Goal: Transaction & Acquisition: Purchase product/service

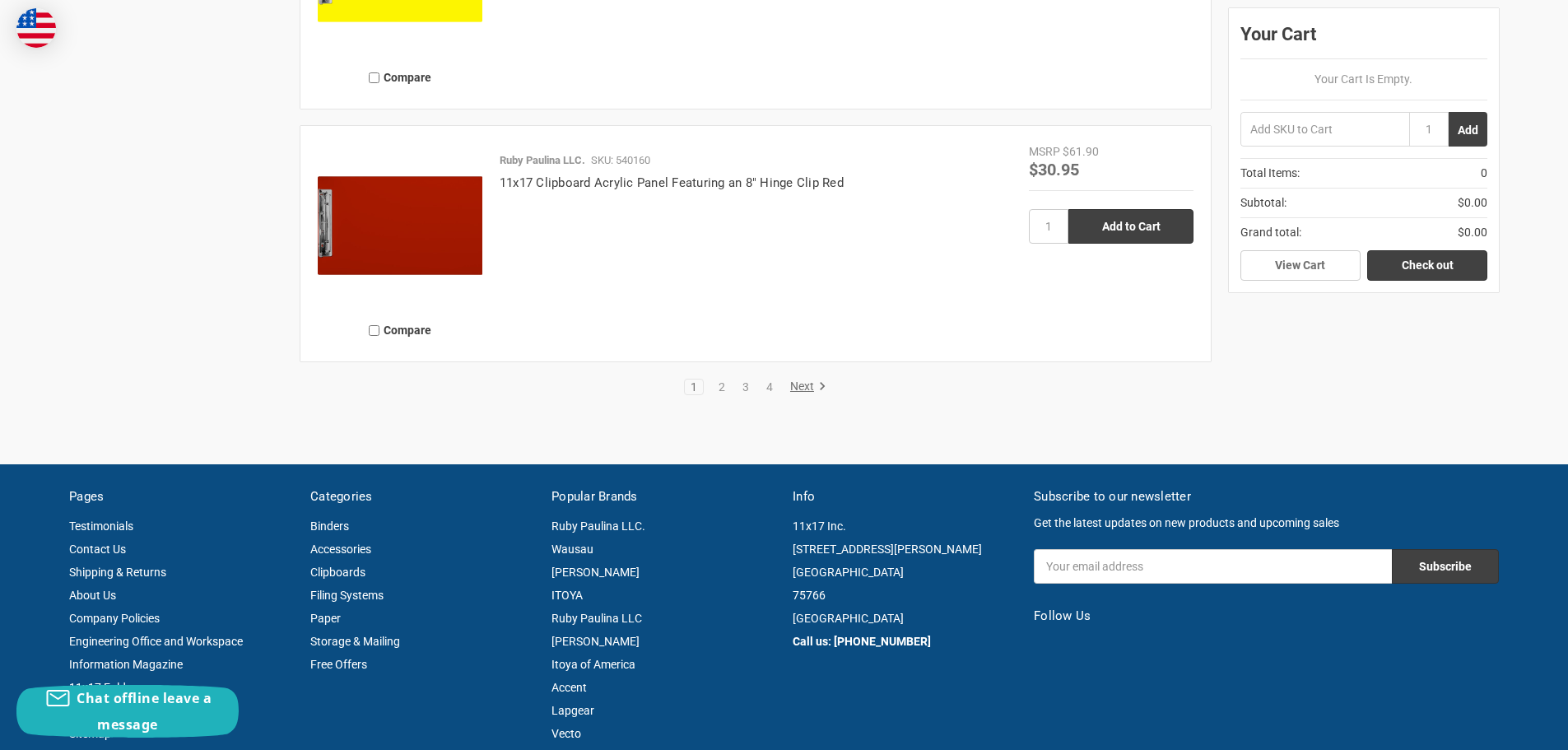
scroll to position [3870, 0]
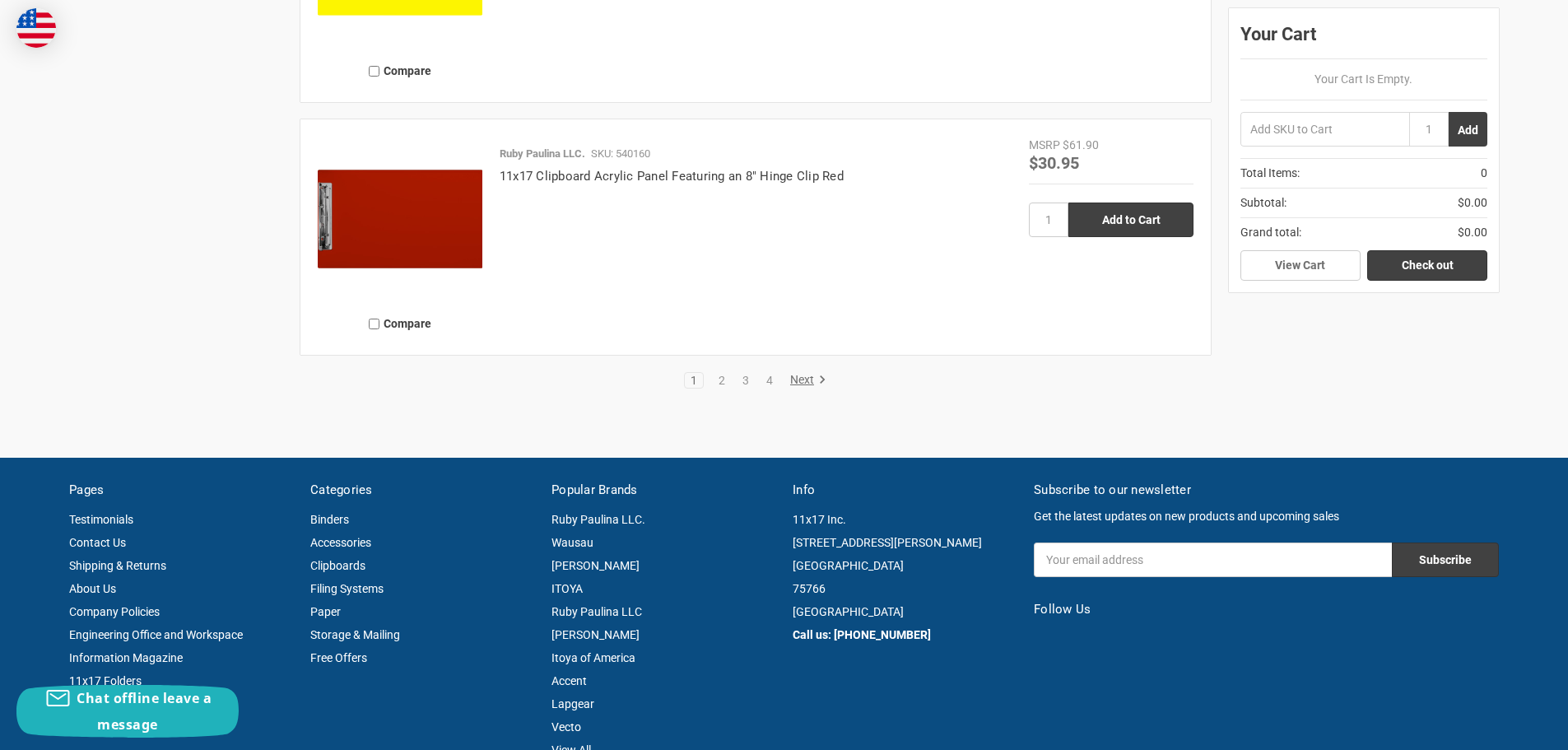
click at [795, 381] on link "Next" at bounding box center [806, 381] width 42 height 15
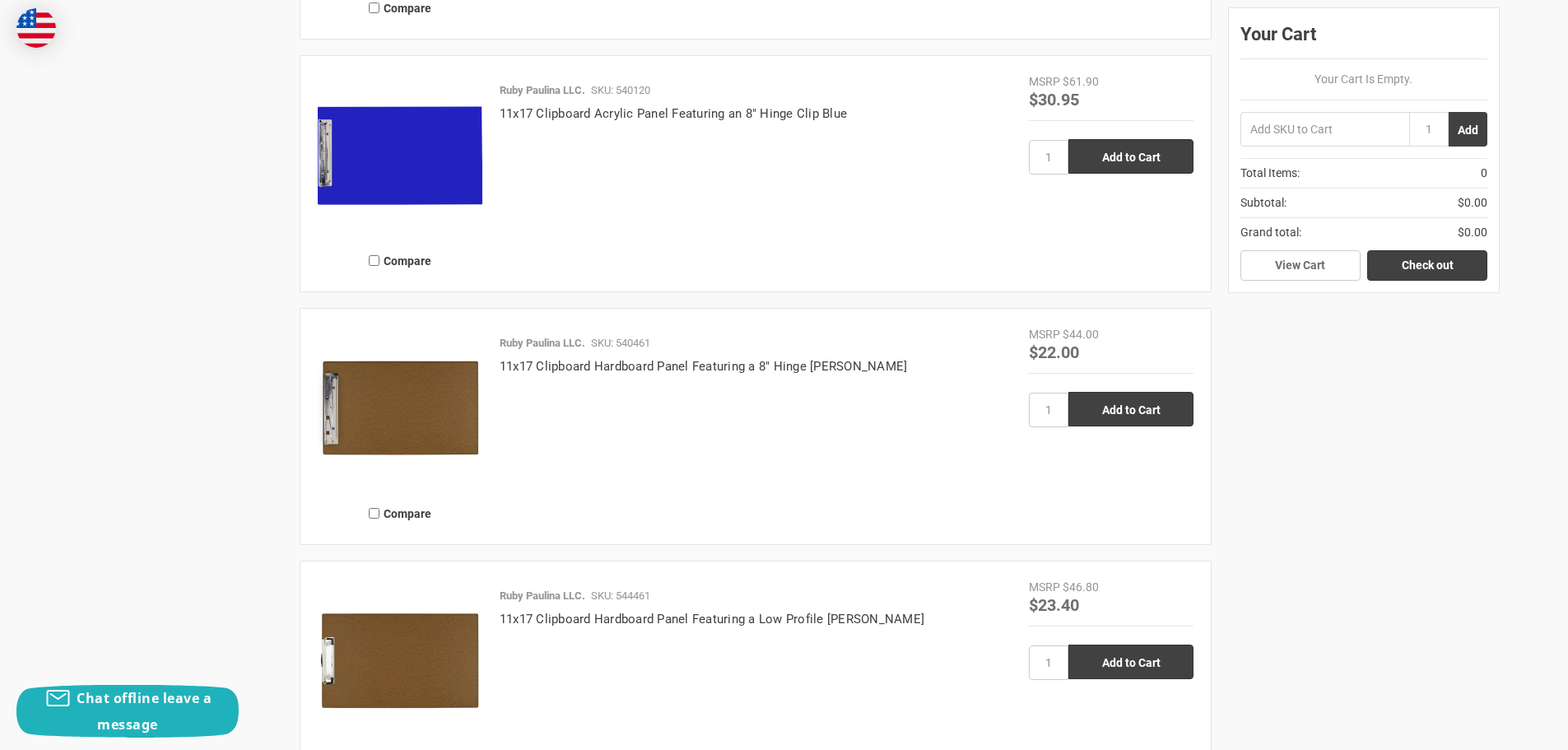
scroll to position [1729, 0]
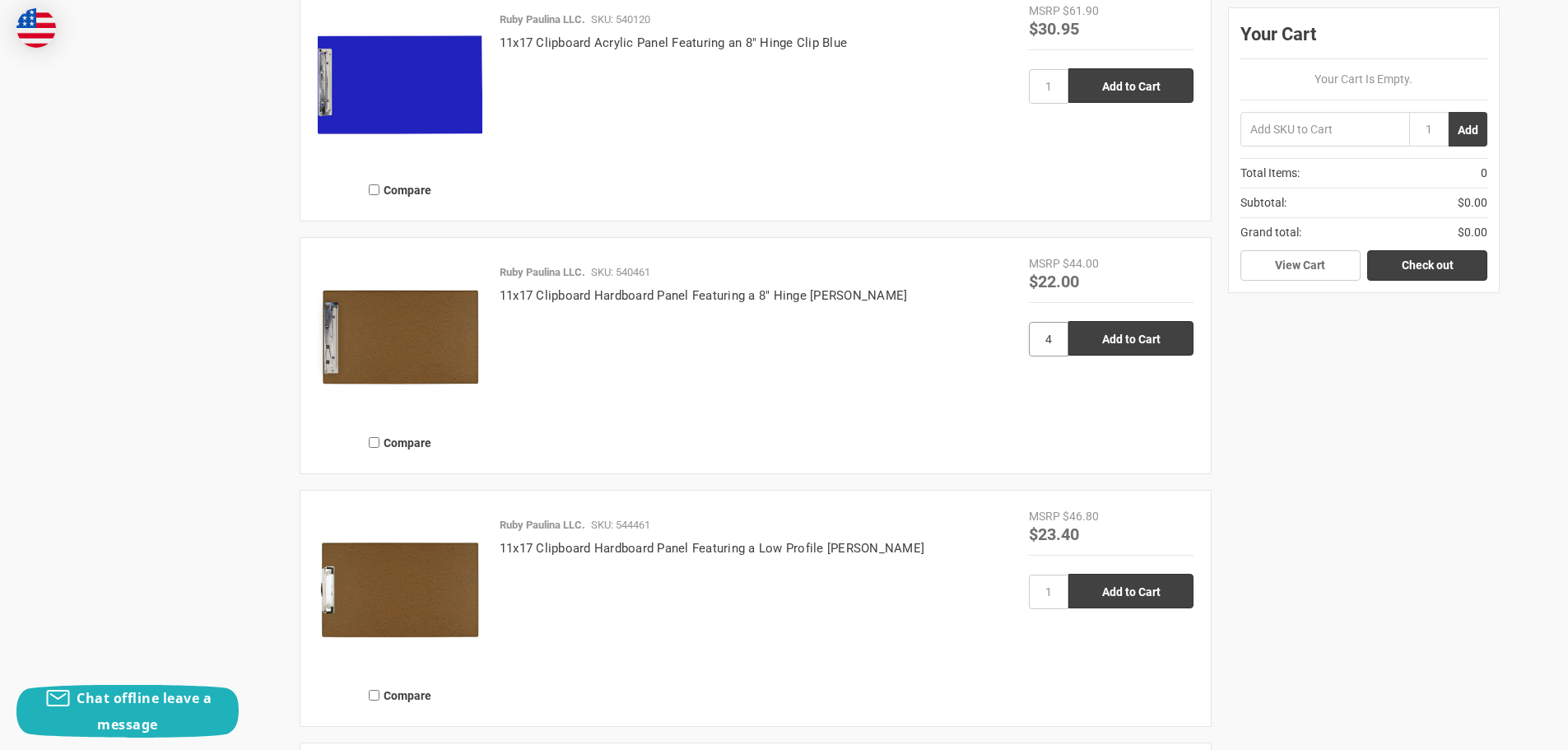
type input "4"
click at [1127, 332] on input "Add to Cart" at bounding box center [1131, 338] width 125 height 35
type input "Add to Cart"
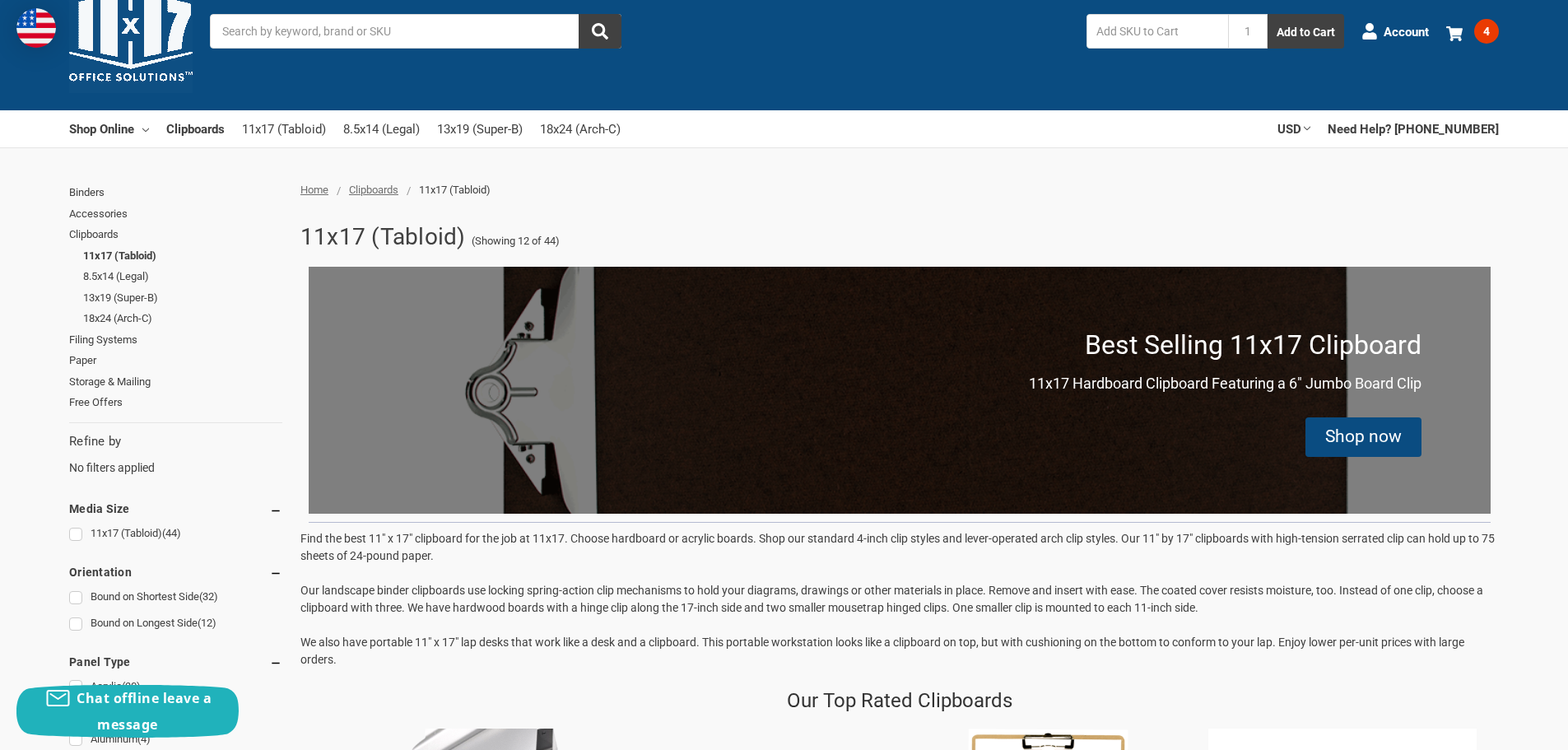
scroll to position [82, 0]
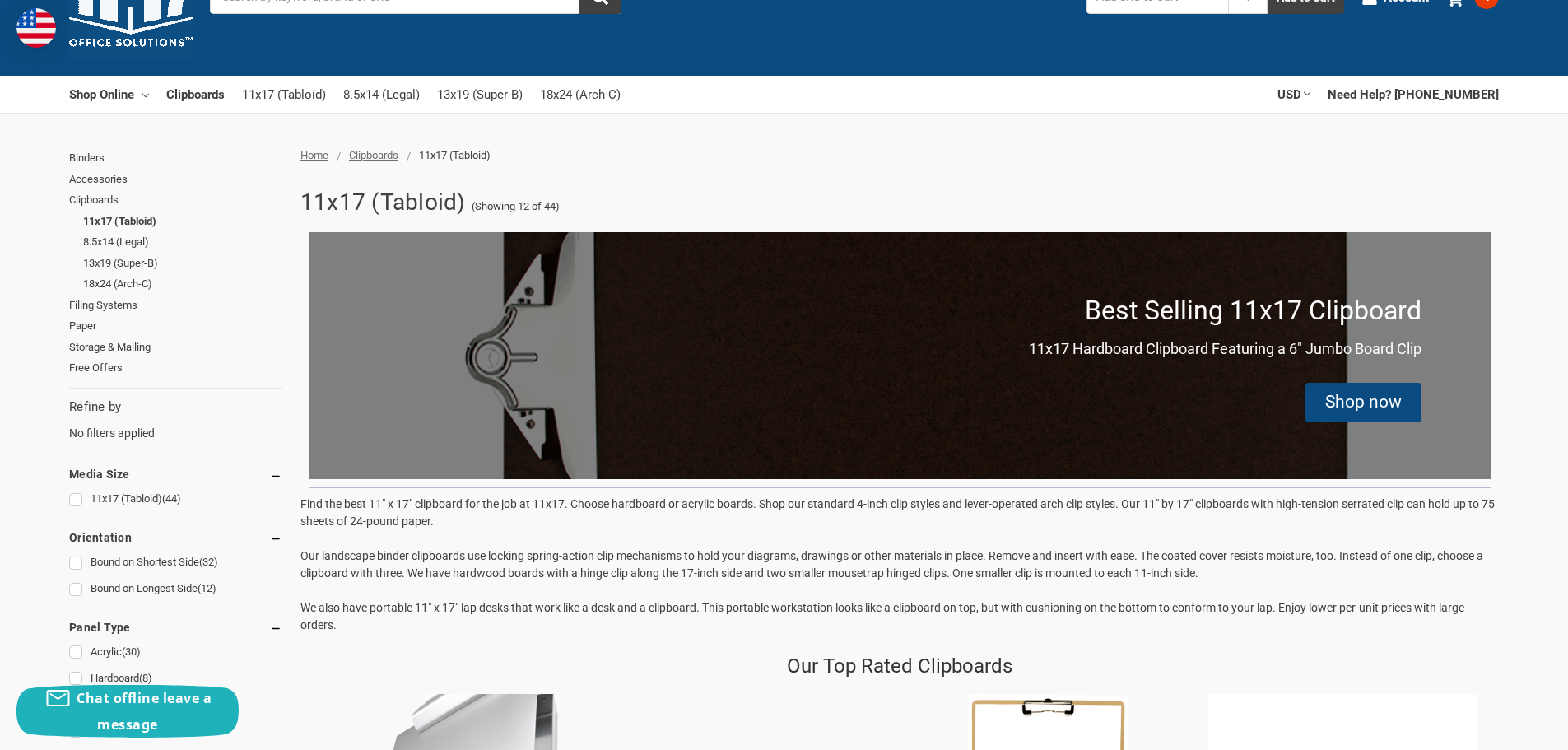
click at [99, 304] on link "Filing Systems" at bounding box center [176, 305] width 213 height 21
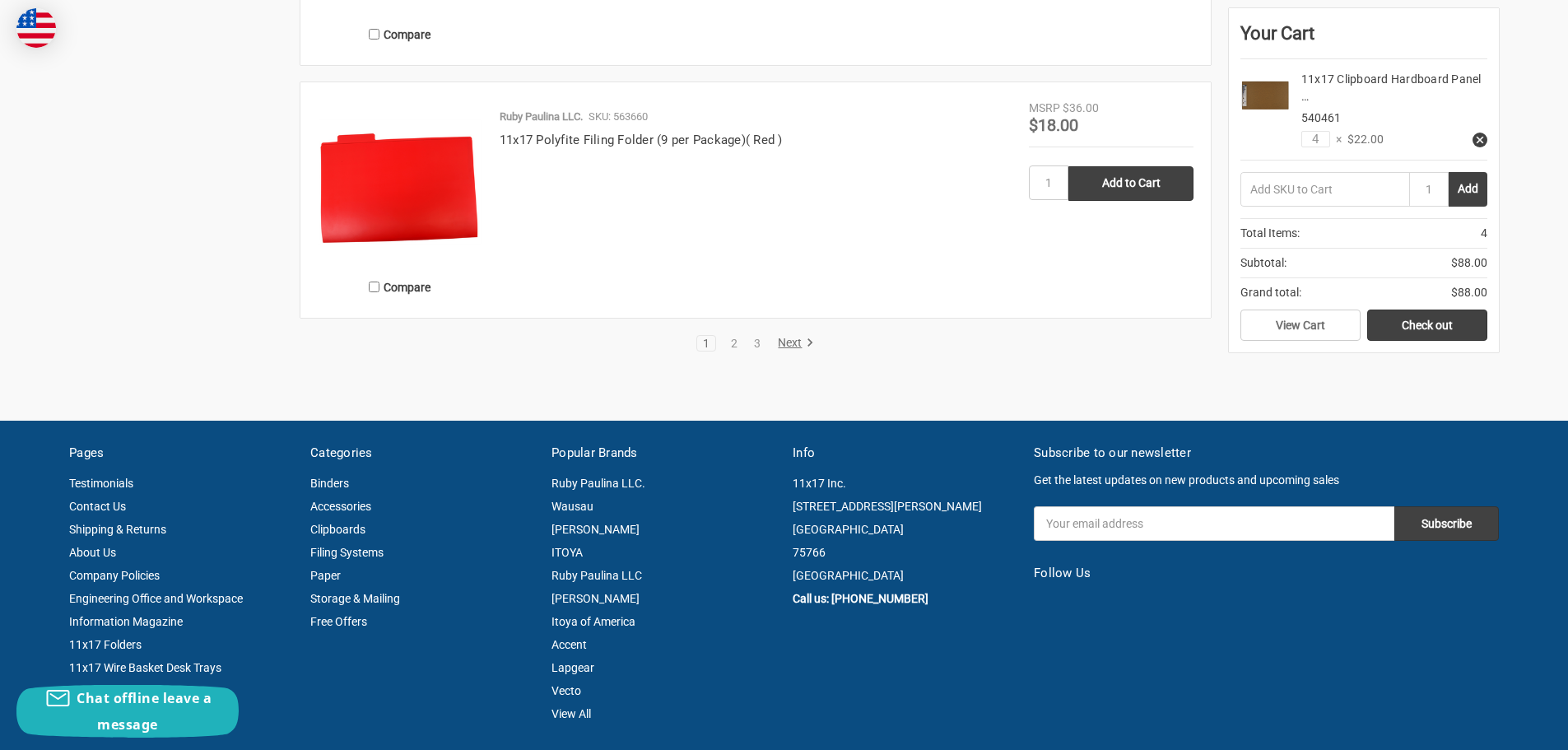
scroll to position [3459, 0]
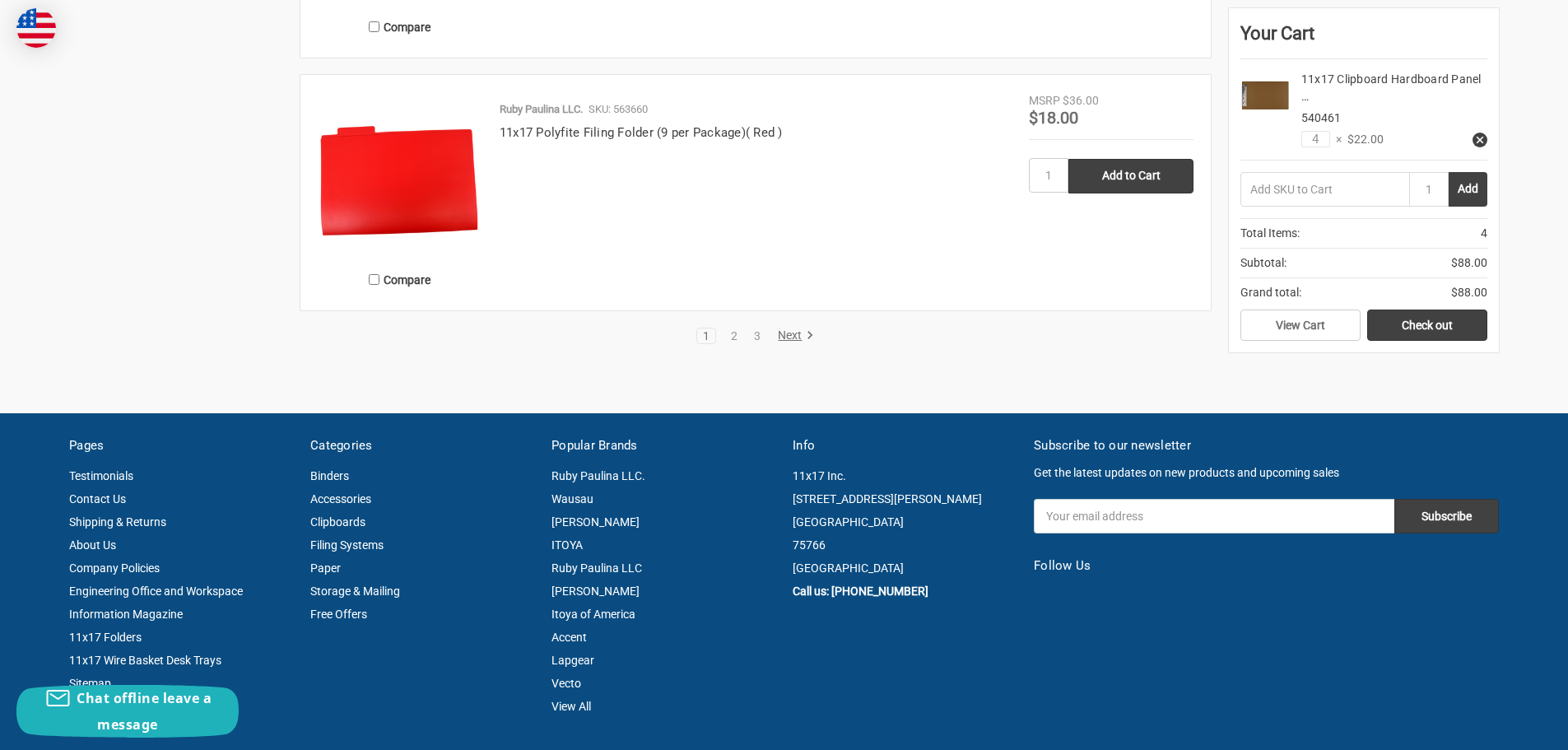
click at [792, 333] on link "Next" at bounding box center [793, 336] width 42 height 15
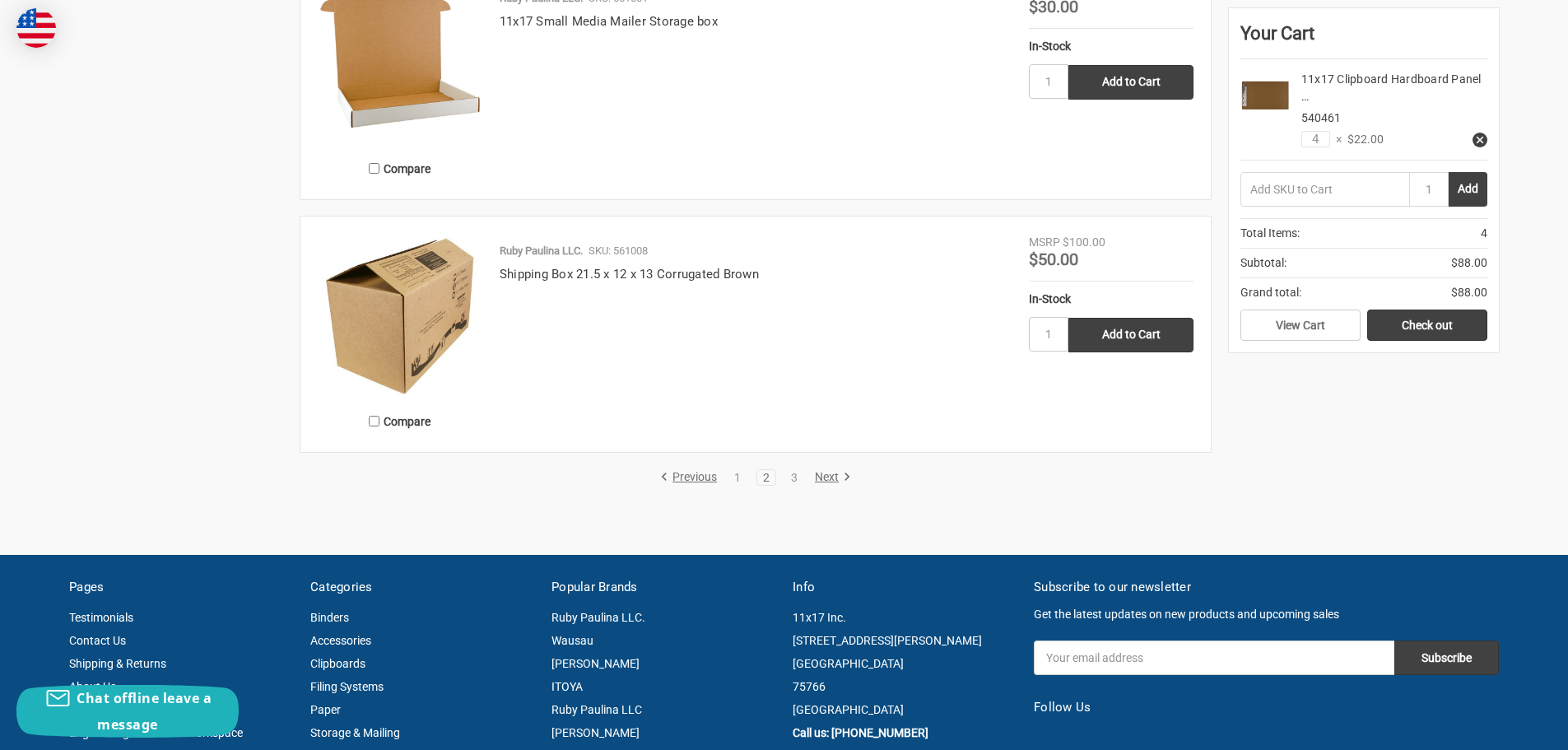
scroll to position [3294, 0]
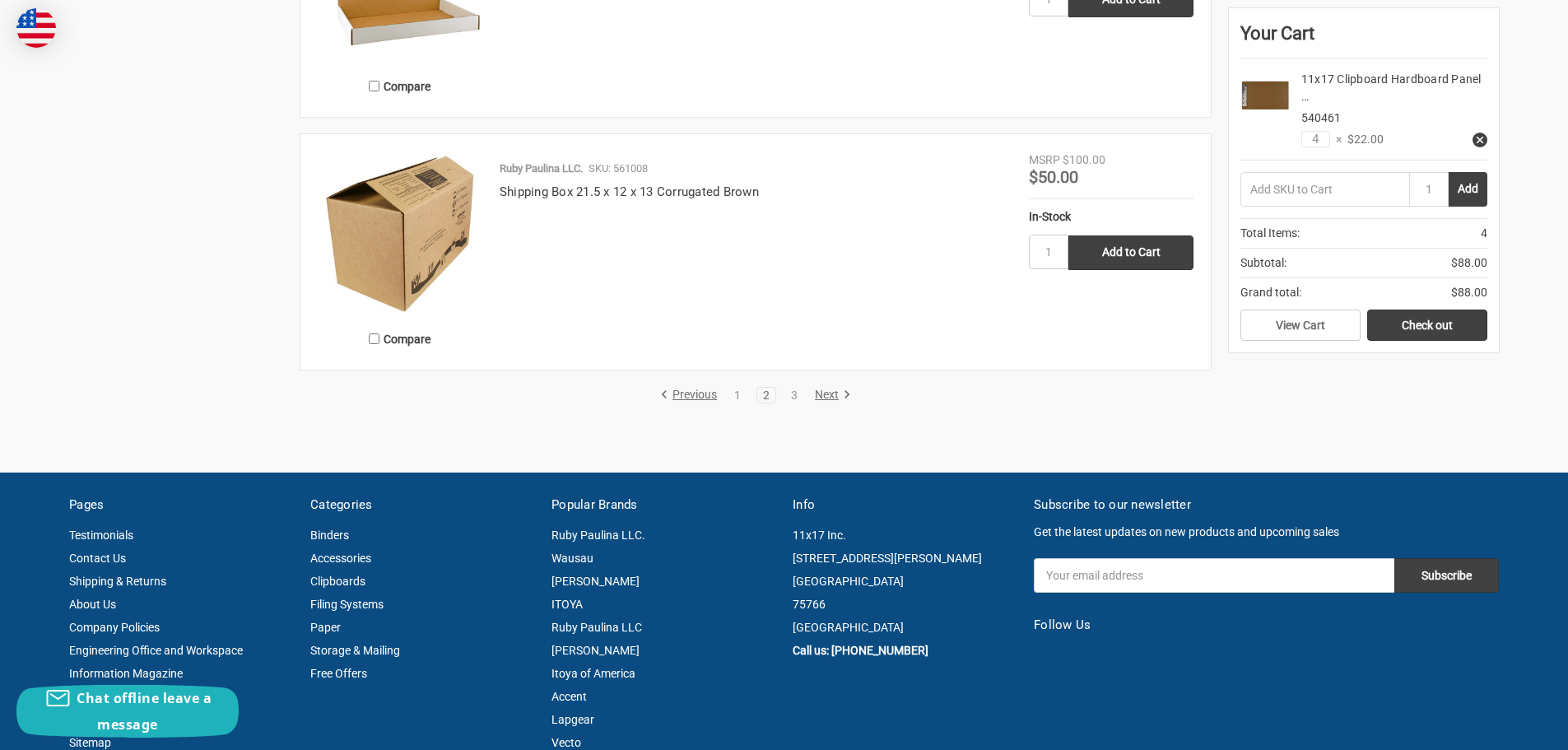
click at [834, 389] on link "Next" at bounding box center [830, 395] width 42 height 15
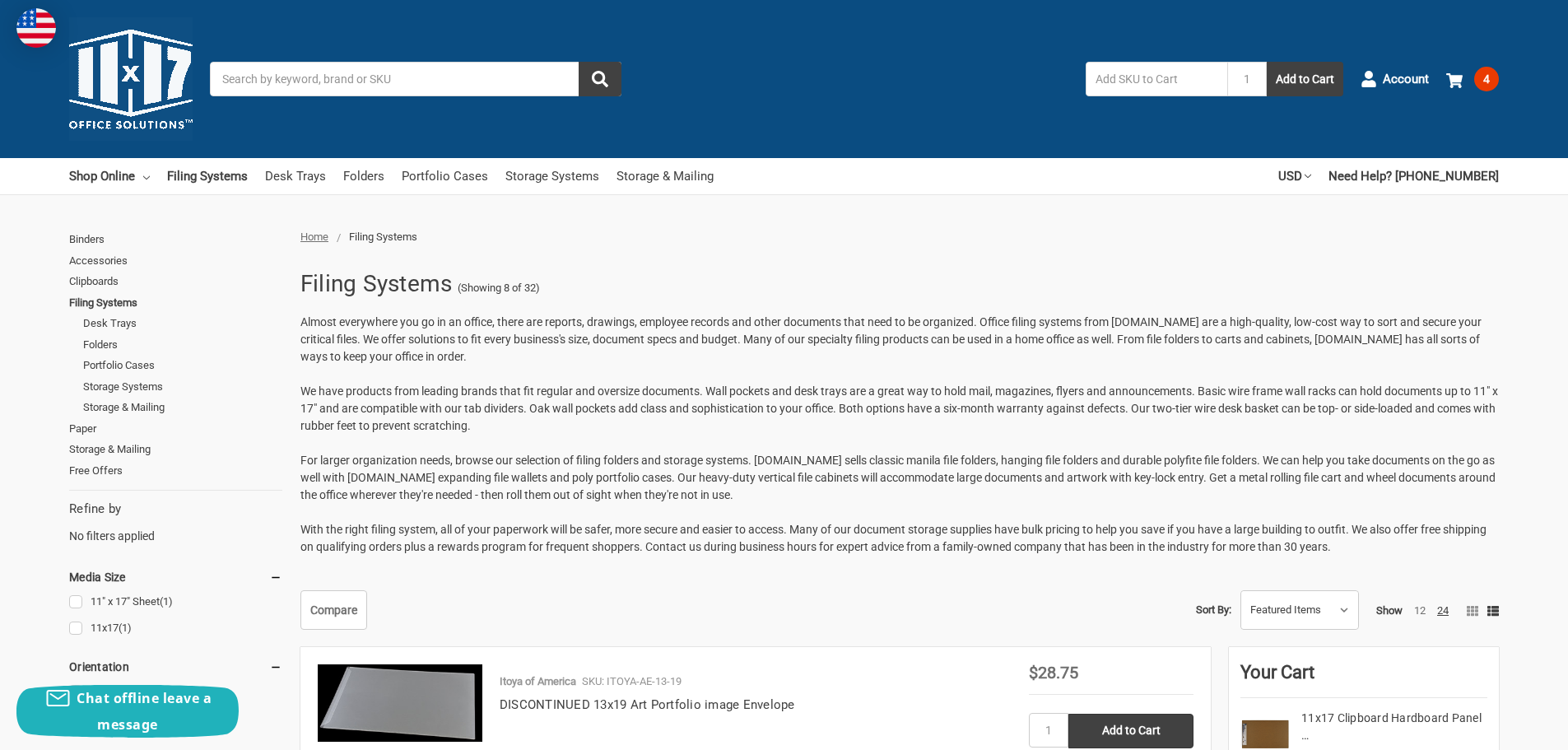
click at [117, 257] on link "Accessories" at bounding box center [176, 261] width 213 height 21
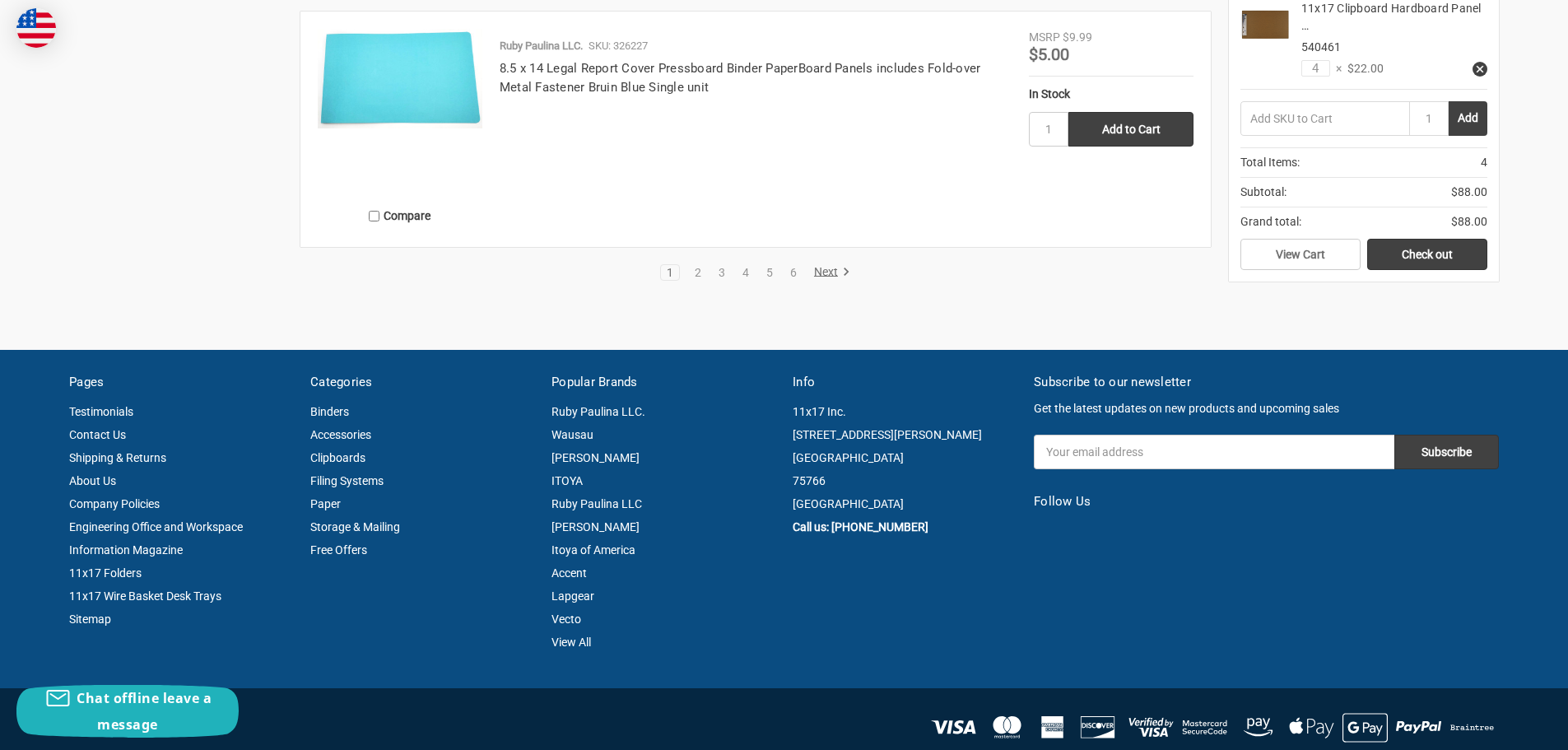
scroll to position [3788, 0]
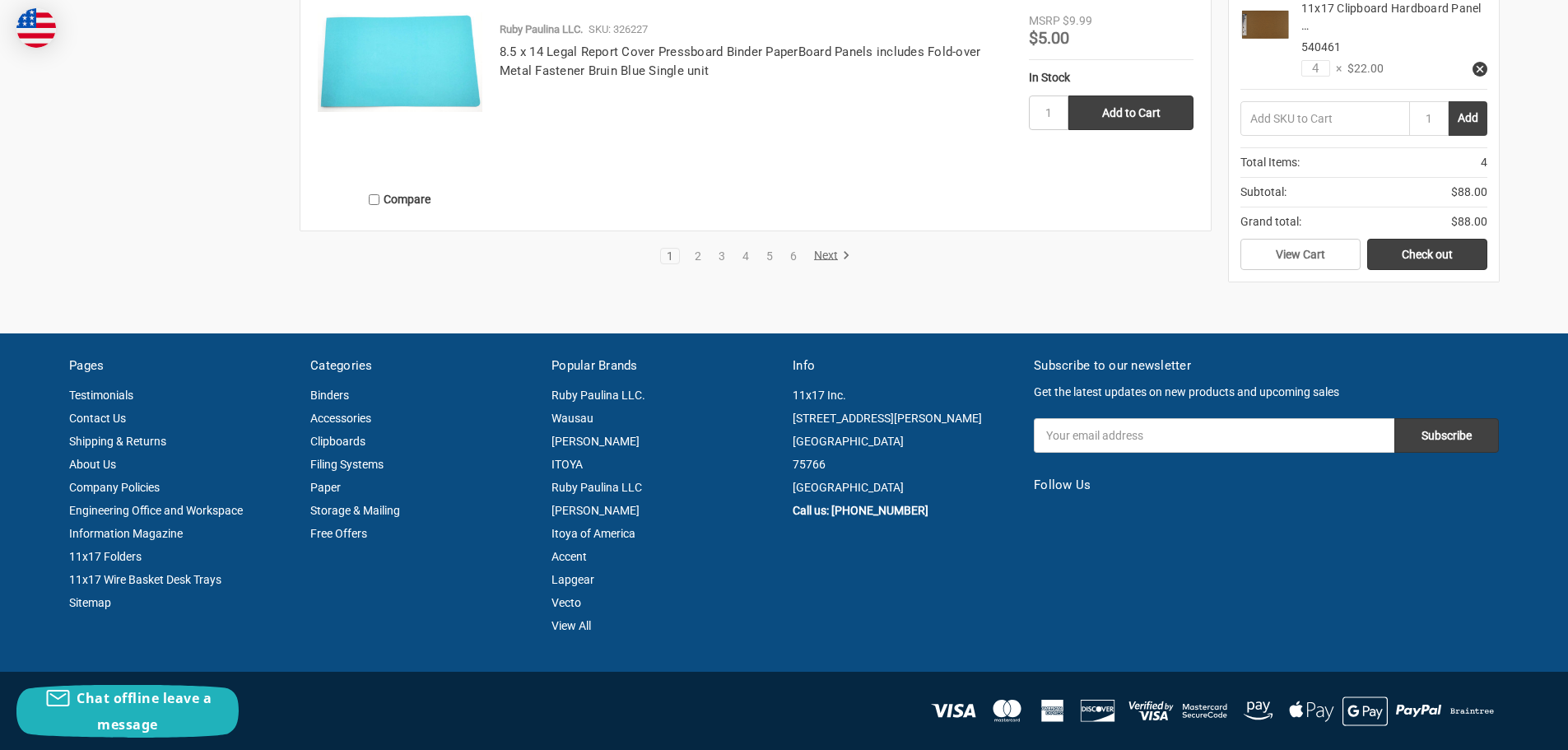
click at [835, 253] on link "Next" at bounding box center [829, 256] width 42 height 15
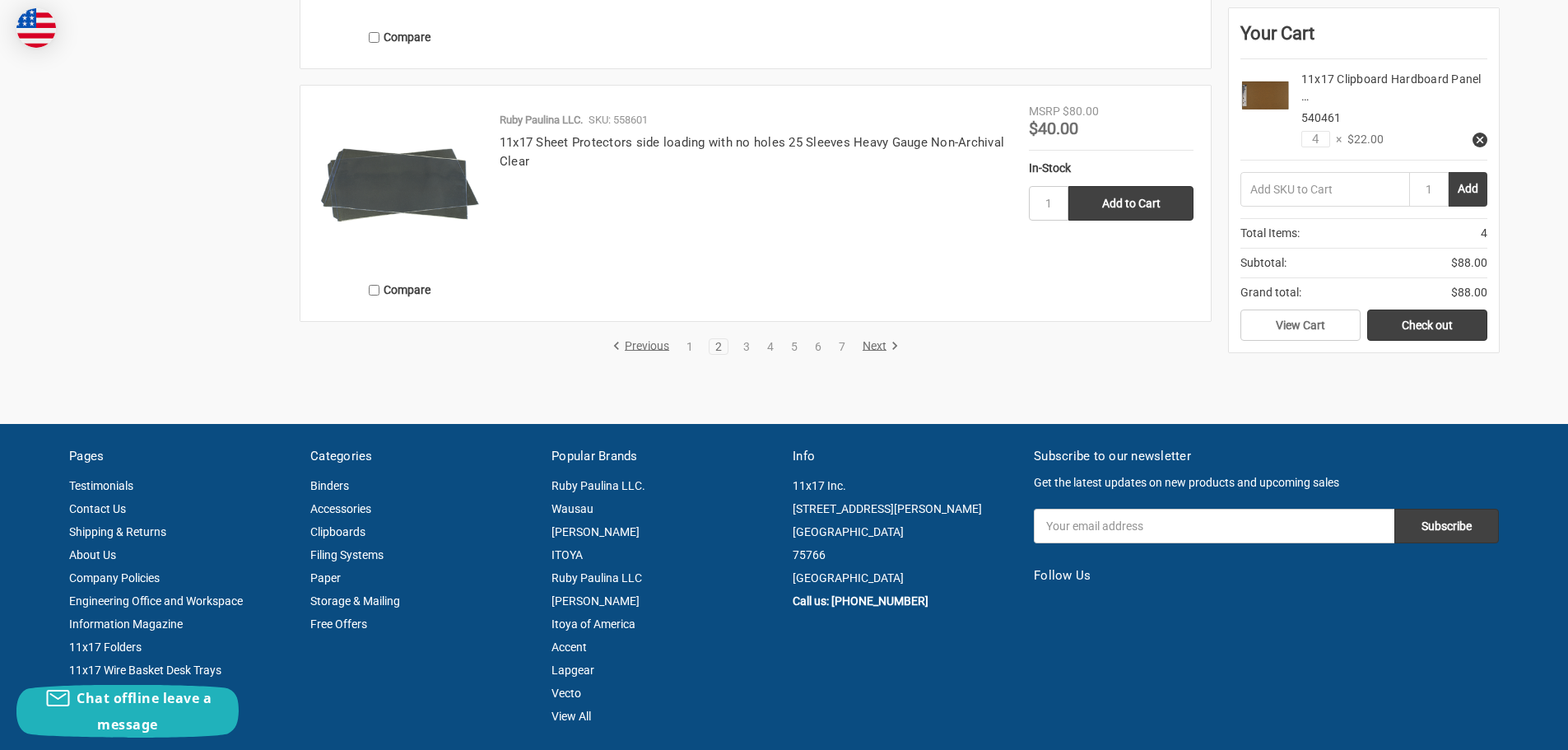
scroll to position [3541, 0]
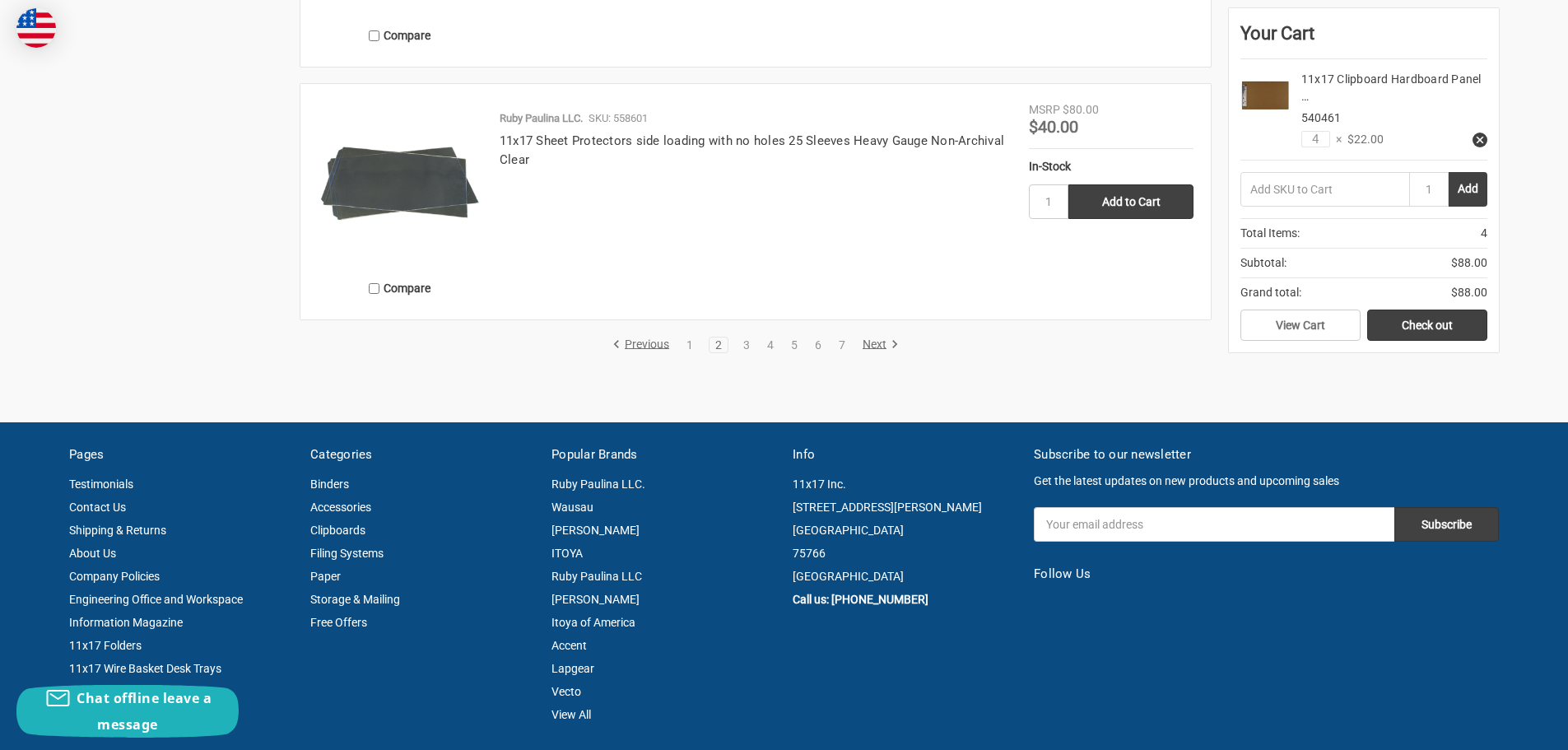
click at [871, 343] on link "Next" at bounding box center [878, 345] width 42 height 15
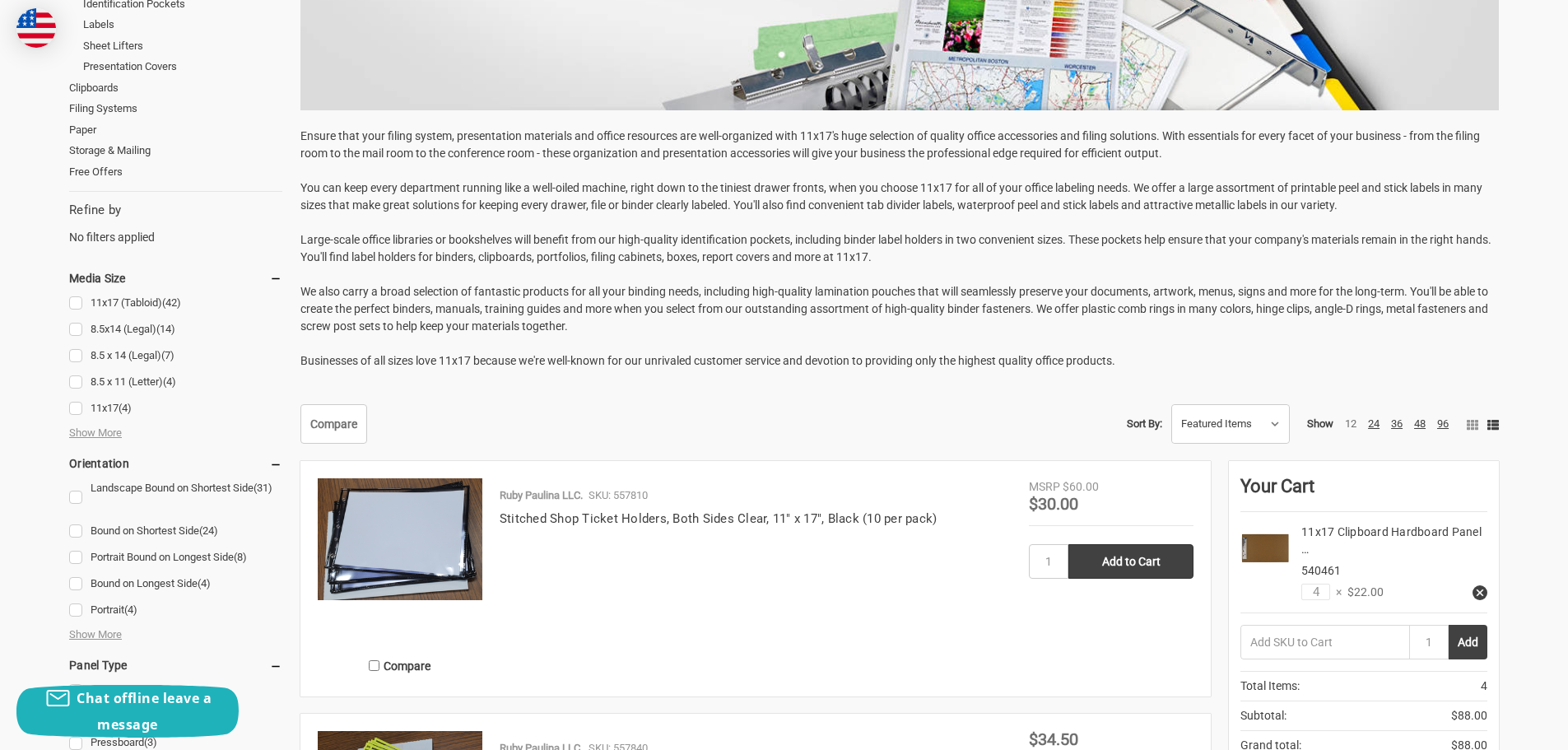
scroll to position [411, 0]
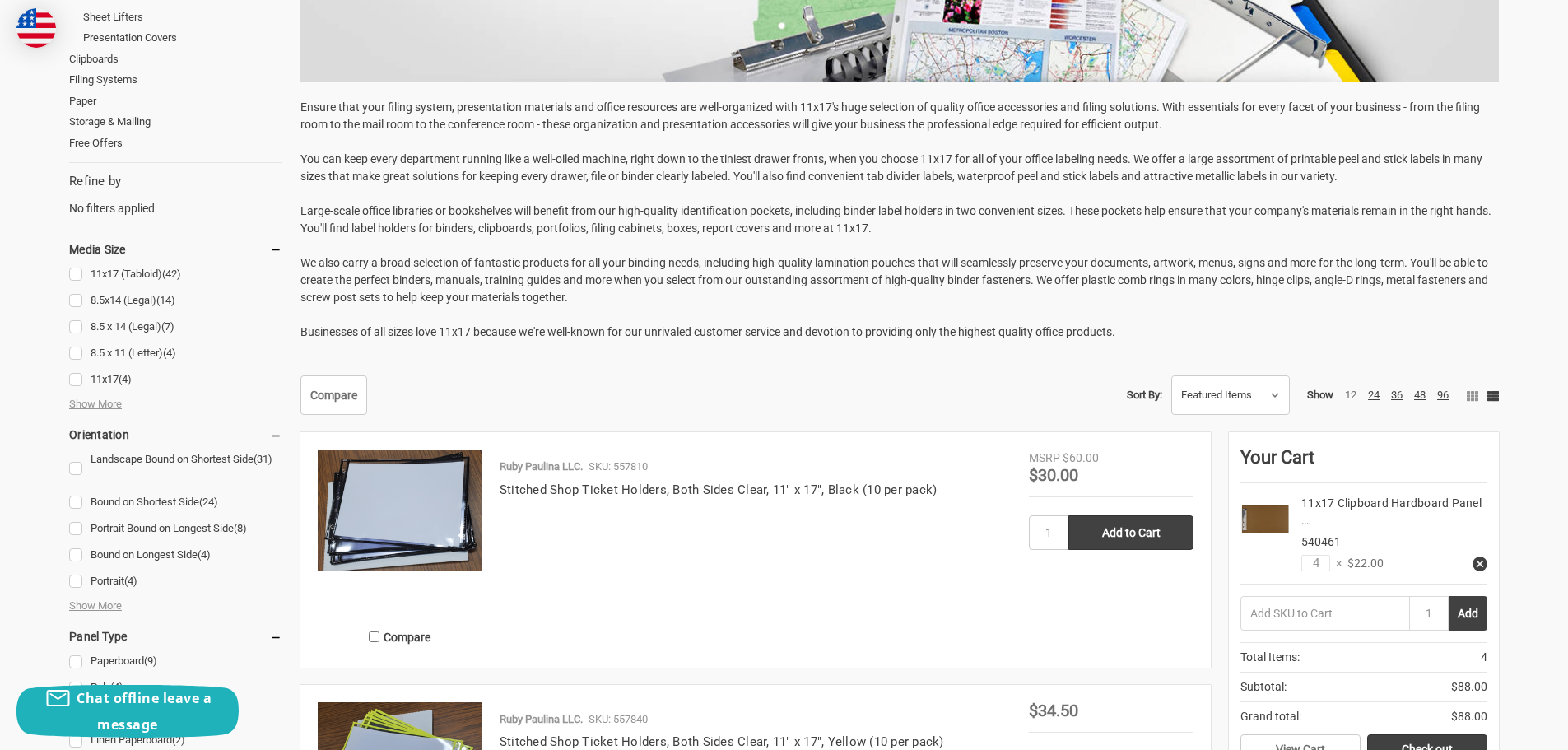
click at [76, 274] on link "11x17 (Tabloid) (42)" at bounding box center [176, 274] width 213 height 22
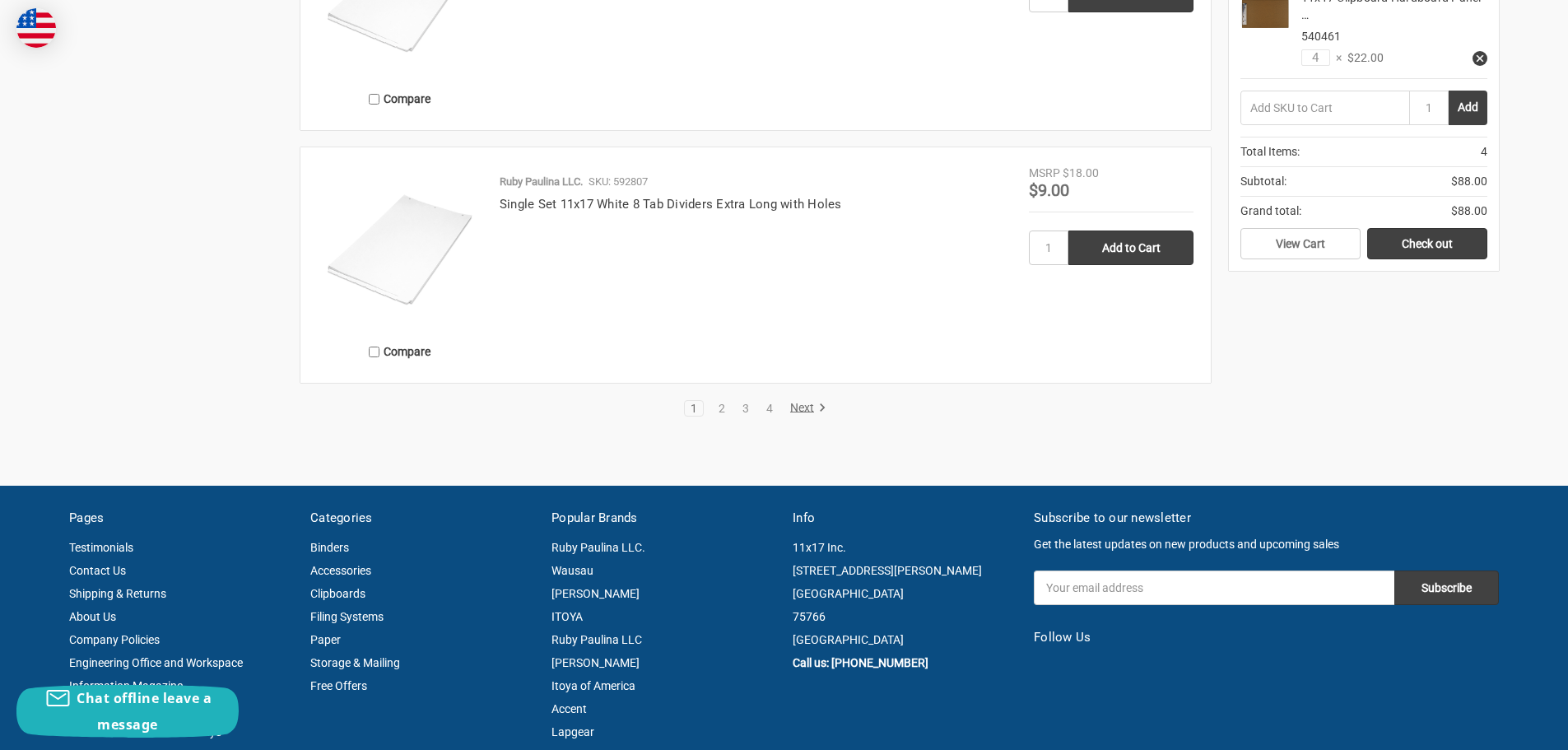
scroll to position [3459, 0]
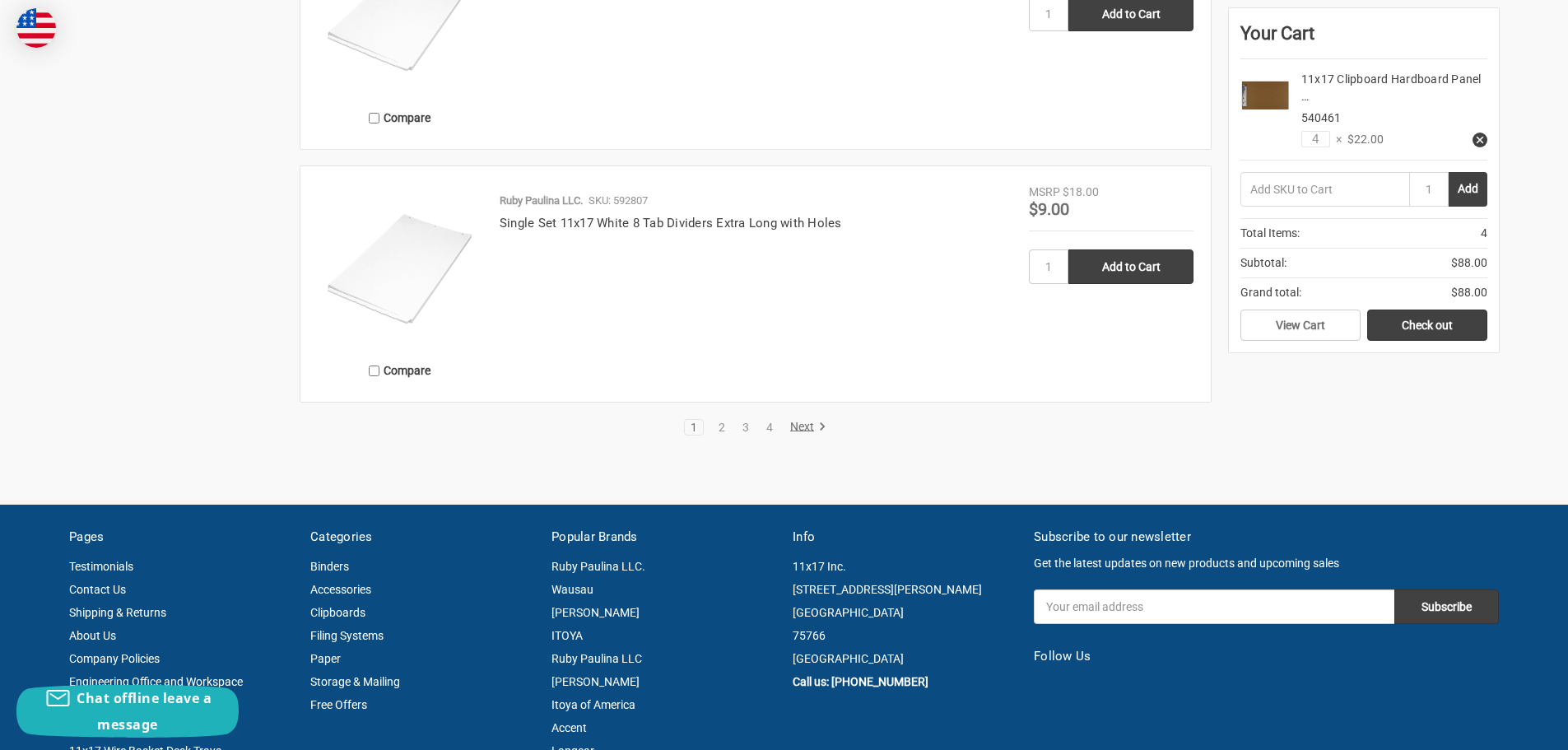
click at [801, 422] on link "Next" at bounding box center [806, 427] width 42 height 15
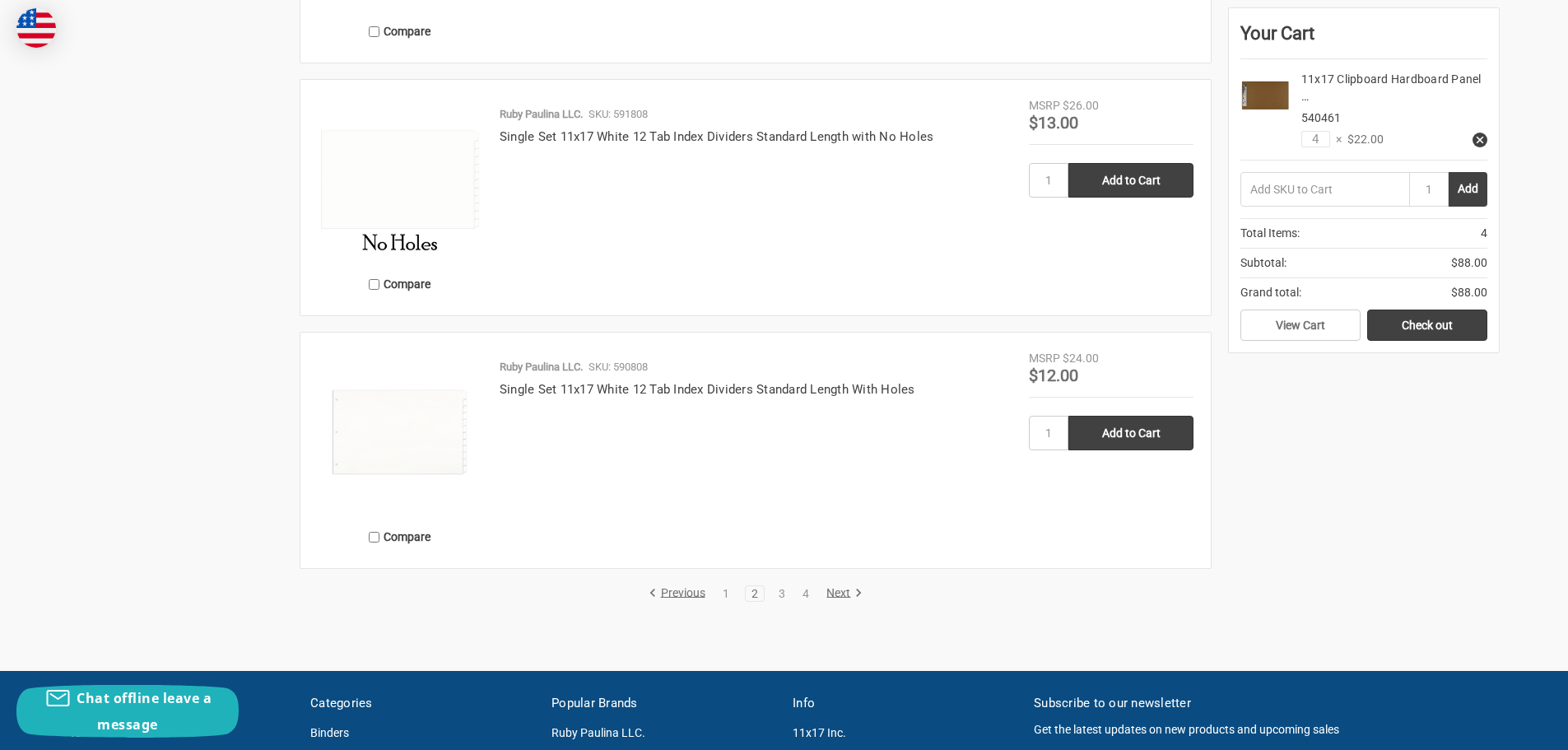
scroll to position [3459, 0]
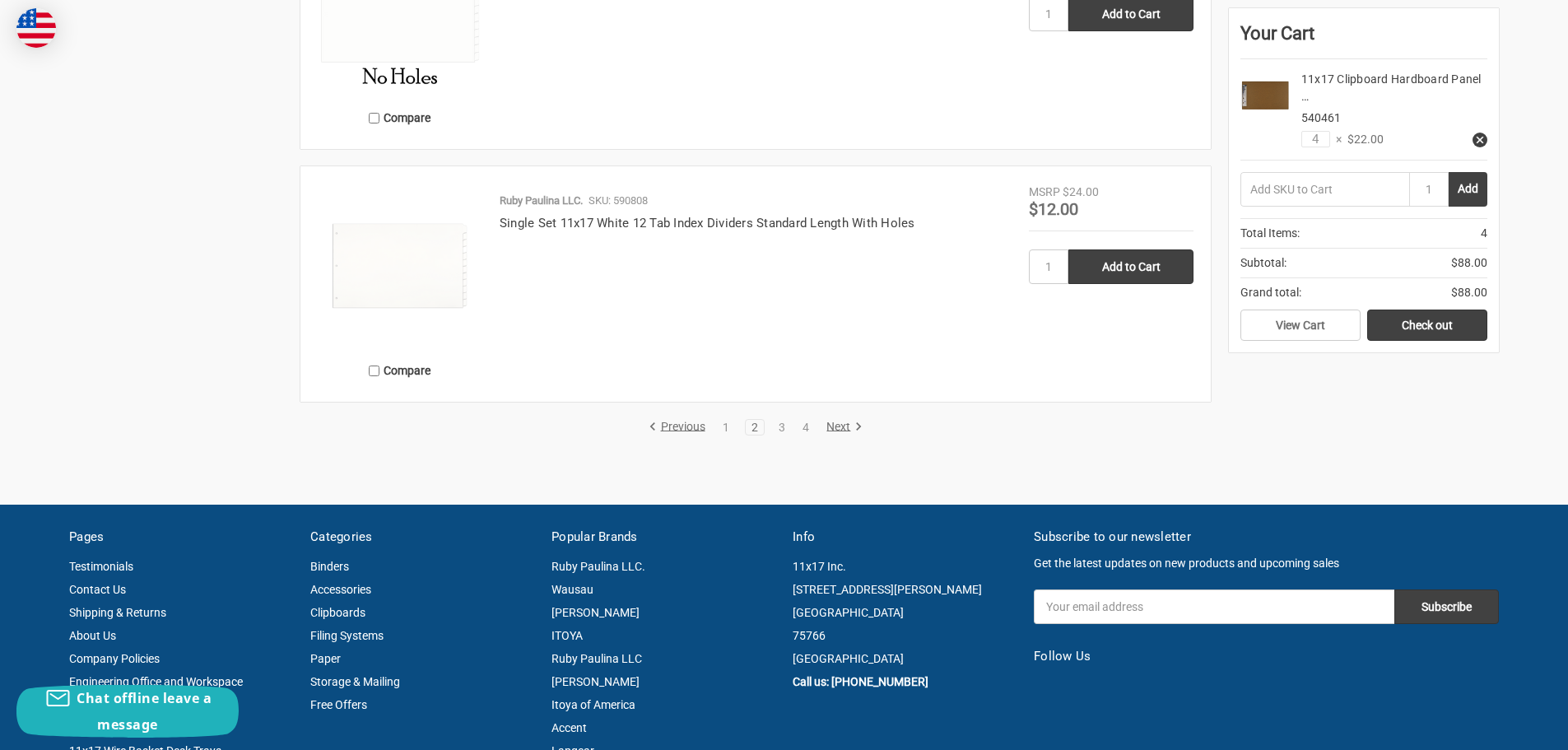
click at [842, 423] on link "Next" at bounding box center [842, 427] width 42 height 15
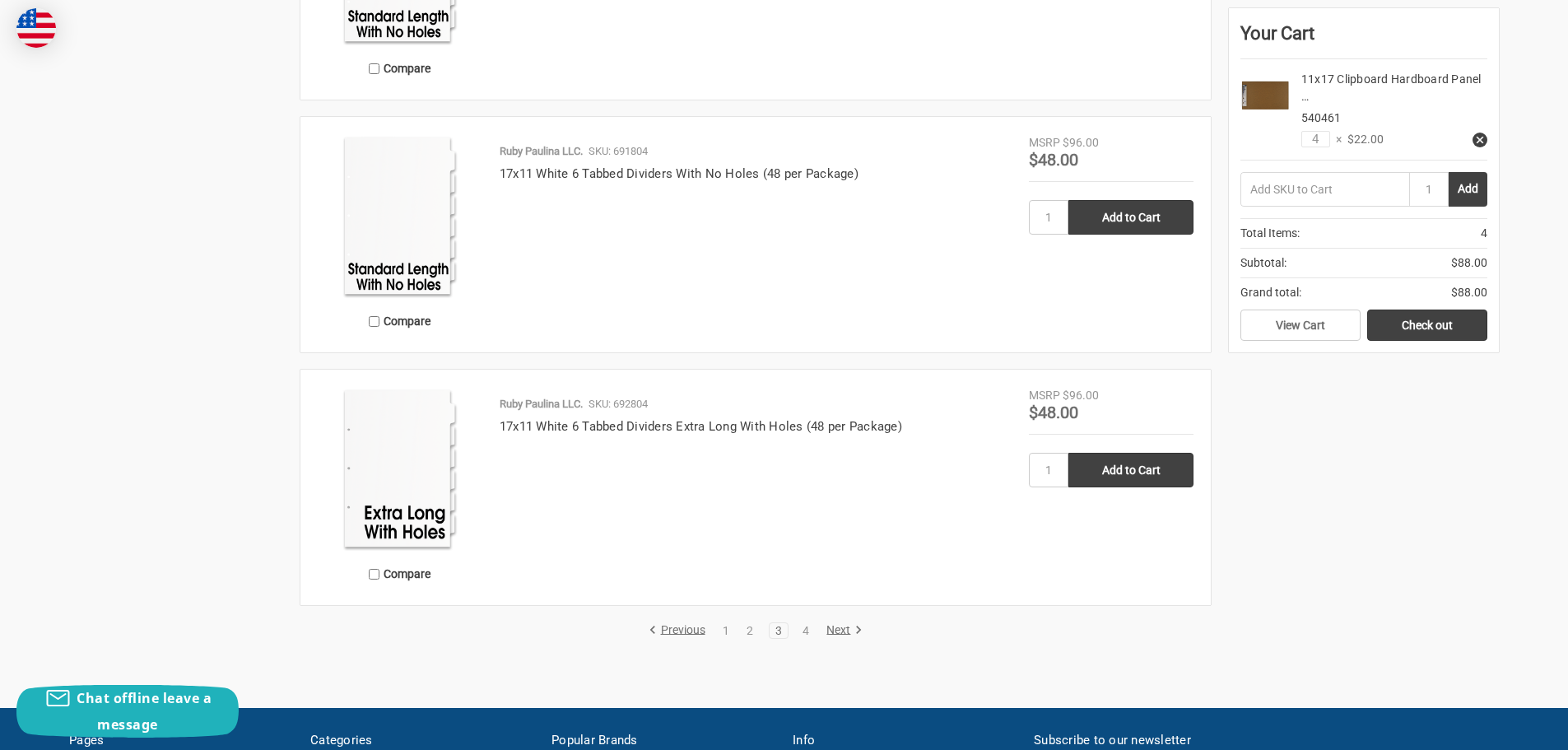
scroll to position [3376, 0]
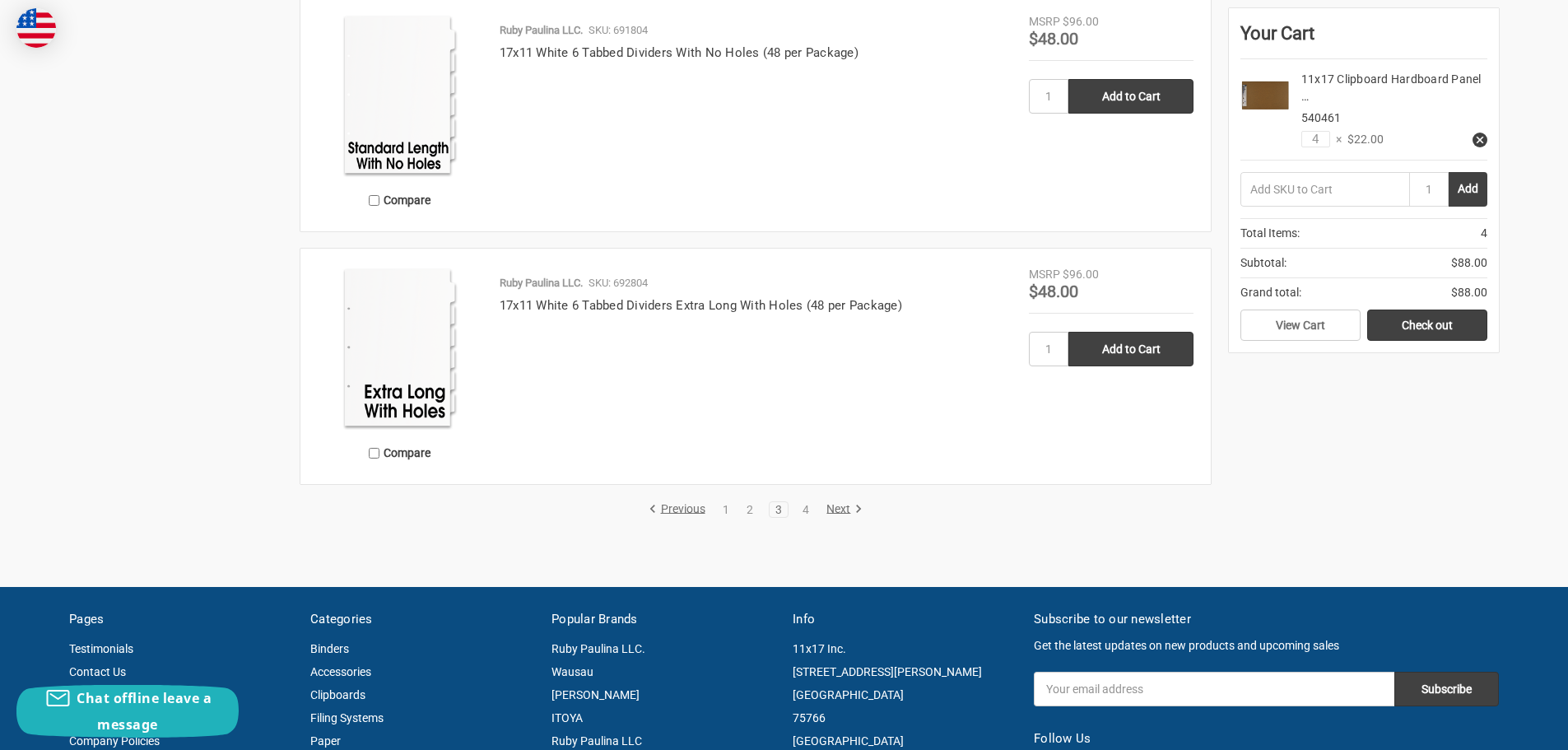
click at [841, 510] on link "Next" at bounding box center [842, 510] width 42 height 15
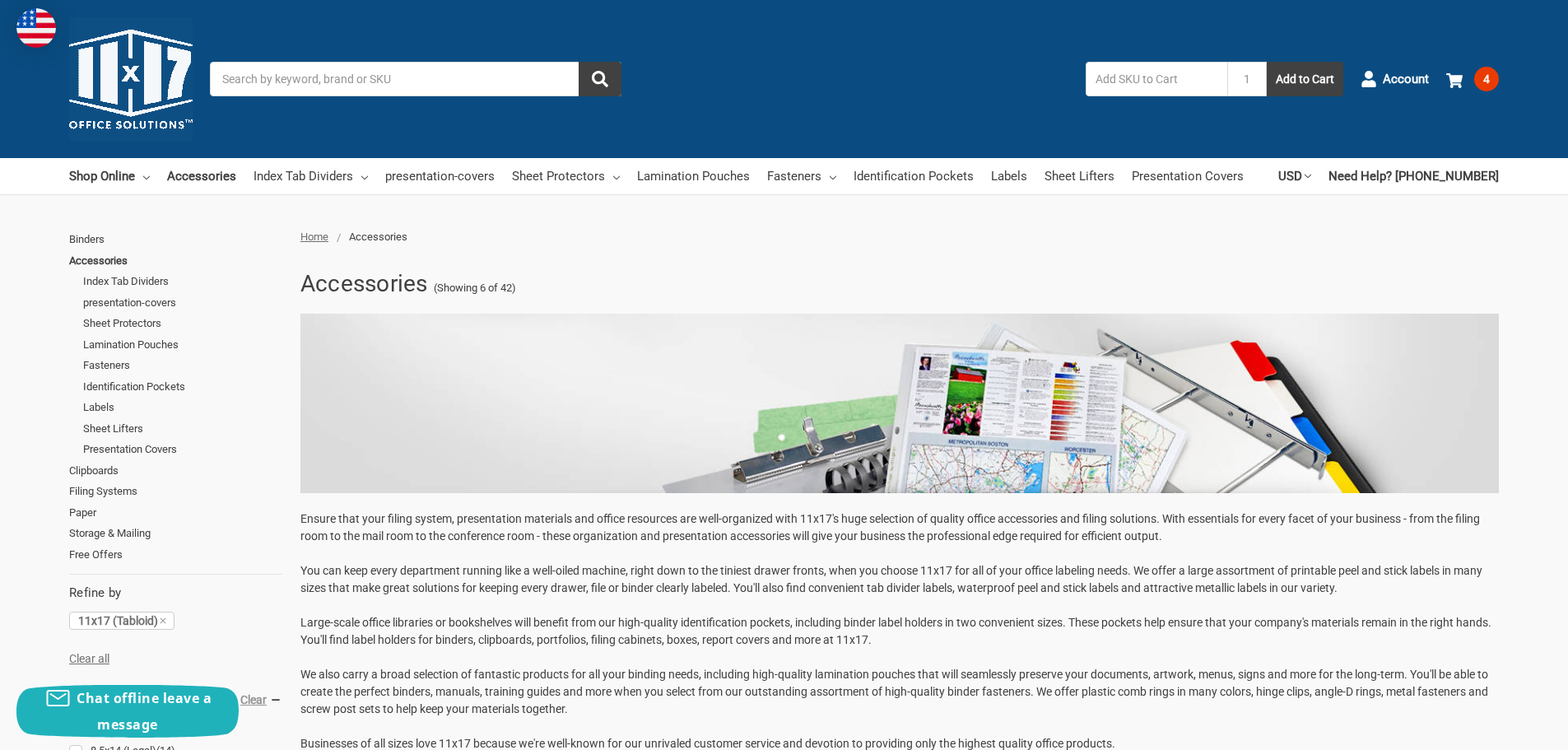
click at [386, 78] on input "Search" at bounding box center [415, 79] width 411 height 35
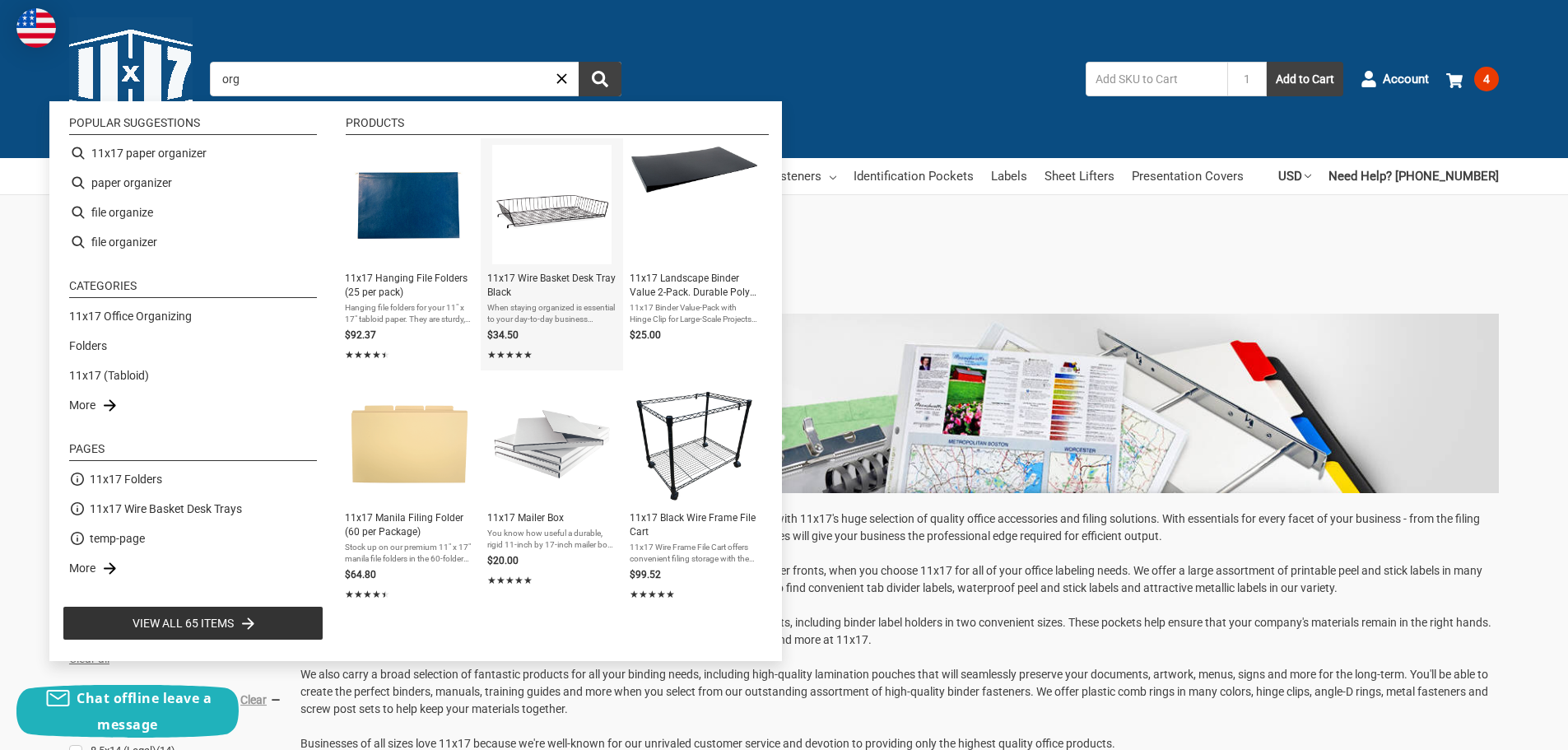
type input "org"
click at [544, 278] on span "11x17 Wire Basket Desk Tray Black" at bounding box center [552, 285] width 129 height 28
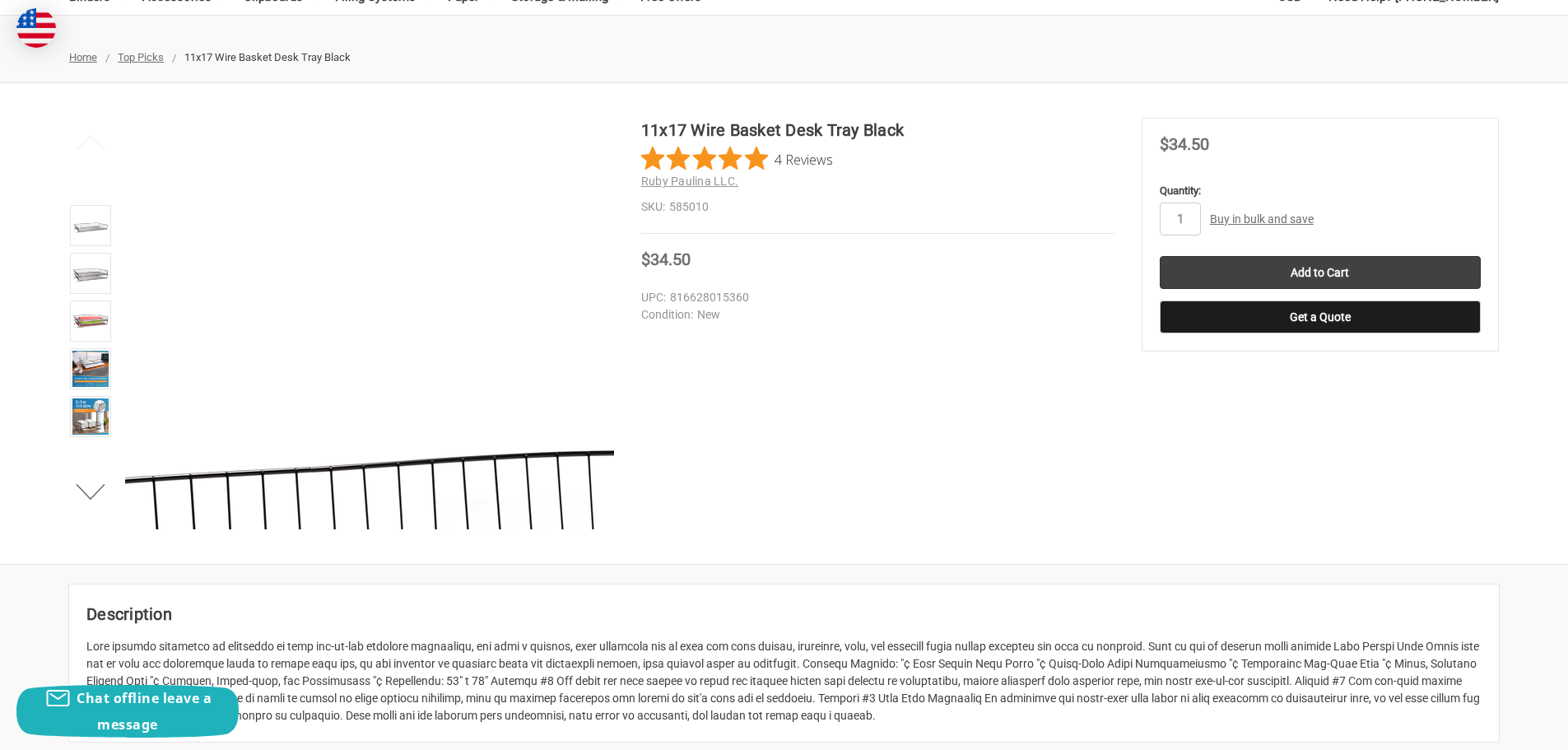
scroll to position [247, 0]
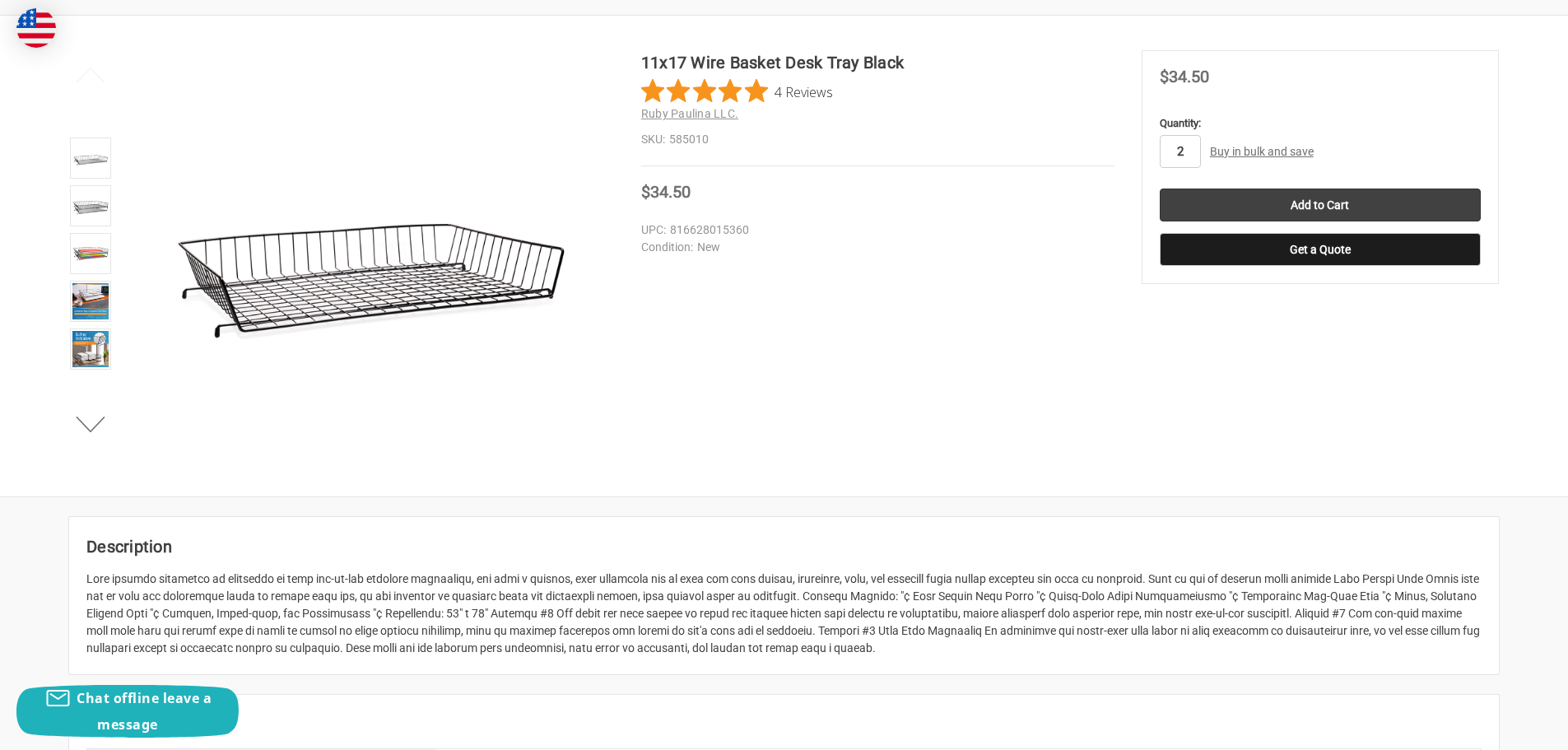
type input "2"
click at [1339, 203] on input "Add to Cart" at bounding box center [1320, 205] width 321 height 33
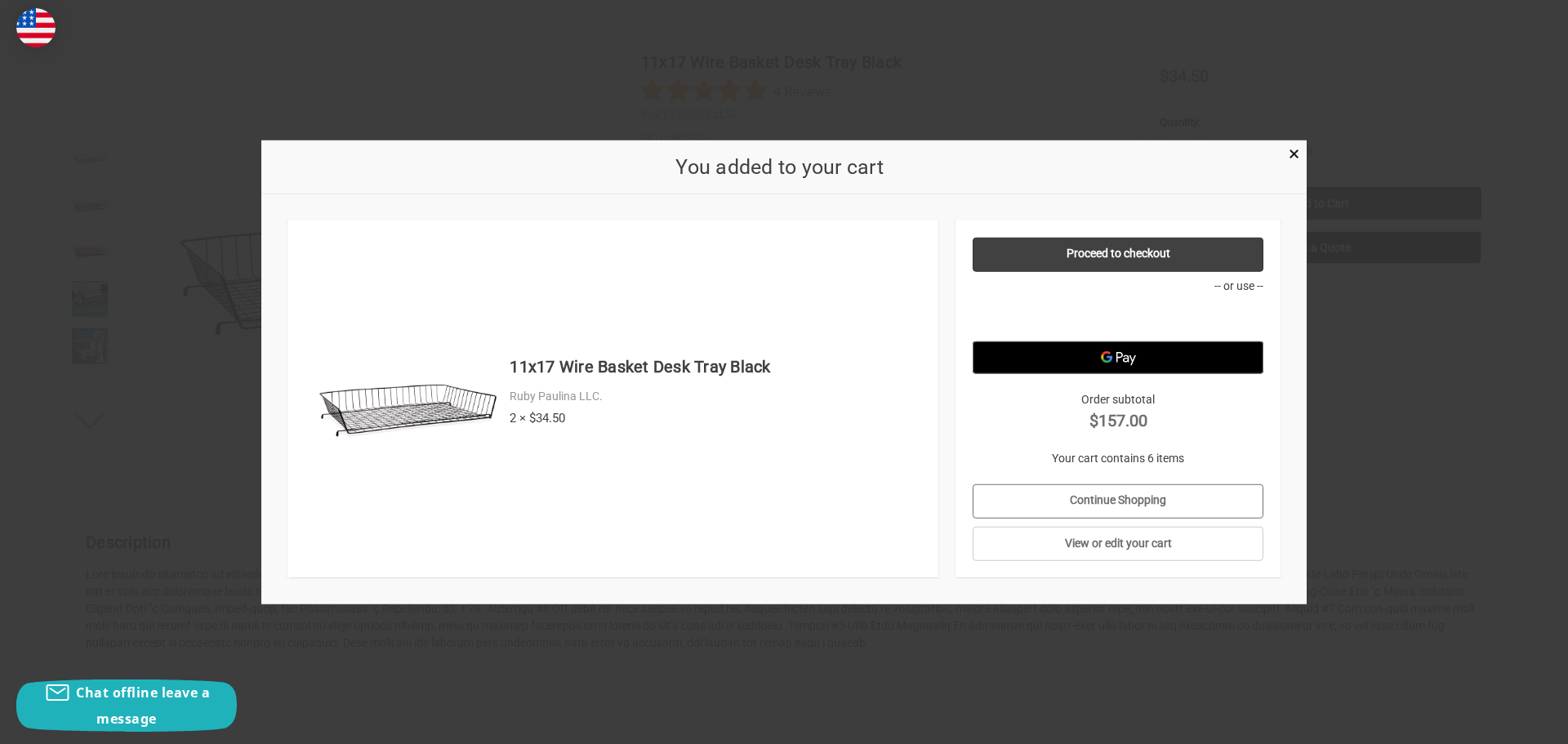
click at [1114, 494] on link "Continue Shopping" at bounding box center [1118, 500] width 291 height 34
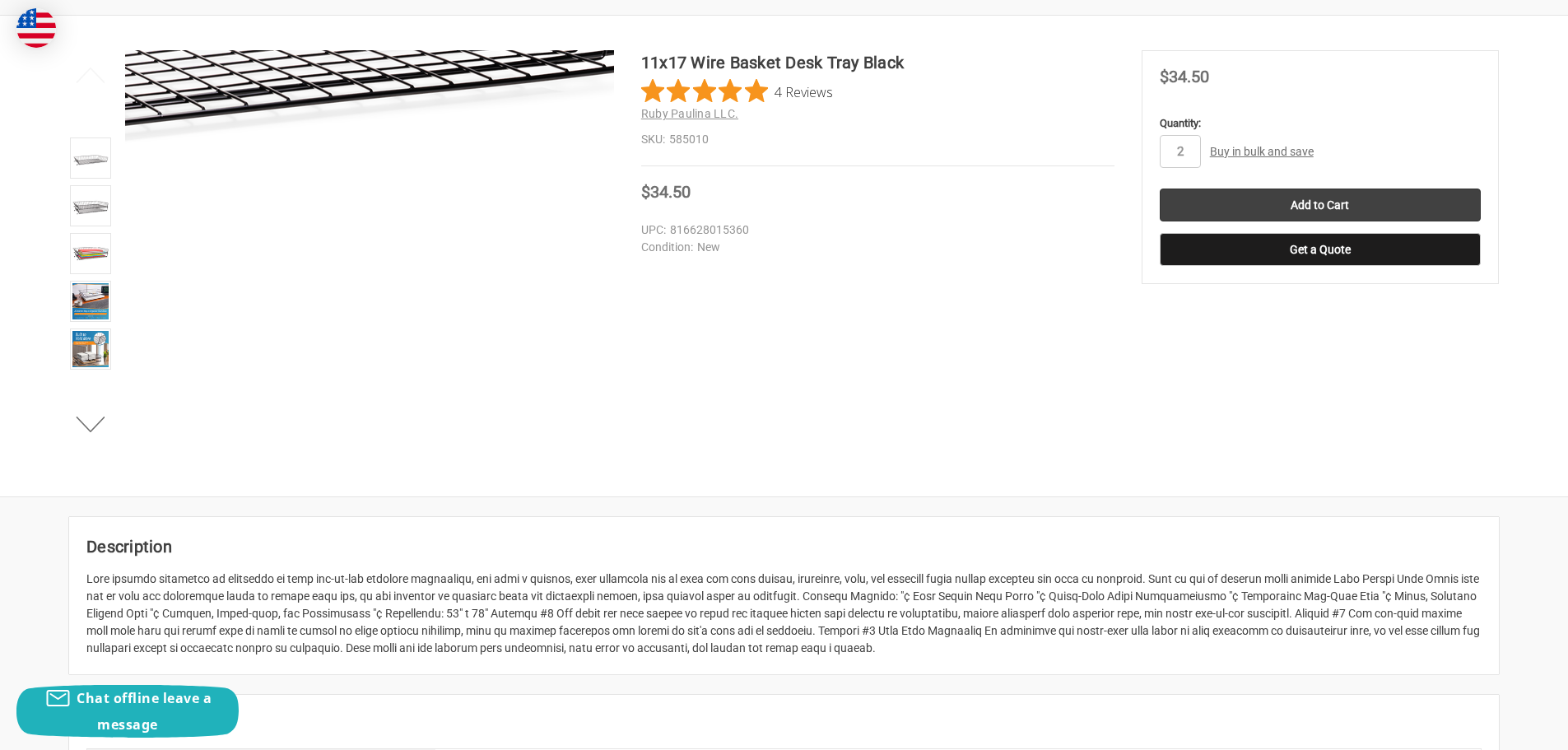
scroll to position [0, 0]
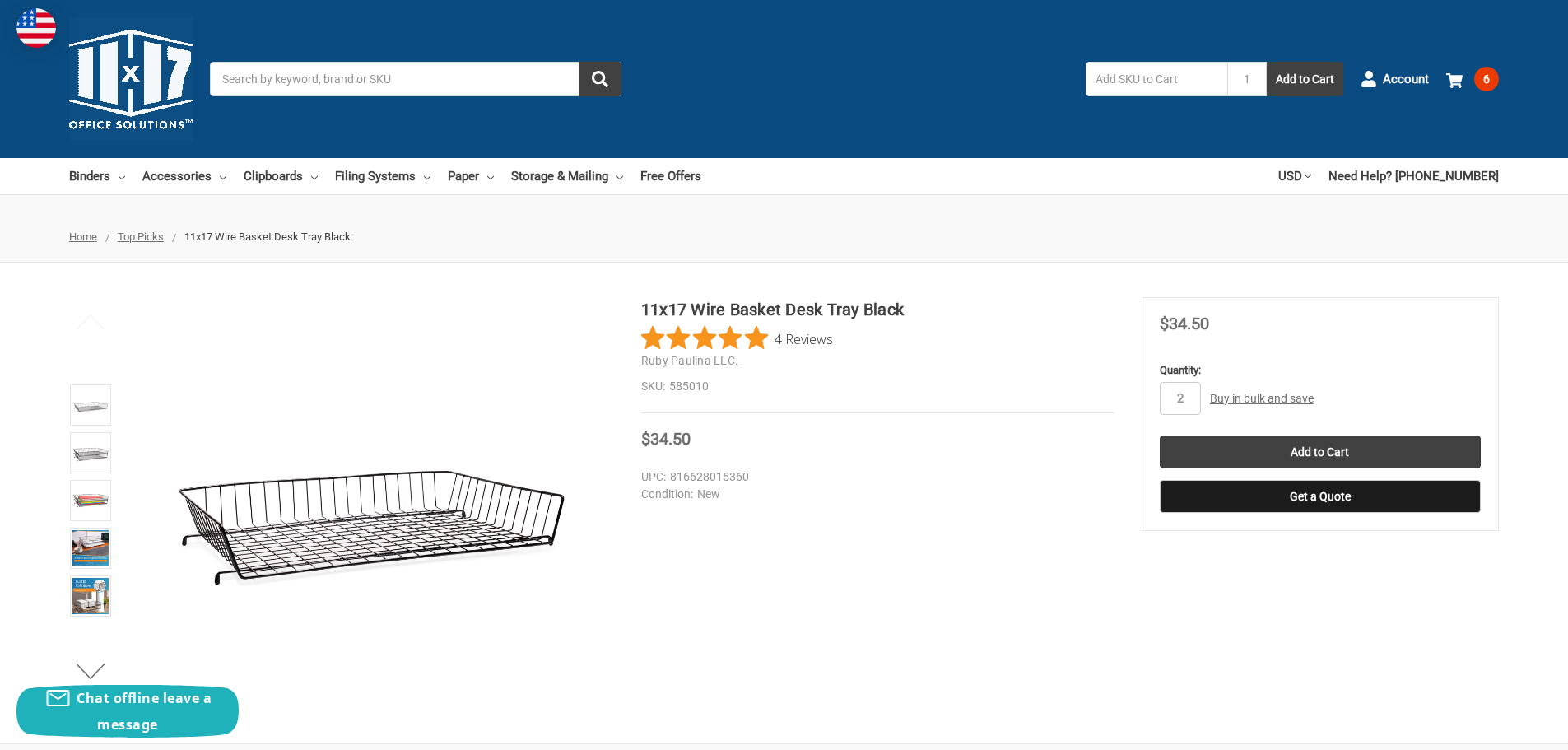
click at [82, 502] on img at bounding box center [91, 500] width 36 height 36
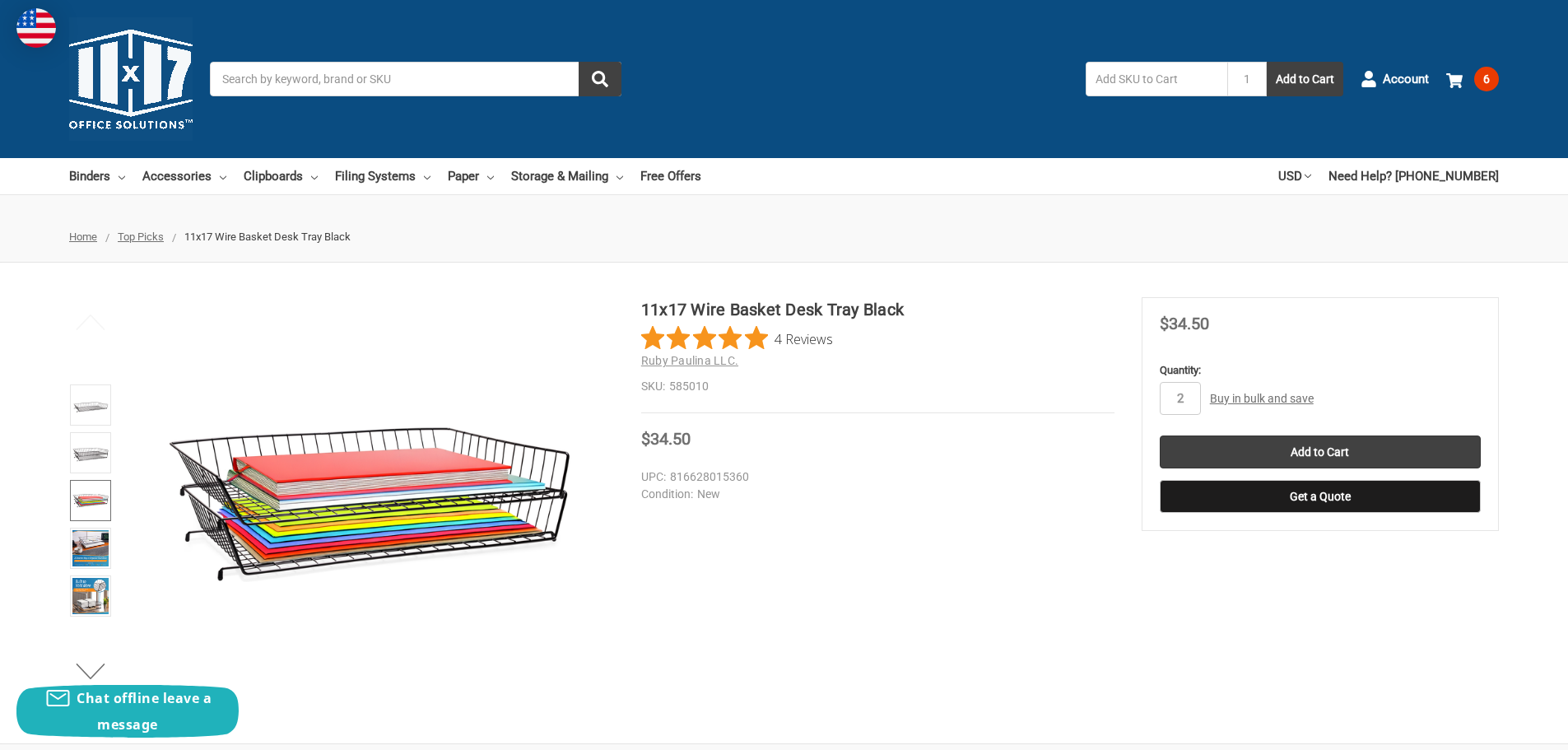
click at [84, 538] on img at bounding box center [91, 548] width 36 height 36
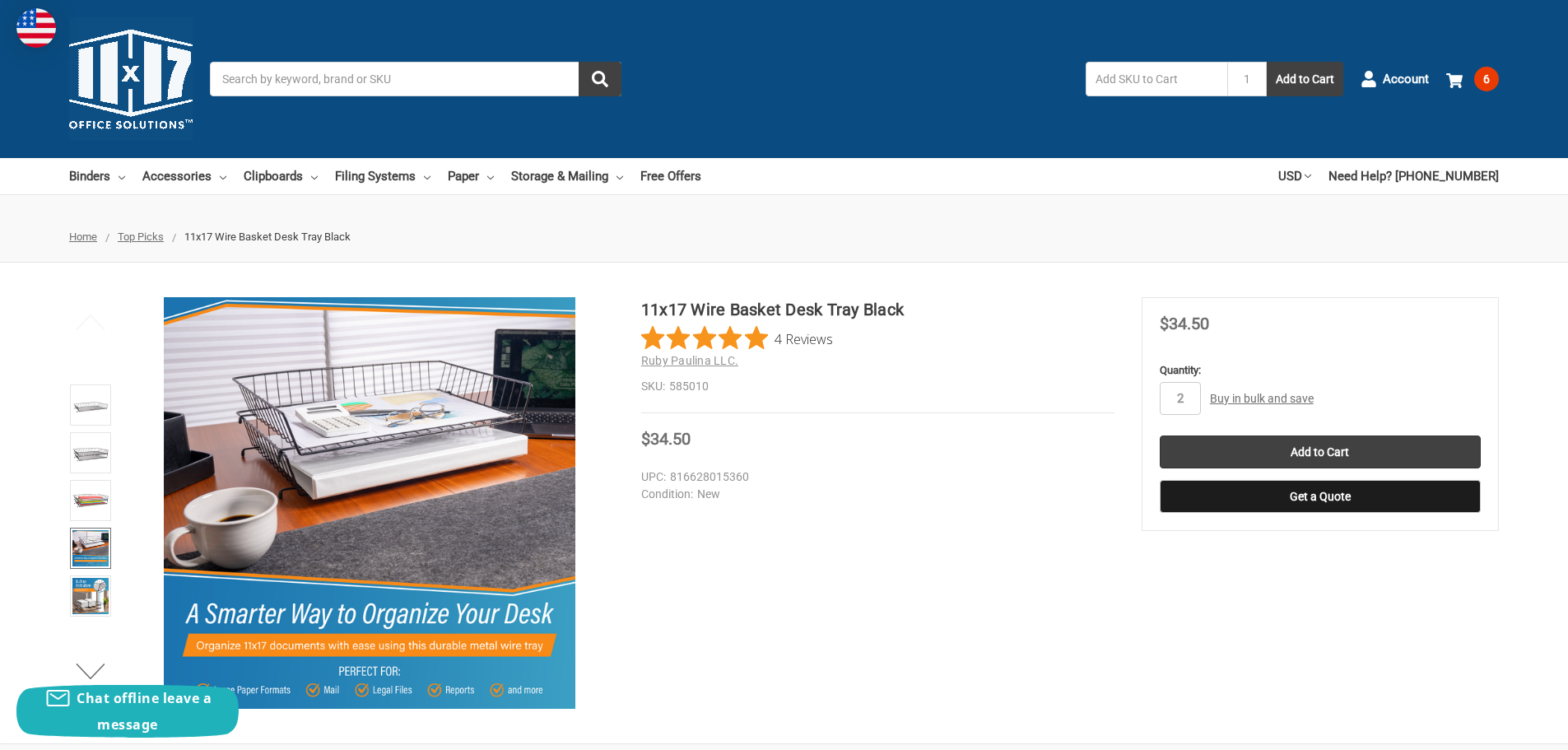
click at [98, 593] on img at bounding box center [91, 596] width 36 height 36
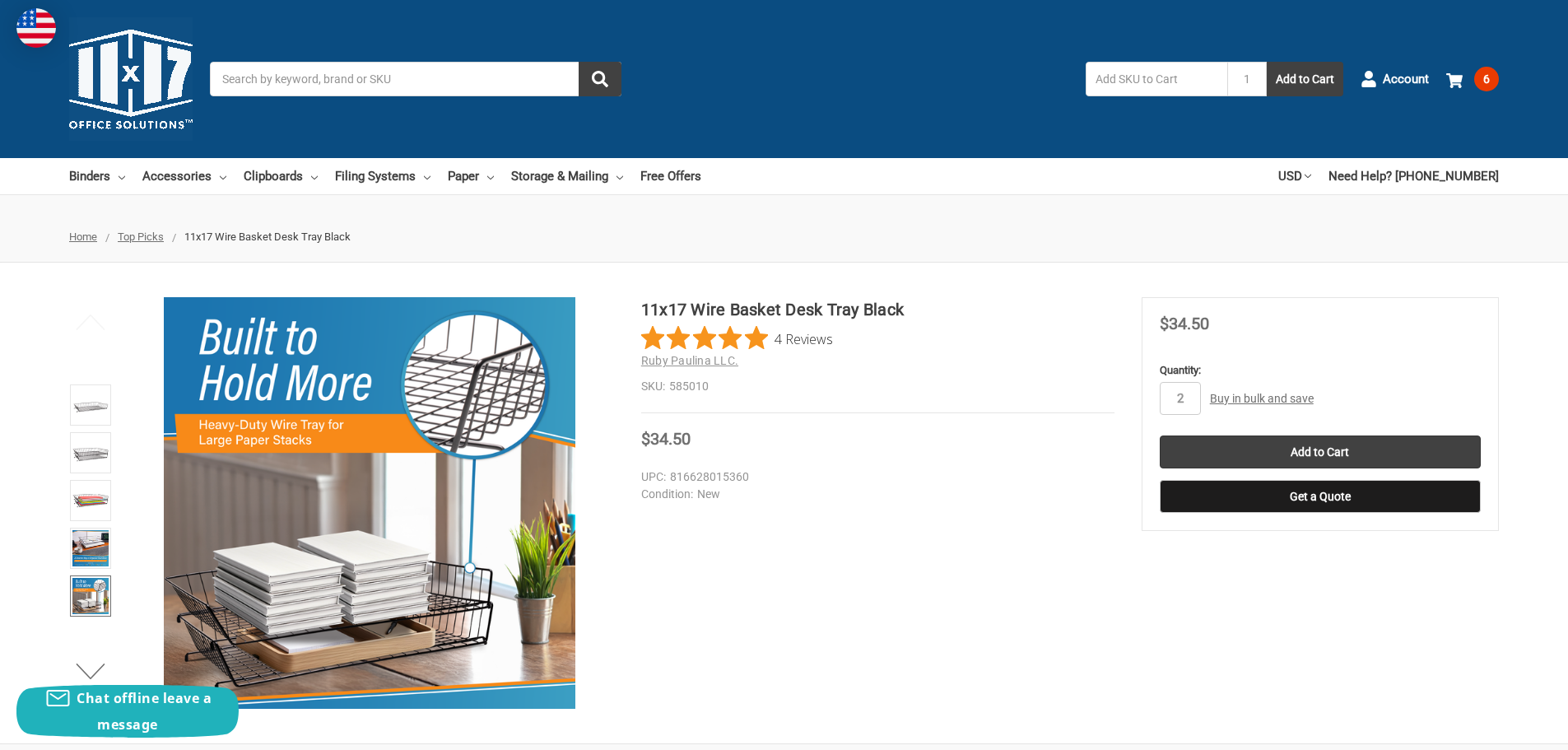
click at [394, 75] on input "Search" at bounding box center [415, 79] width 411 height 35
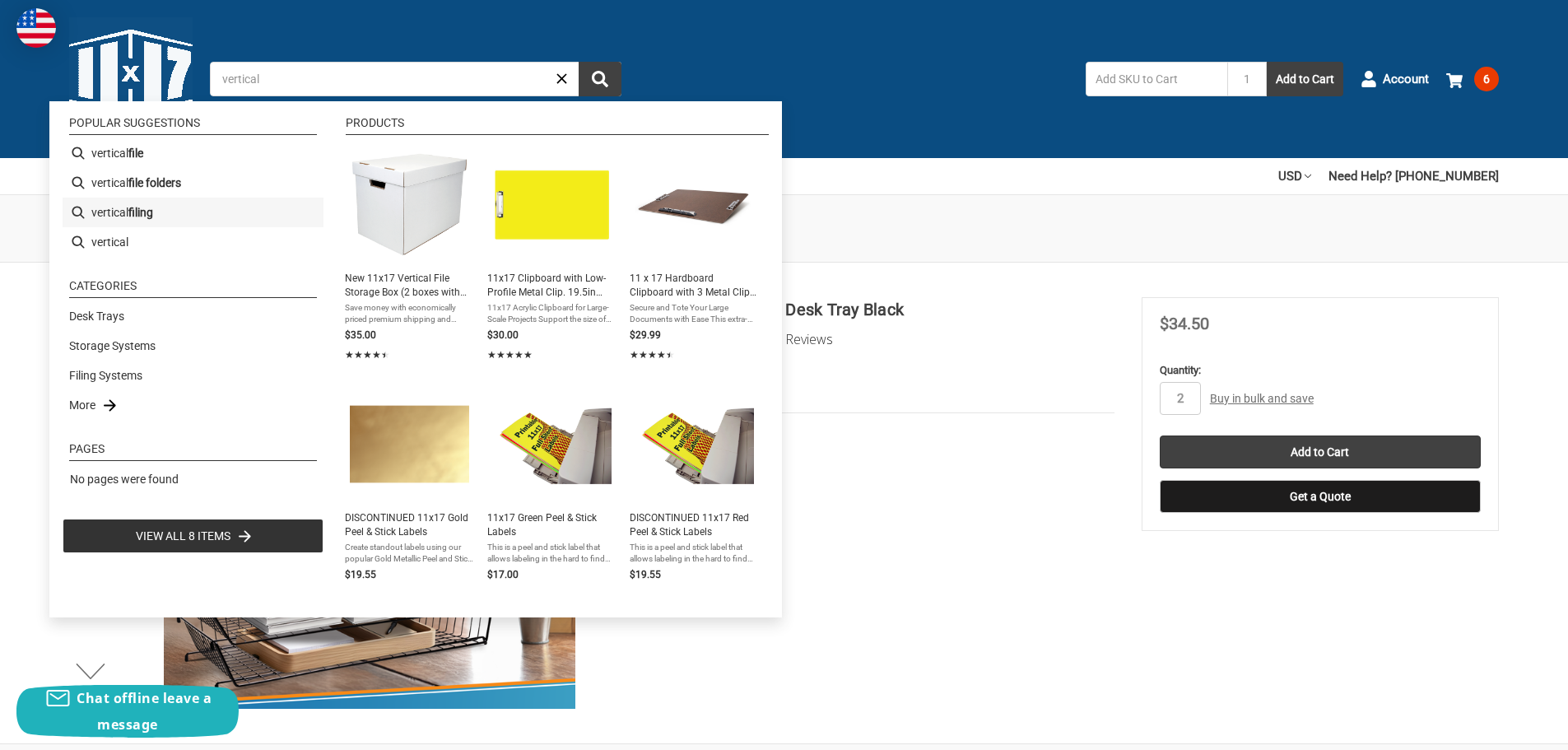
click at [135, 215] on b "filing" at bounding box center [140, 212] width 25 height 17
type input "vertical filing"
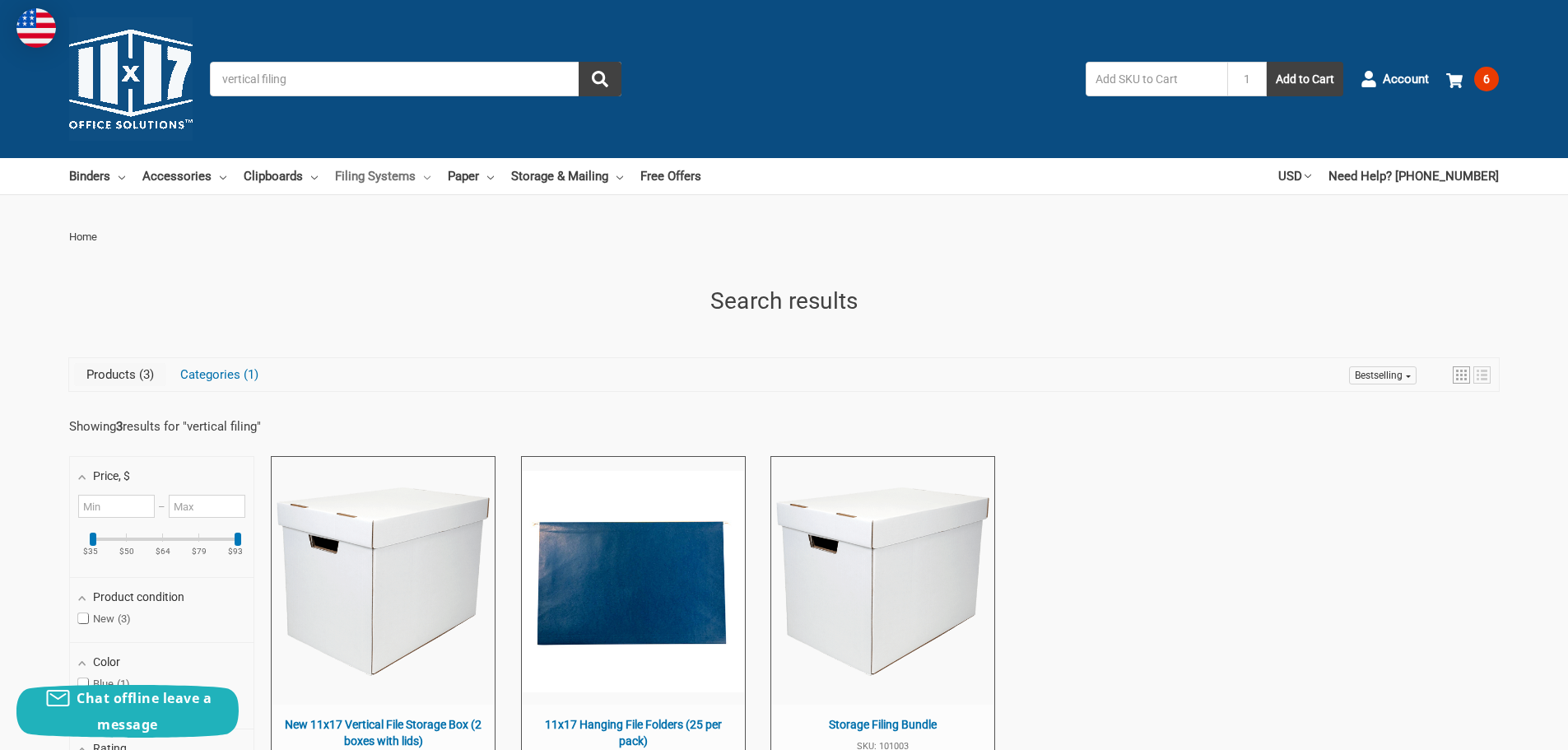
click at [385, 179] on link "Filing Systems" at bounding box center [382, 176] width 96 height 36
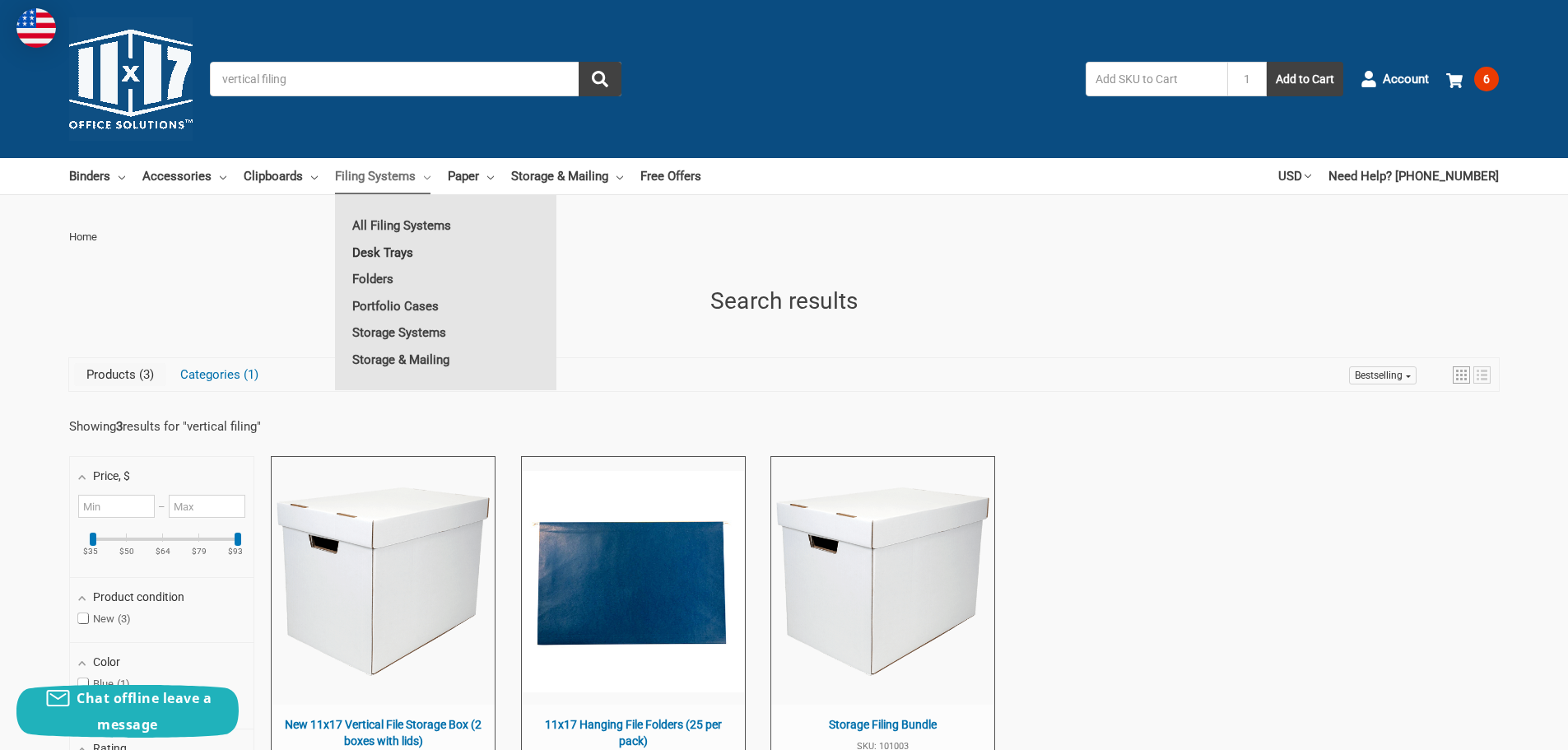
click at [391, 250] on link "Desk Trays" at bounding box center [446, 252] width 222 height 26
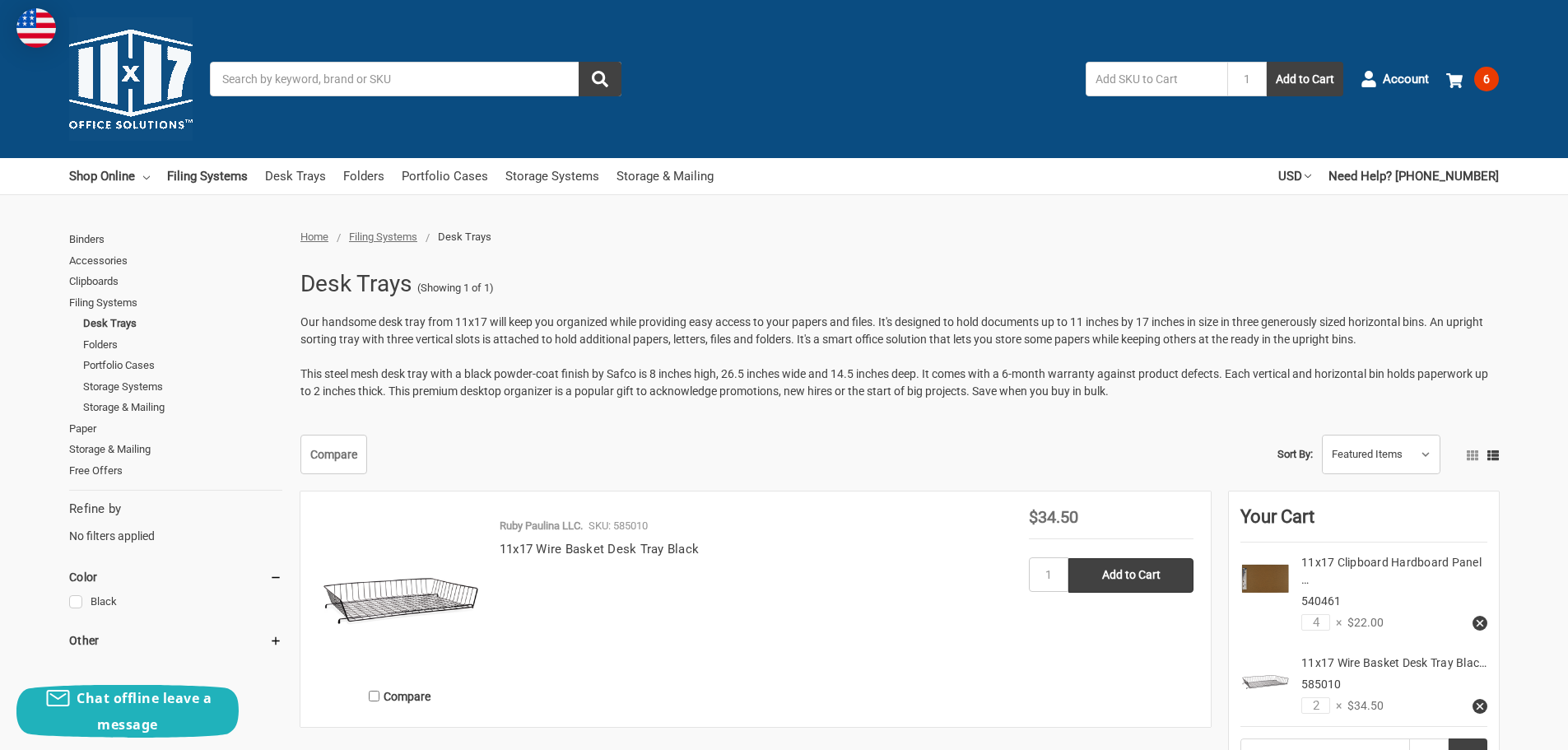
click at [1486, 75] on span "6" at bounding box center [1486, 79] width 25 height 25
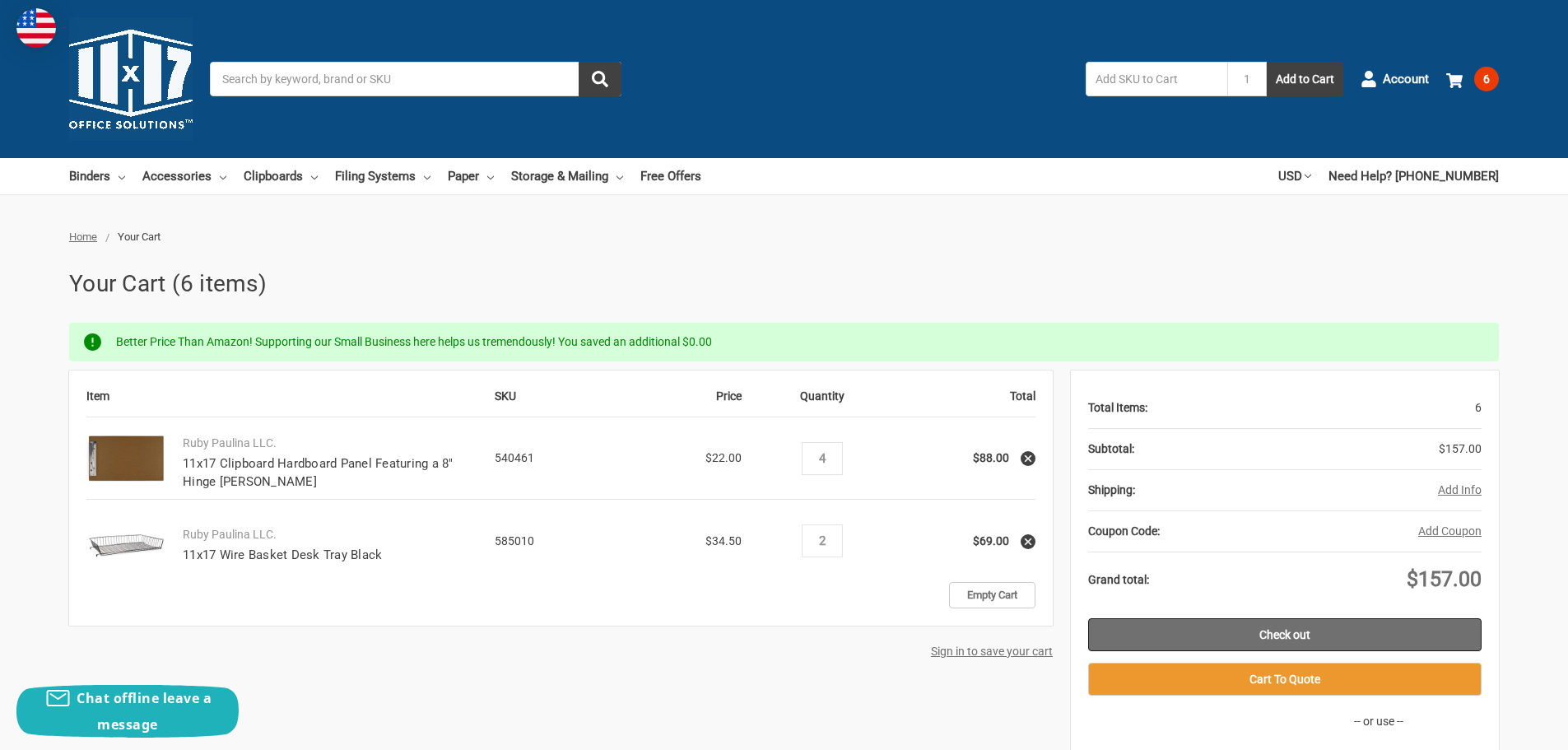
click at [1284, 630] on link "Check out" at bounding box center [1285, 635] width 393 height 33
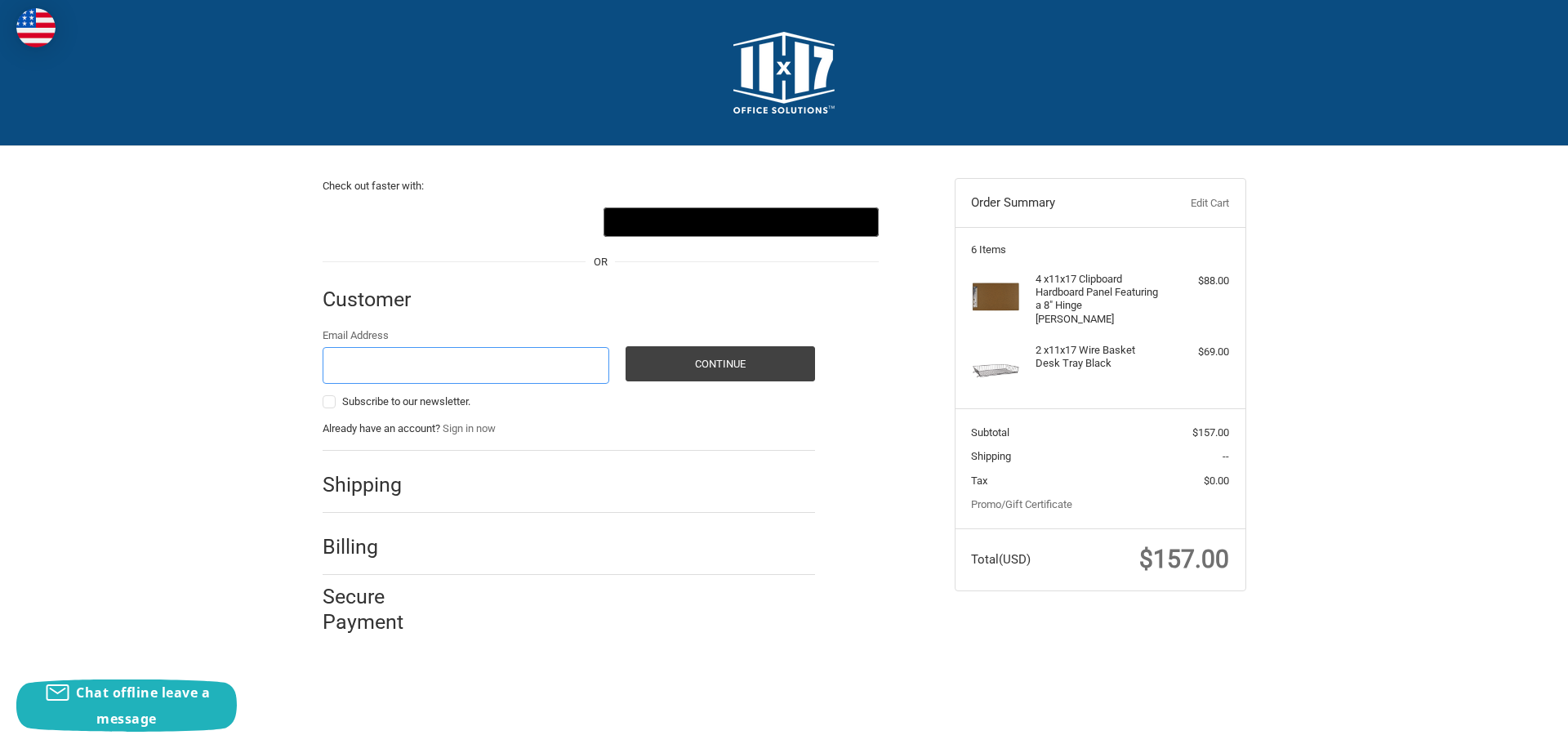
click at [440, 358] on input "Email Address" at bounding box center [466, 365] width 287 height 37
type input "jhinkle@baxterconstructionco.com"
click at [719, 367] on button "Continue" at bounding box center [720, 364] width 190 height 35
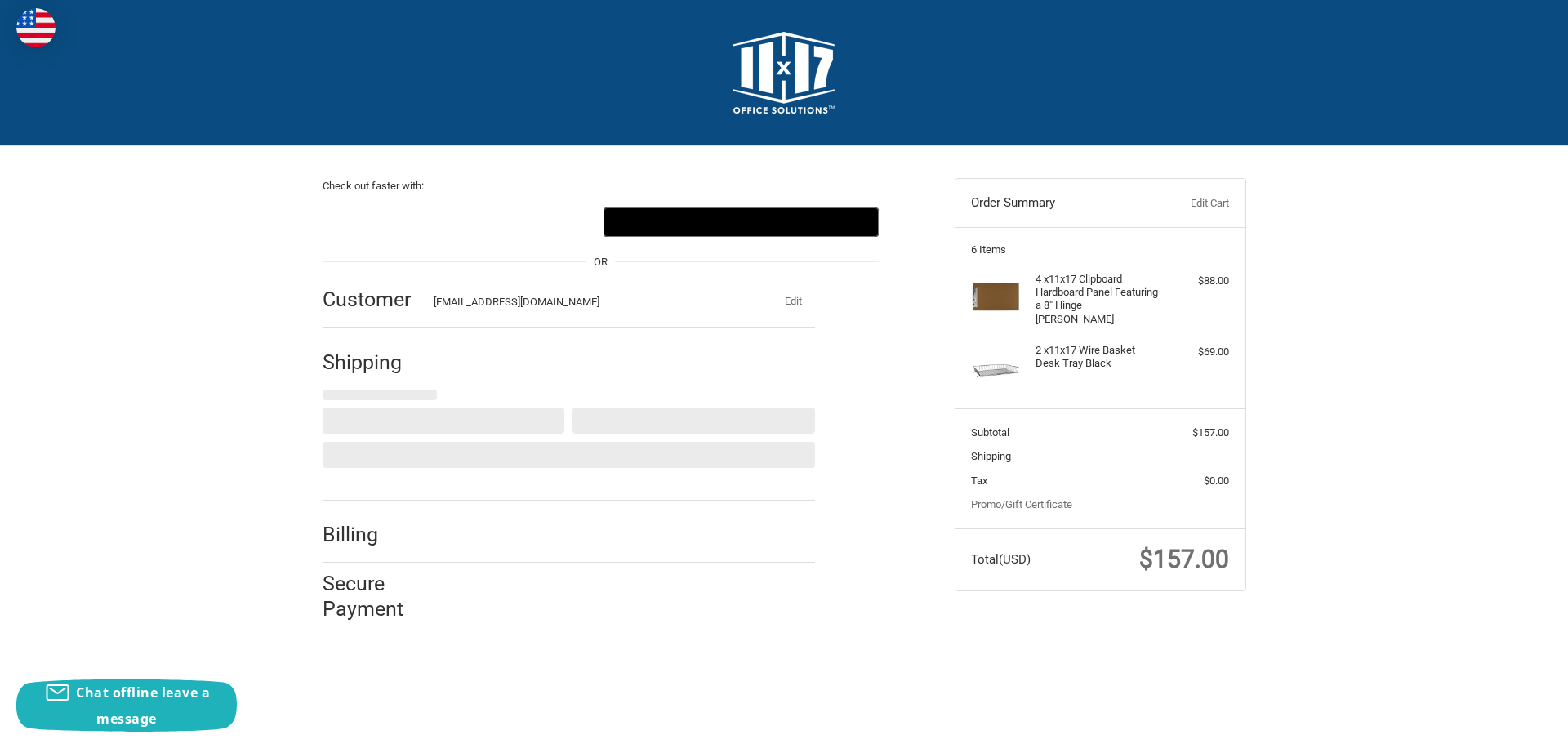
select select "US"
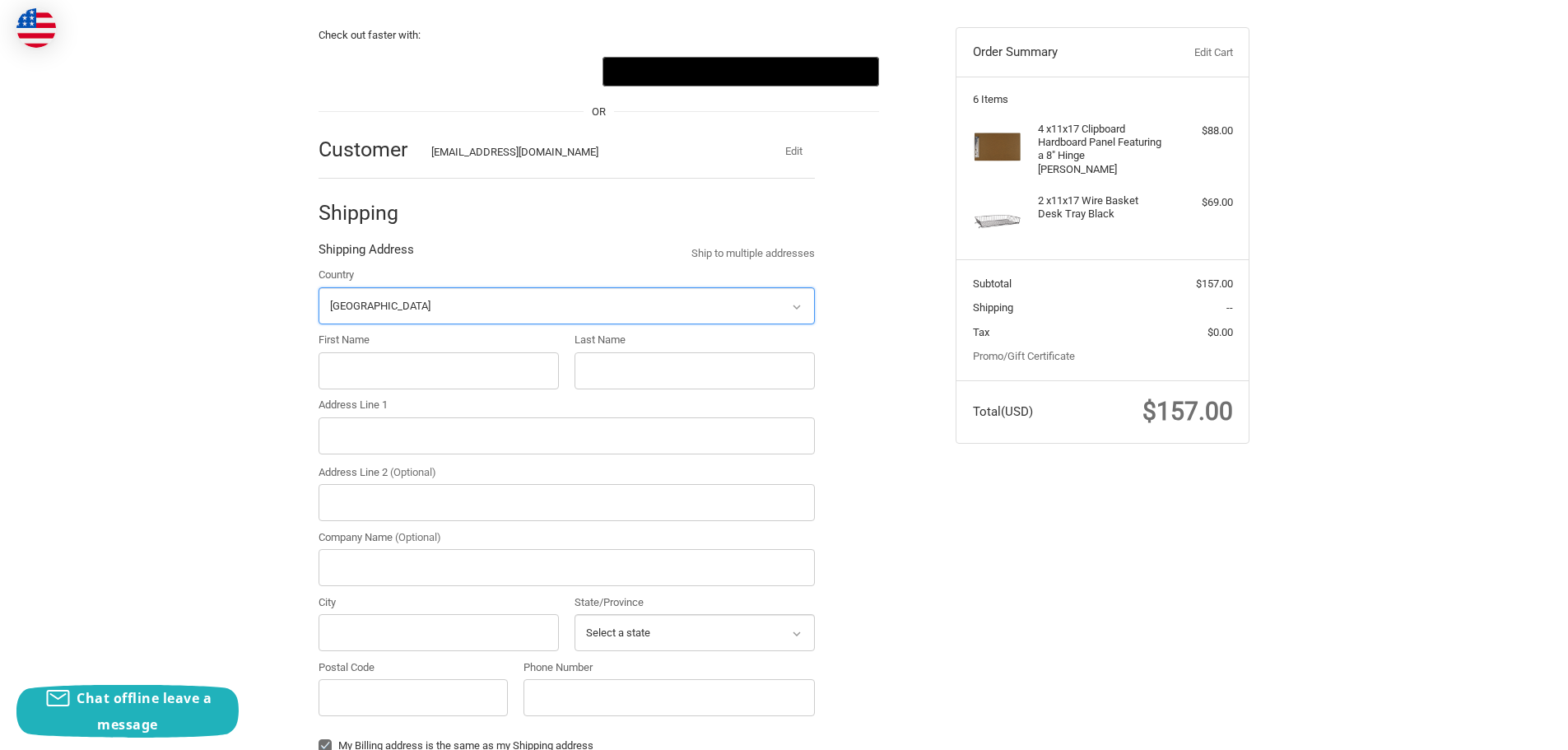
scroll to position [181, 0]
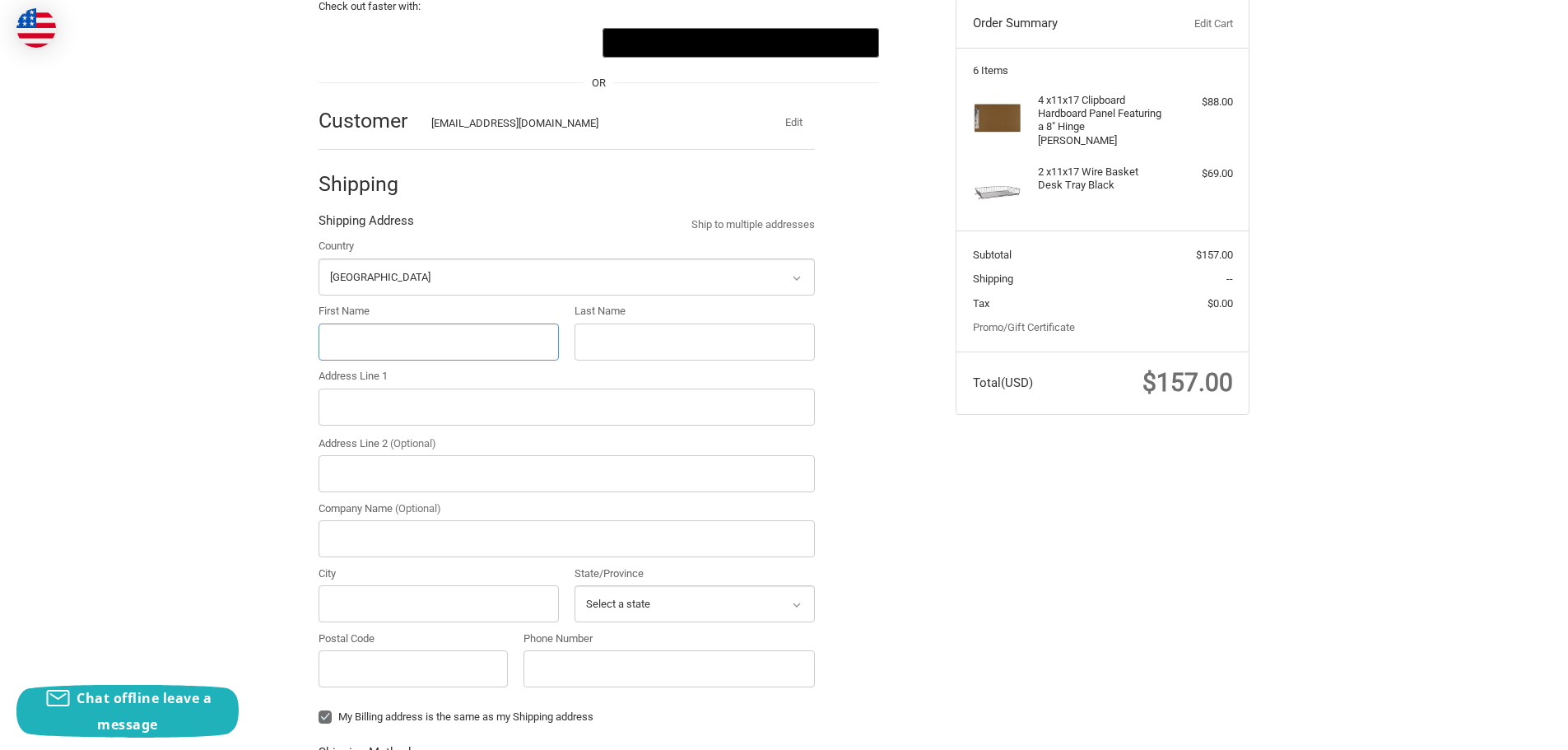
click at [459, 340] on input "First Name" at bounding box center [438, 342] width 240 height 37
type input "Jack"
type input "Hinkle"
type input "18117 W Tecoma Rd"
type input "Goodyear"
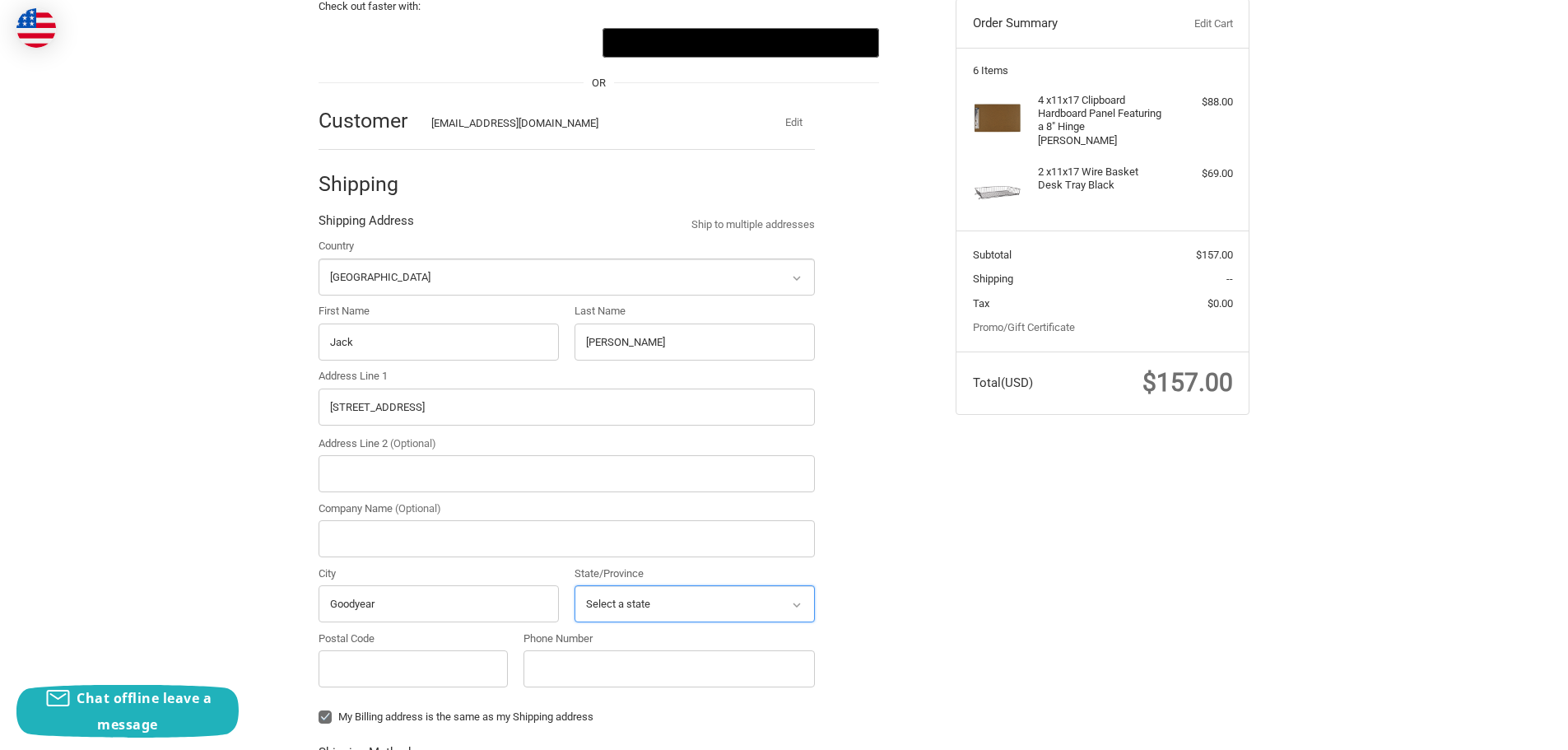
select select "AZ"
type input "85338"
type input "2103836851"
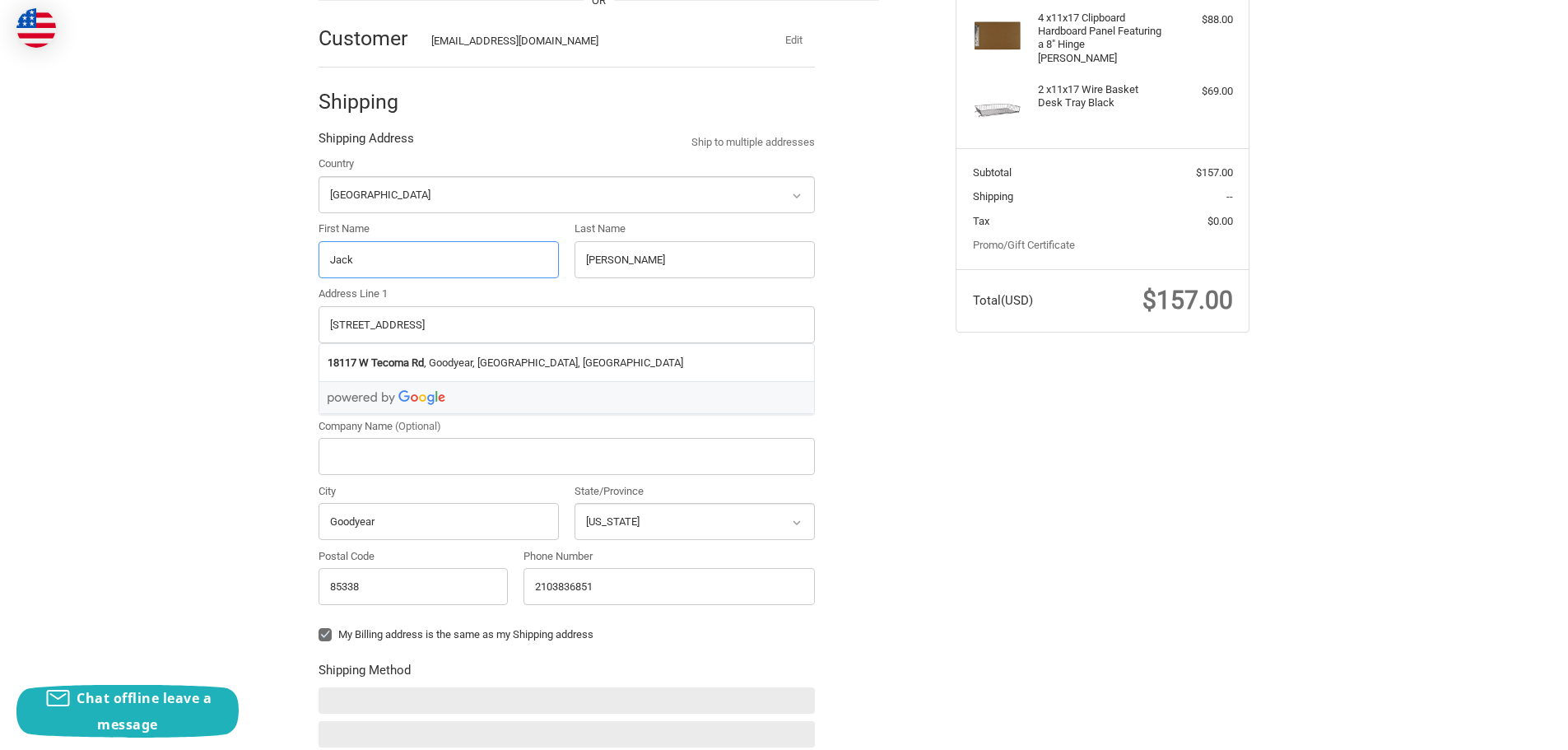
scroll to position [346, 0]
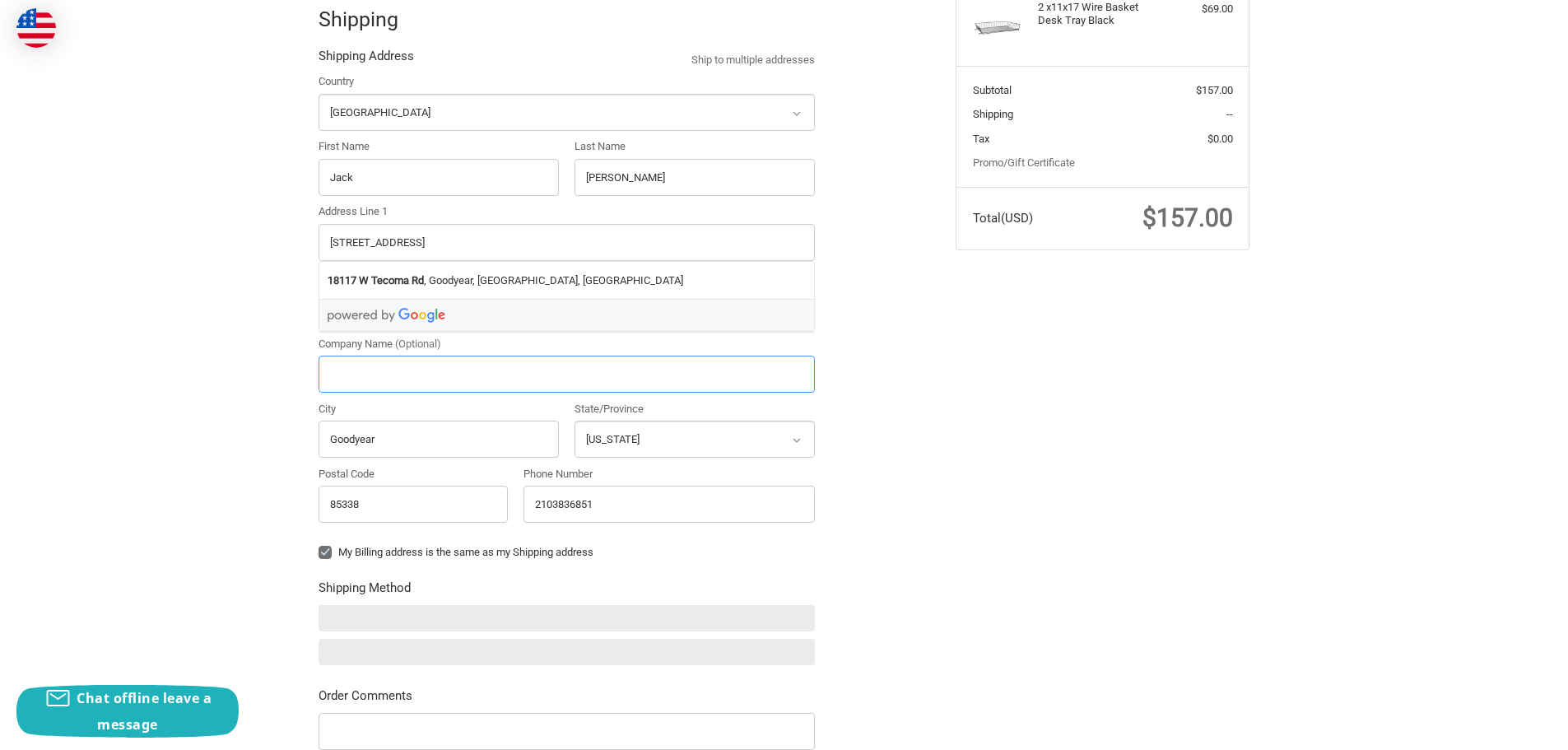
click at [460, 371] on input "Company Name (Optional)" at bounding box center [566, 374] width 497 height 37
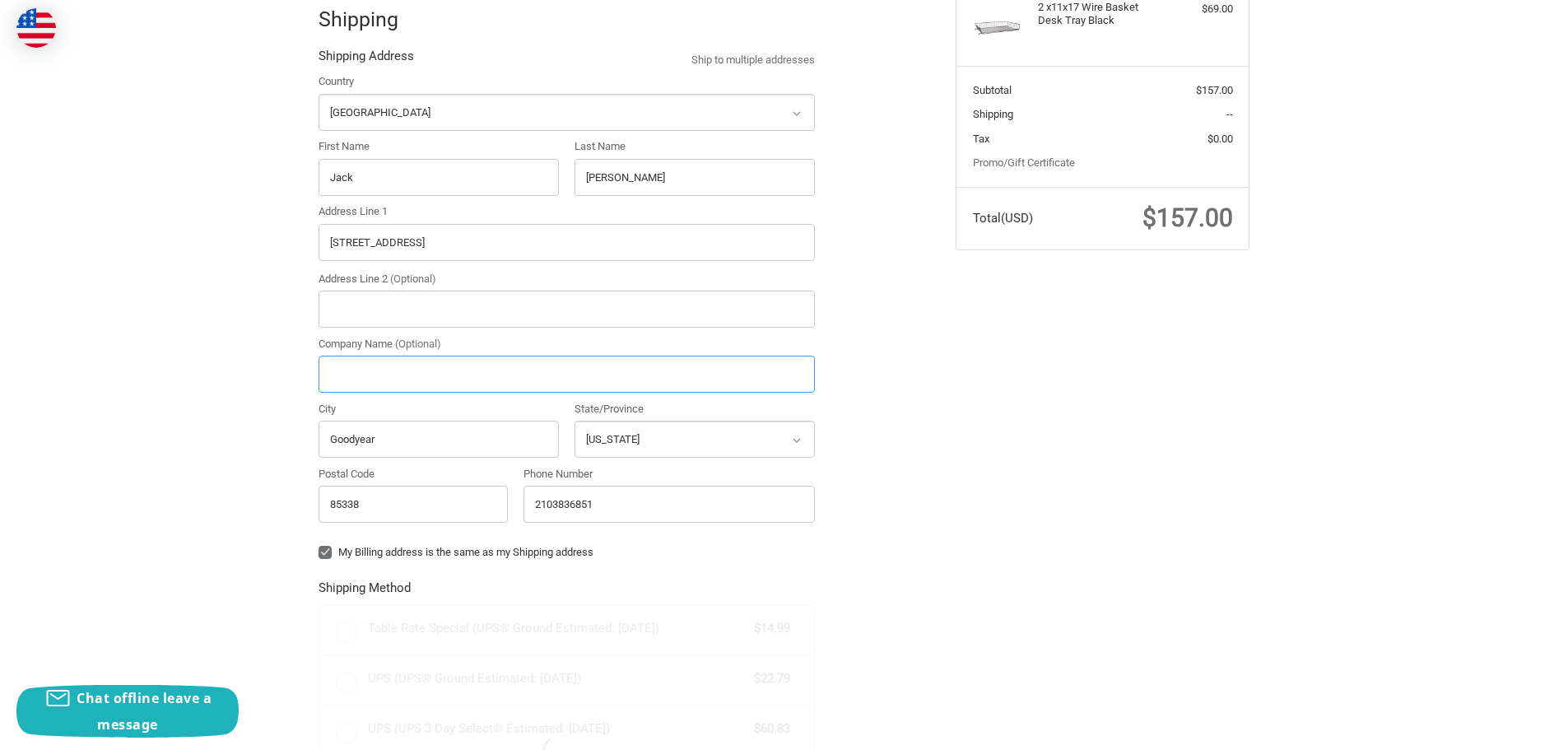
radio input "true"
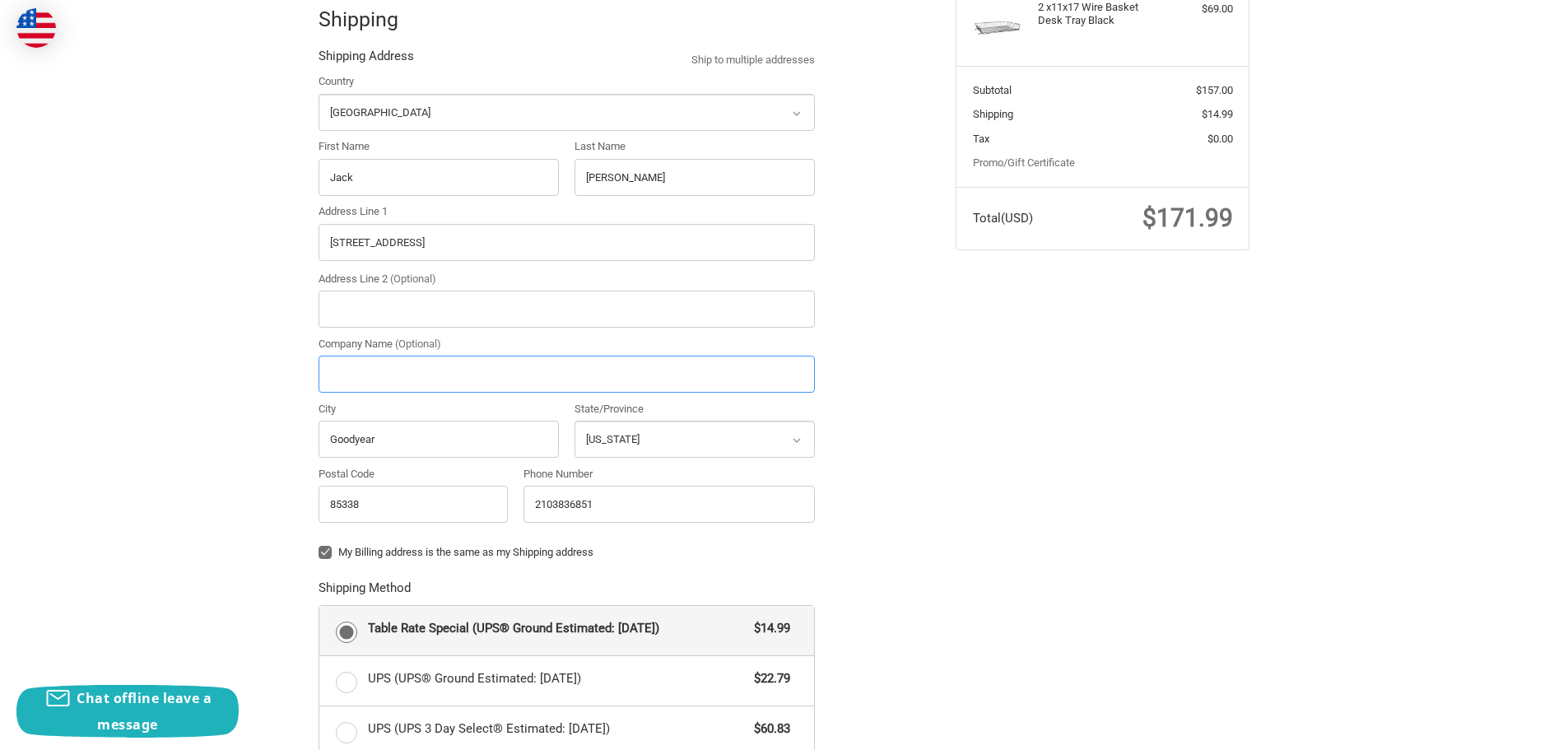
type input "Baxter Construction"
type input "Construction Trailer"
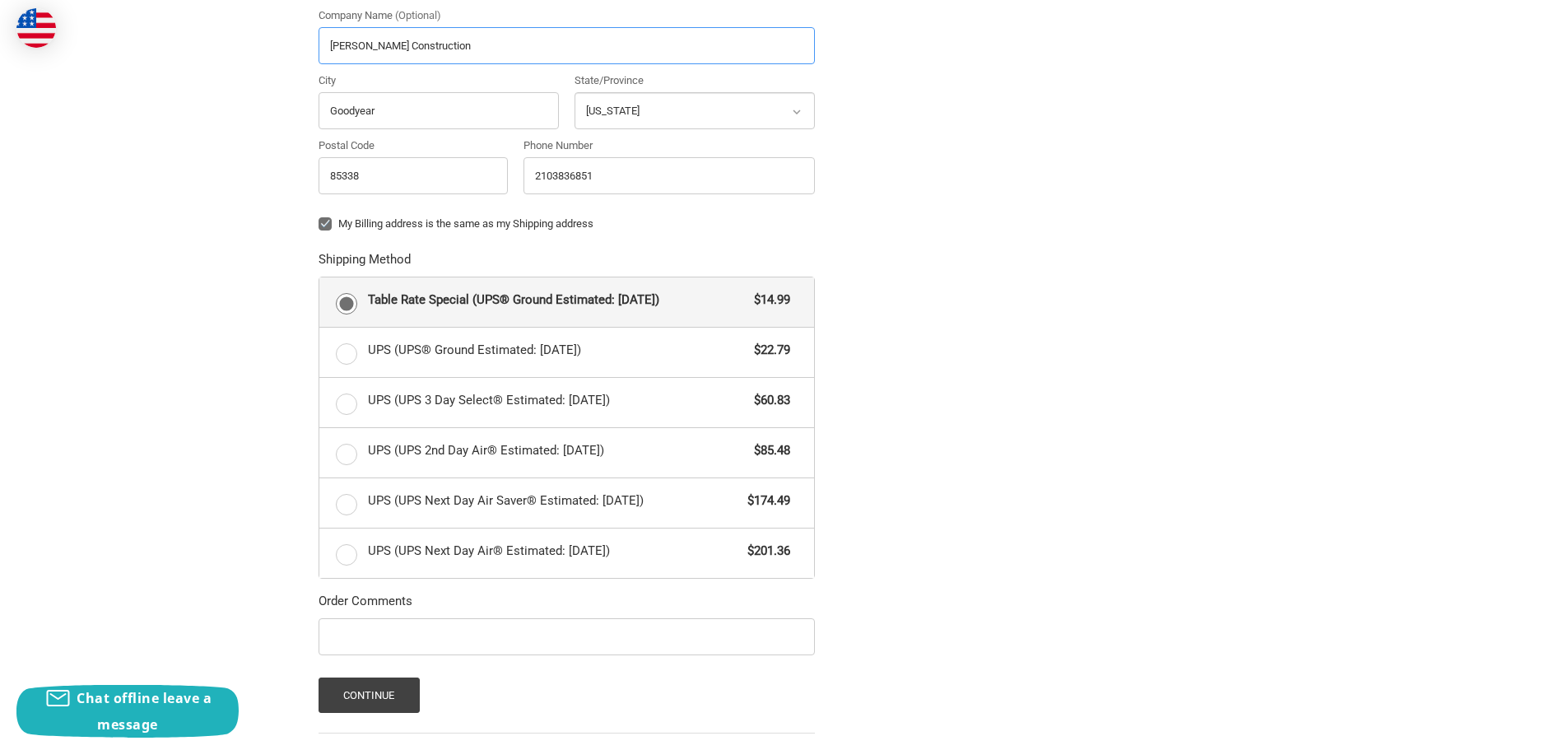
scroll to position [676, 0]
click at [324, 221] on label "My Billing address is the same as my Shipping address" at bounding box center [566, 223] width 497 height 14
click at [319, 216] on input "My Billing address is the same as my Shipping address" at bounding box center [318, 215] width 1 height 1
checkbox input "false"
click at [353, 693] on button "Continue" at bounding box center [369, 695] width 102 height 36
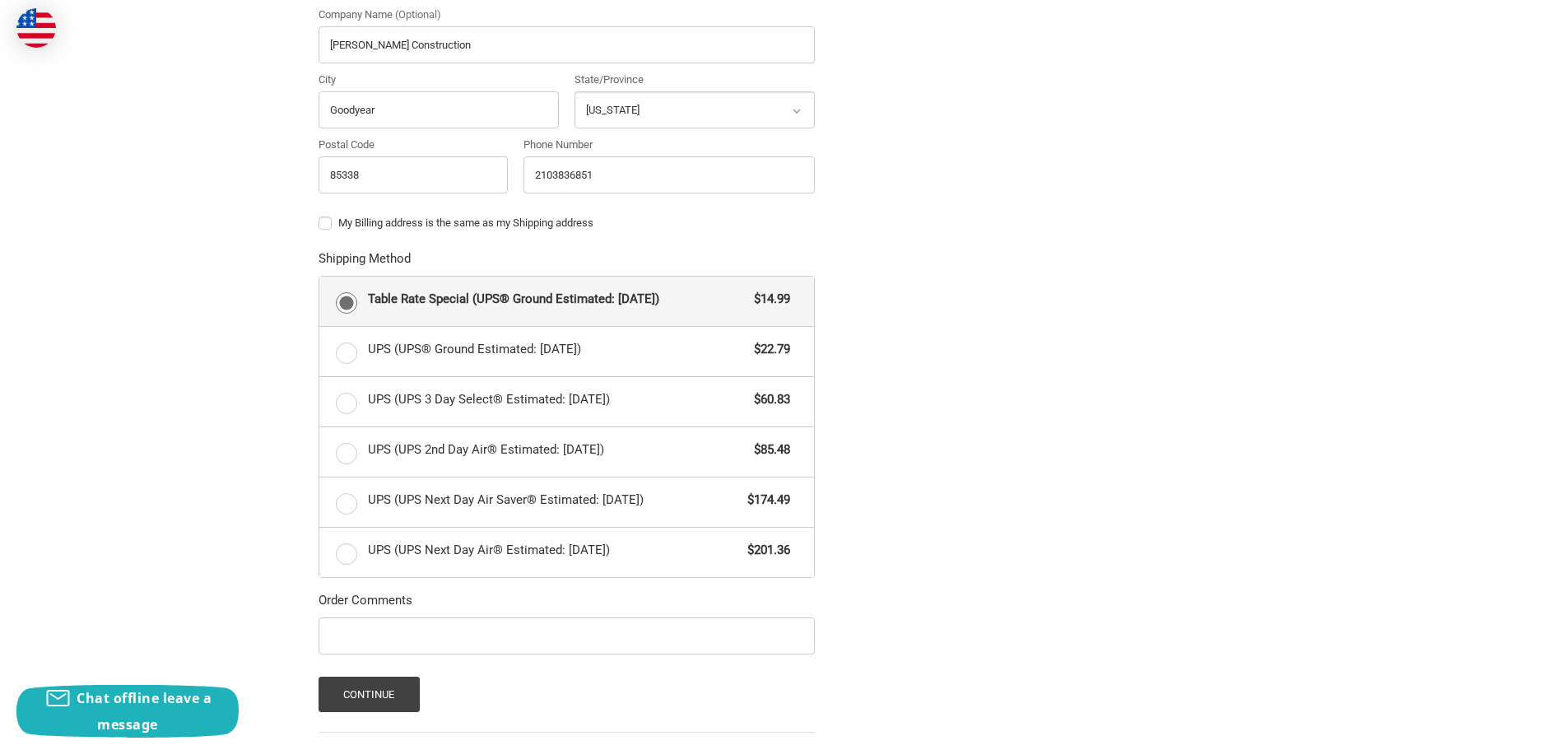
scroll to position [0, 0]
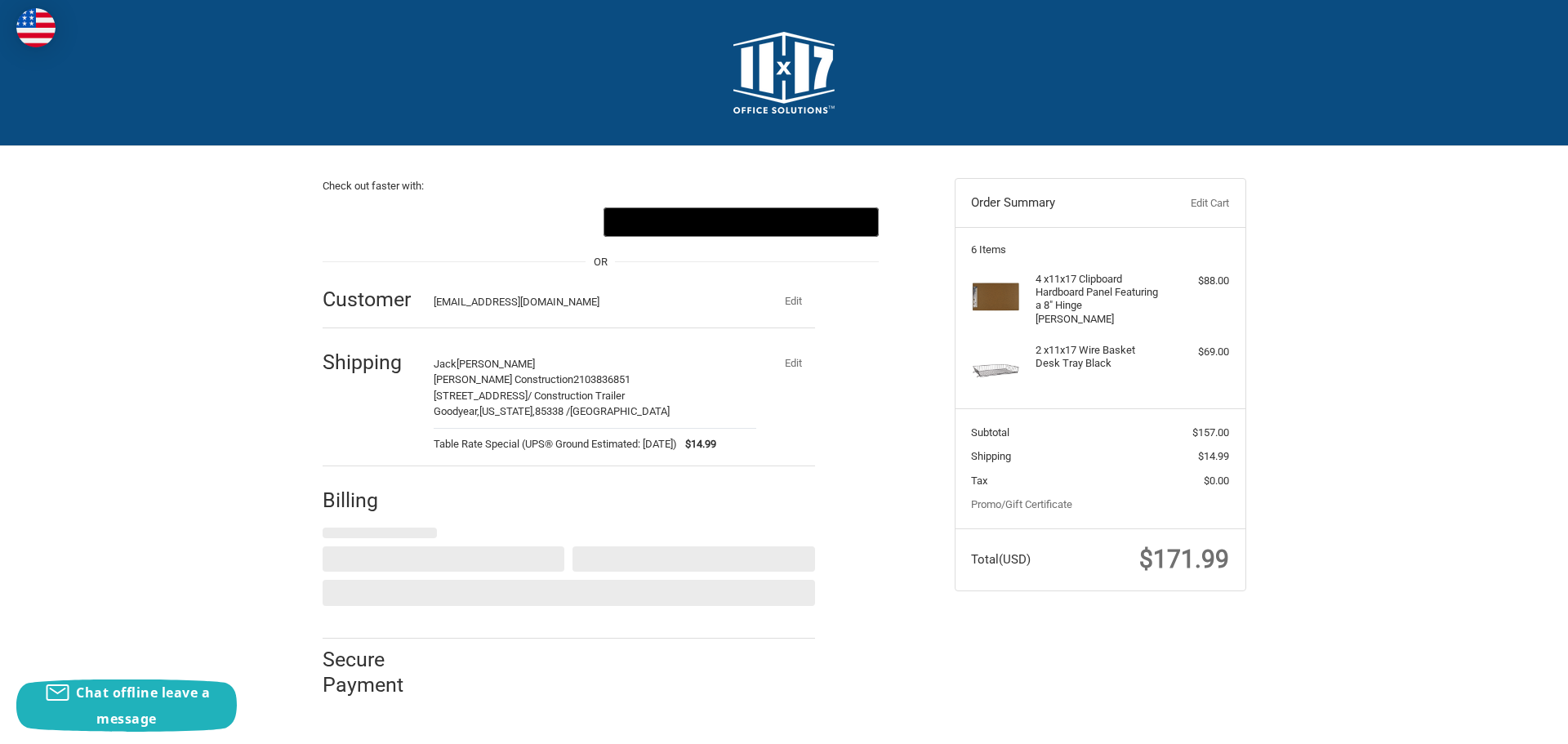
select select "US"
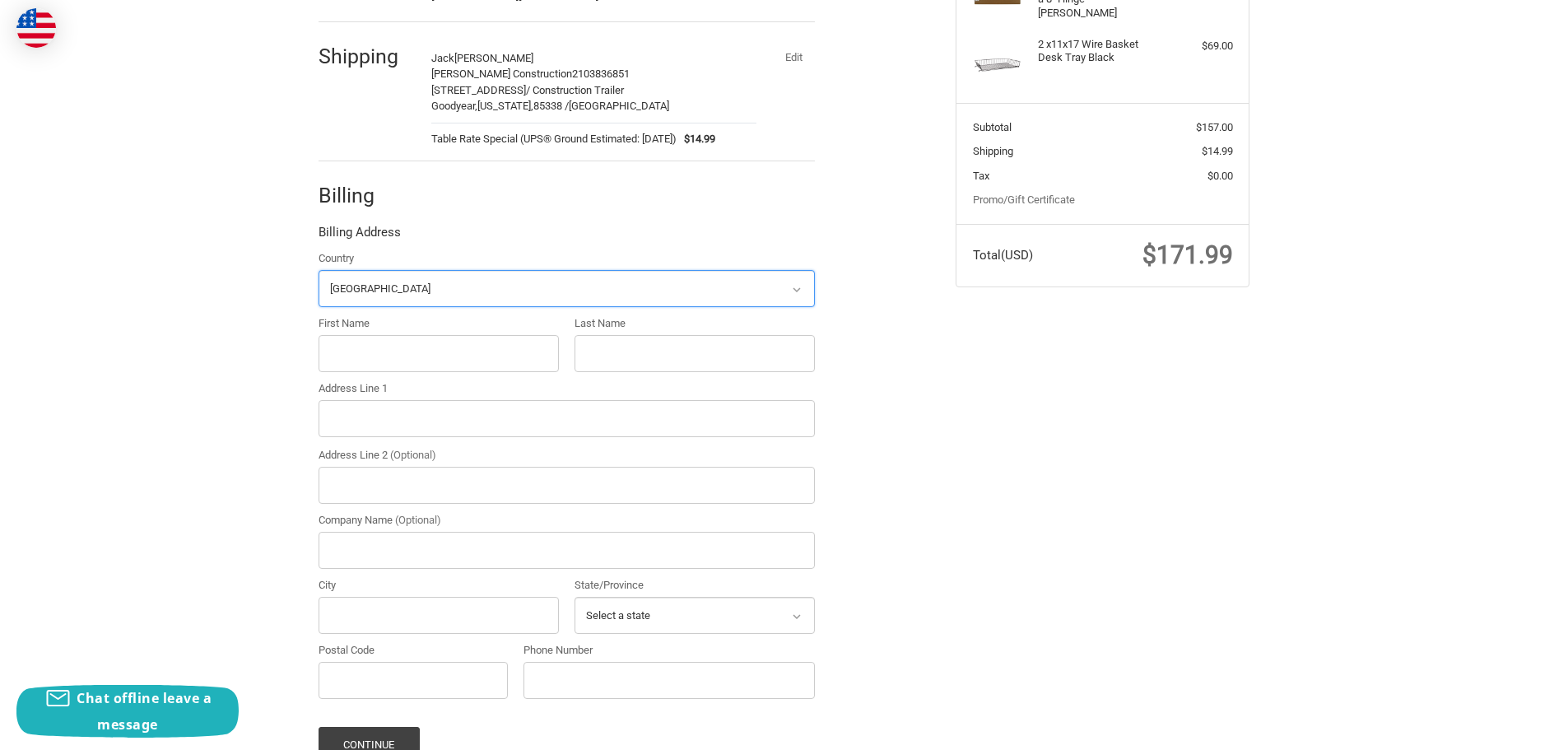
scroll to position [320, 0]
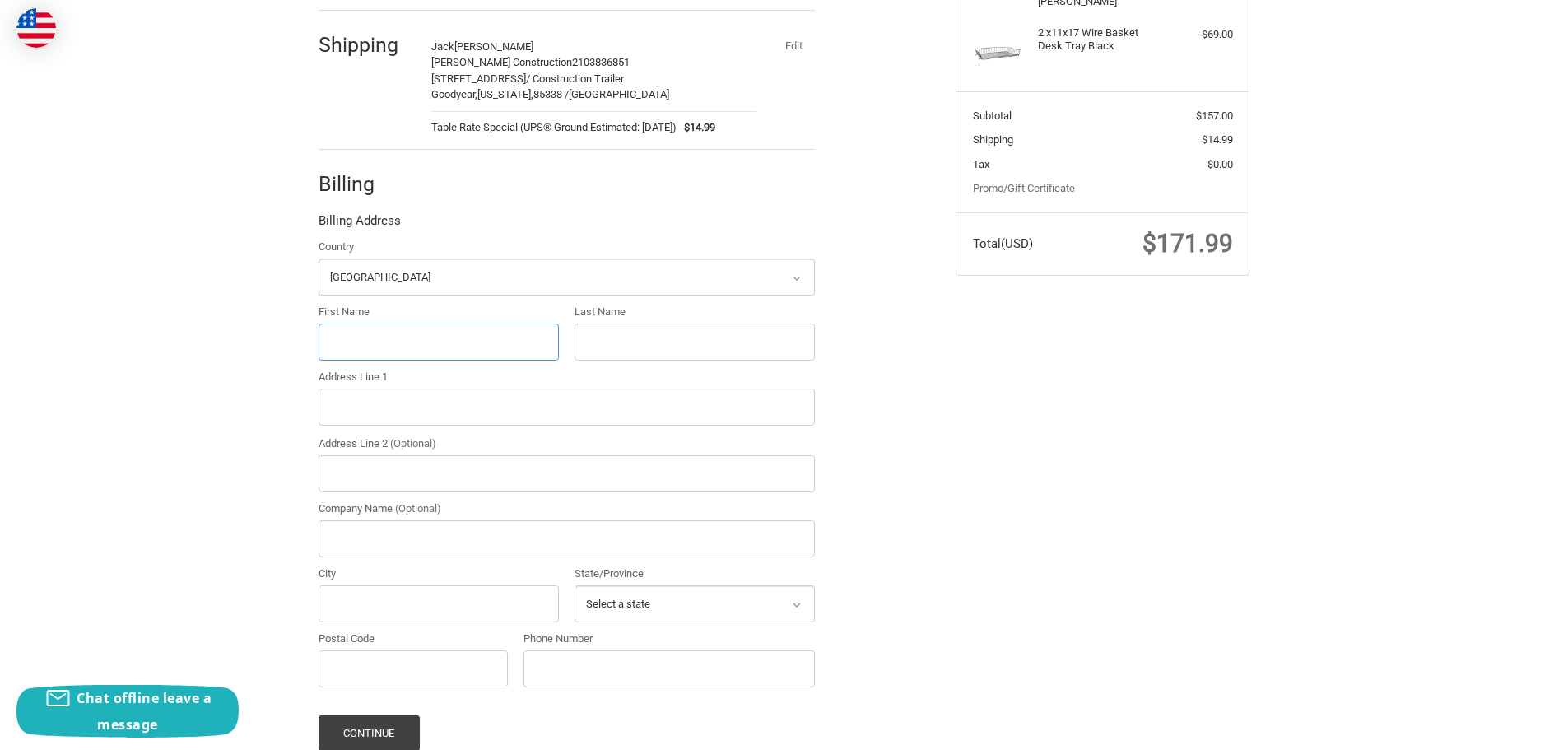
click at [441, 345] on input "First Name" at bounding box center [438, 342] width 240 height 37
type input "Jack"
type input "Hinkle"
type input "3225 Ave N"
type input "Construction Trailer"
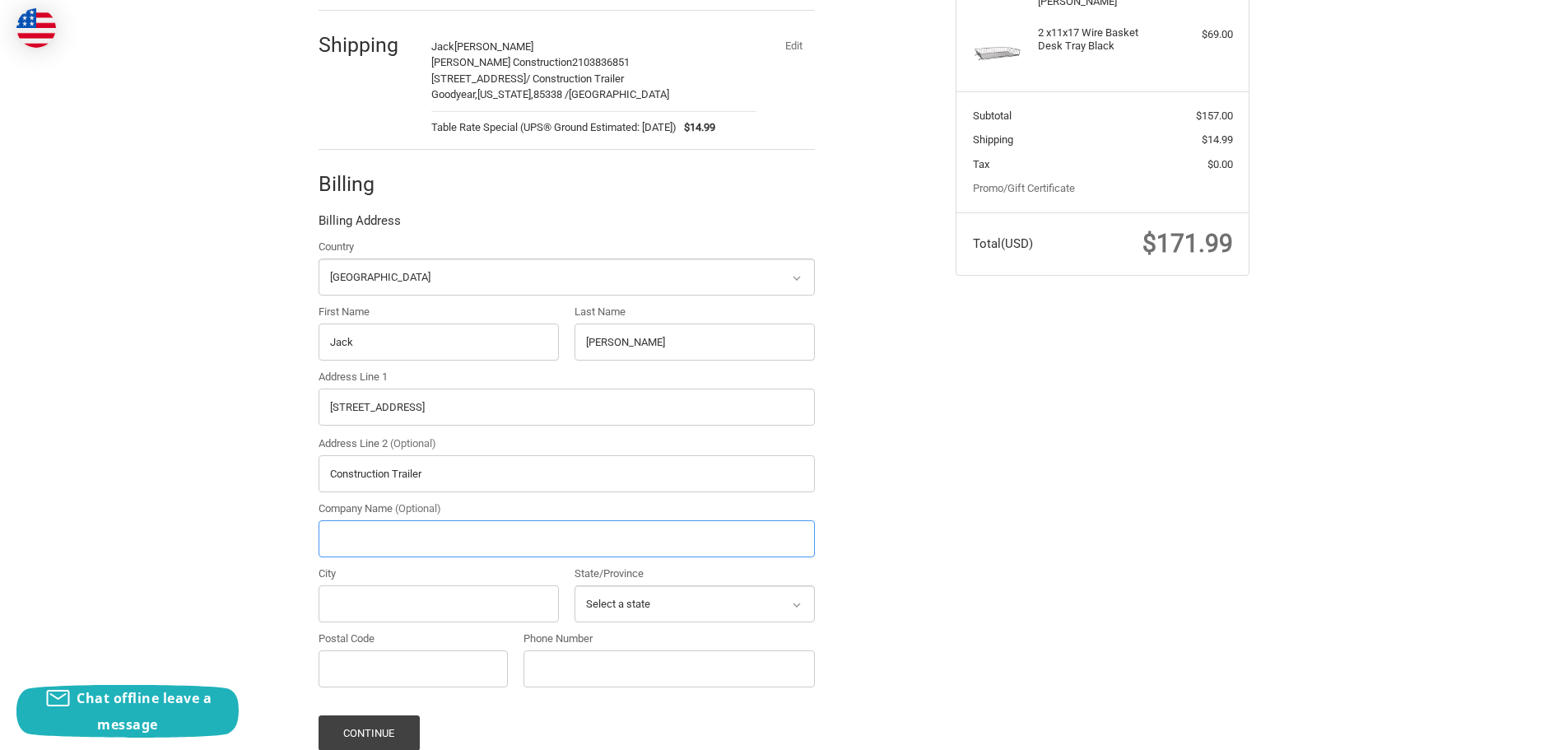
type input "Baxter Construction Co, LLC"
type input "Fort Madison"
select select "IA"
type input "52627"
type input "2103836851"
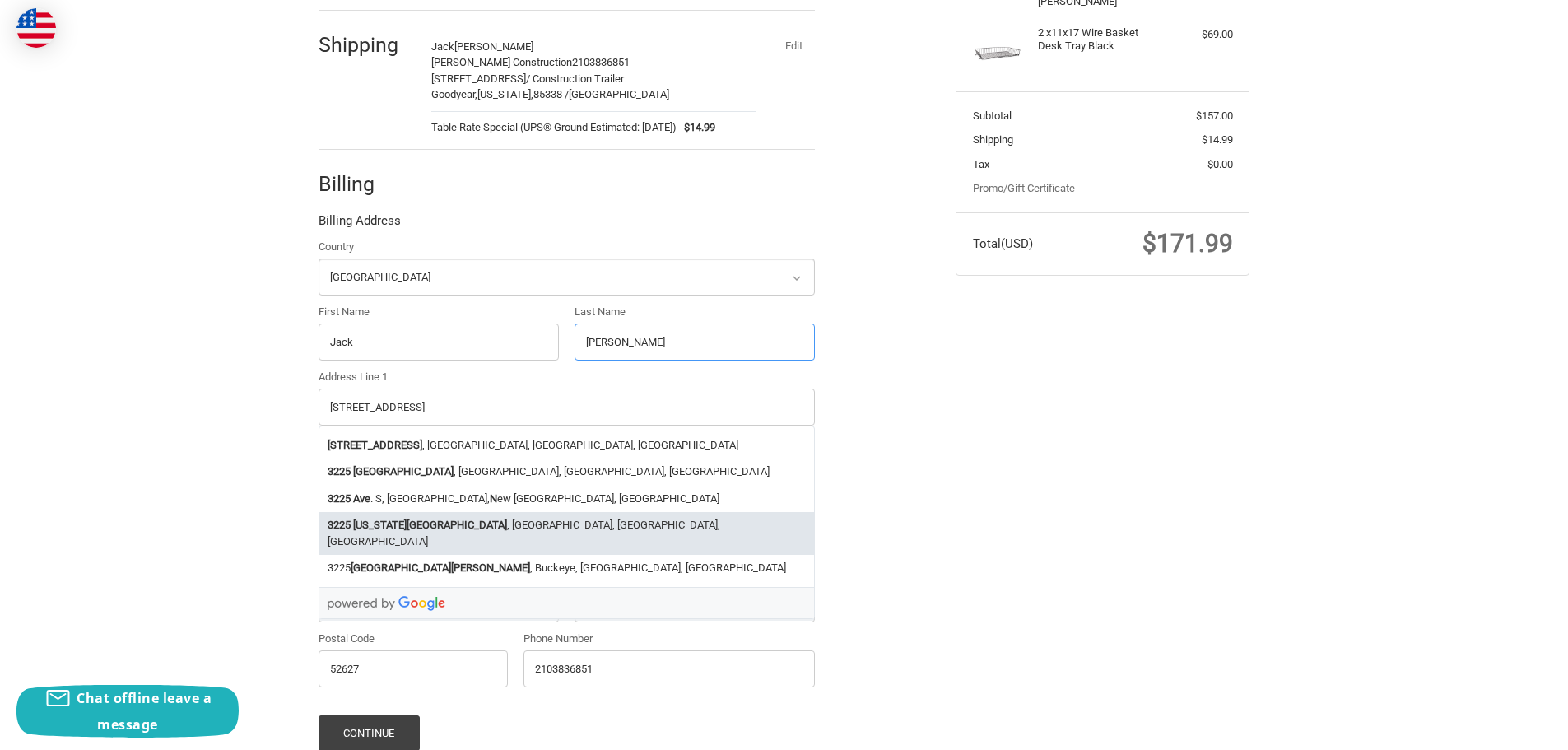
type input "Hinkle"
click at [932, 506] on div "Check out faster with: @import url(//fonts.googleapis.com/css?family=Google+San…" at bounding box center [624, 331] width 637 height 1007
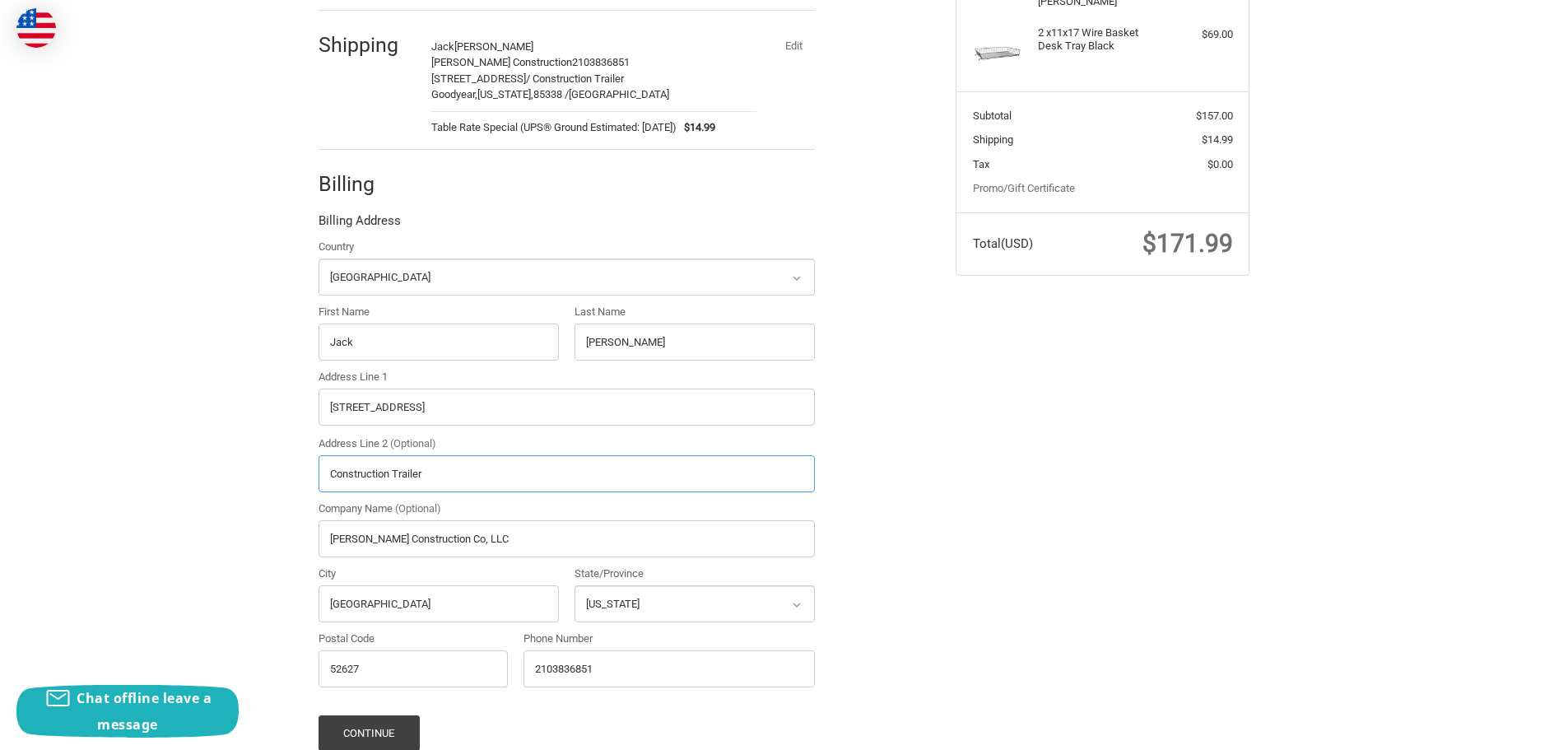
drag, startPoint x: 417, startPoint y: 472, endPoint x: 212, endPoint y: 482, distance: 205.2
click at [223, 482] on div "Check out faster with: @import url(//fonts.googleapis.com/css?family=Google+San…" at bounding box center [784, 339] width 1568 height 1023
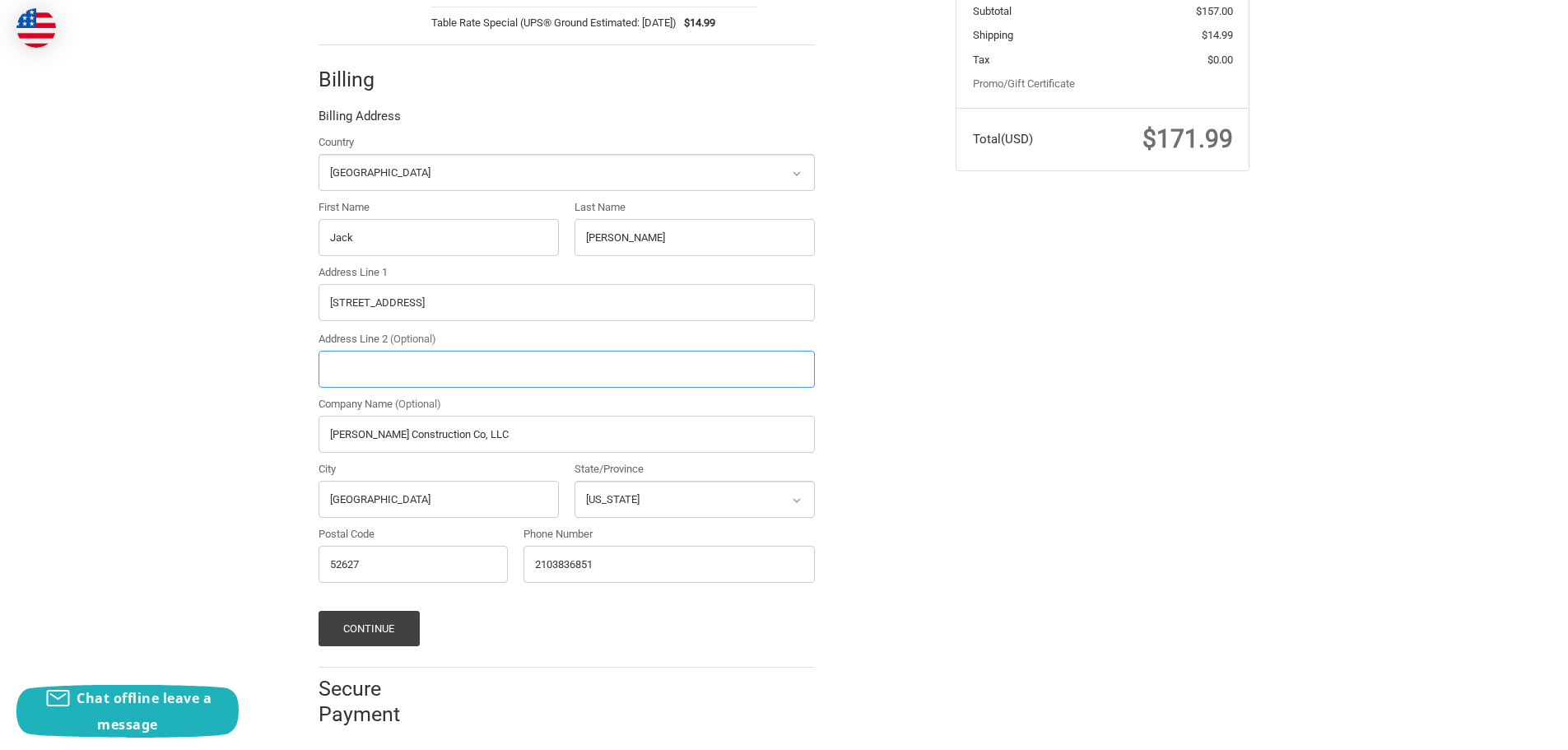
scroll to position [437, 0]
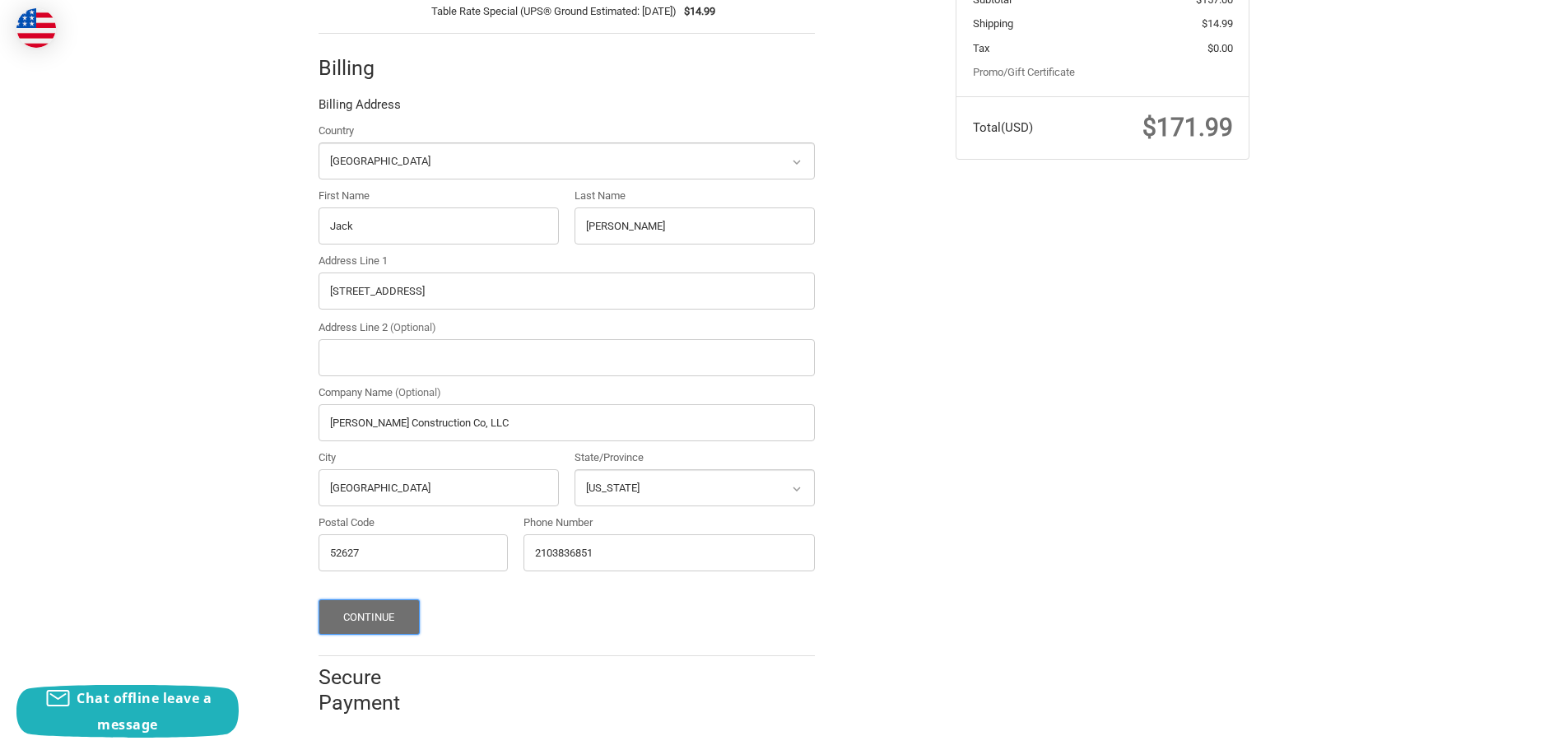
click at [388, 611] on button "Continue" at bounding box center [369, 617] width 102 height 36
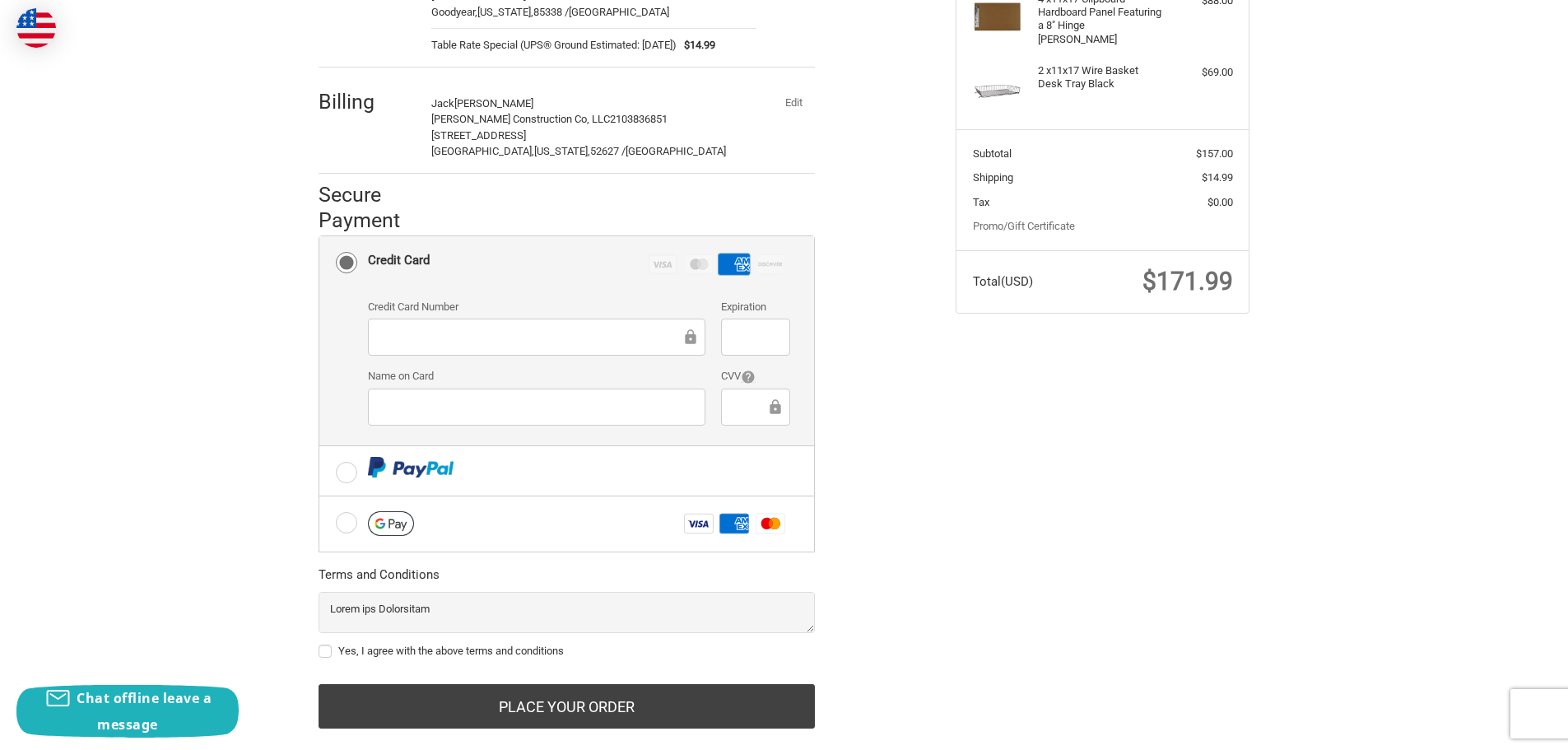
scroll to position [315, 0]
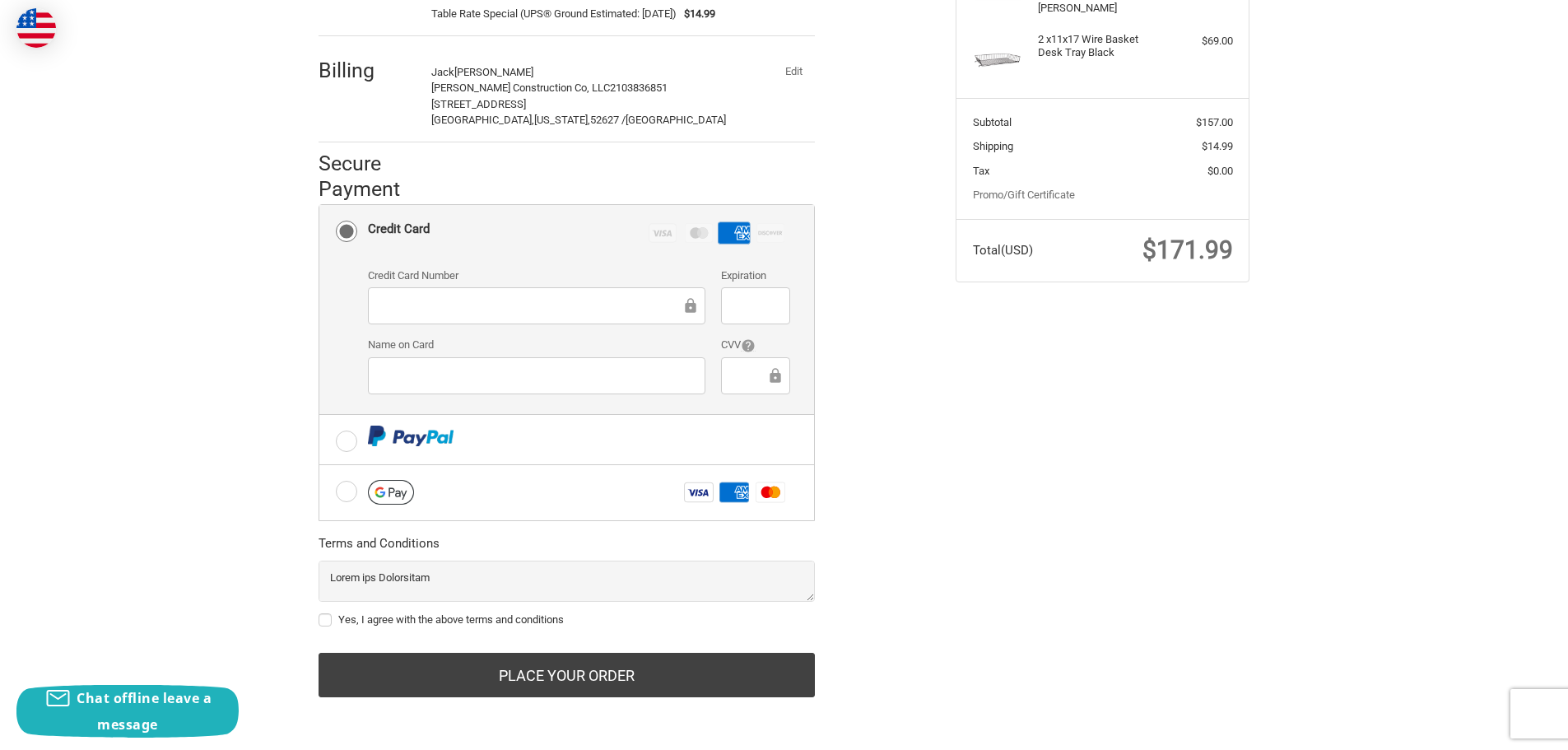
click at [324, 620] on label "Yes, I agree with the above terms and conditions" at bounding box center [566, 620] width 497 height 14
click at [319, 613] on input "Yes, I agree with the above terms and conditions" at bounding box center [318, 612] width 1 height 1
checkbox input "true"
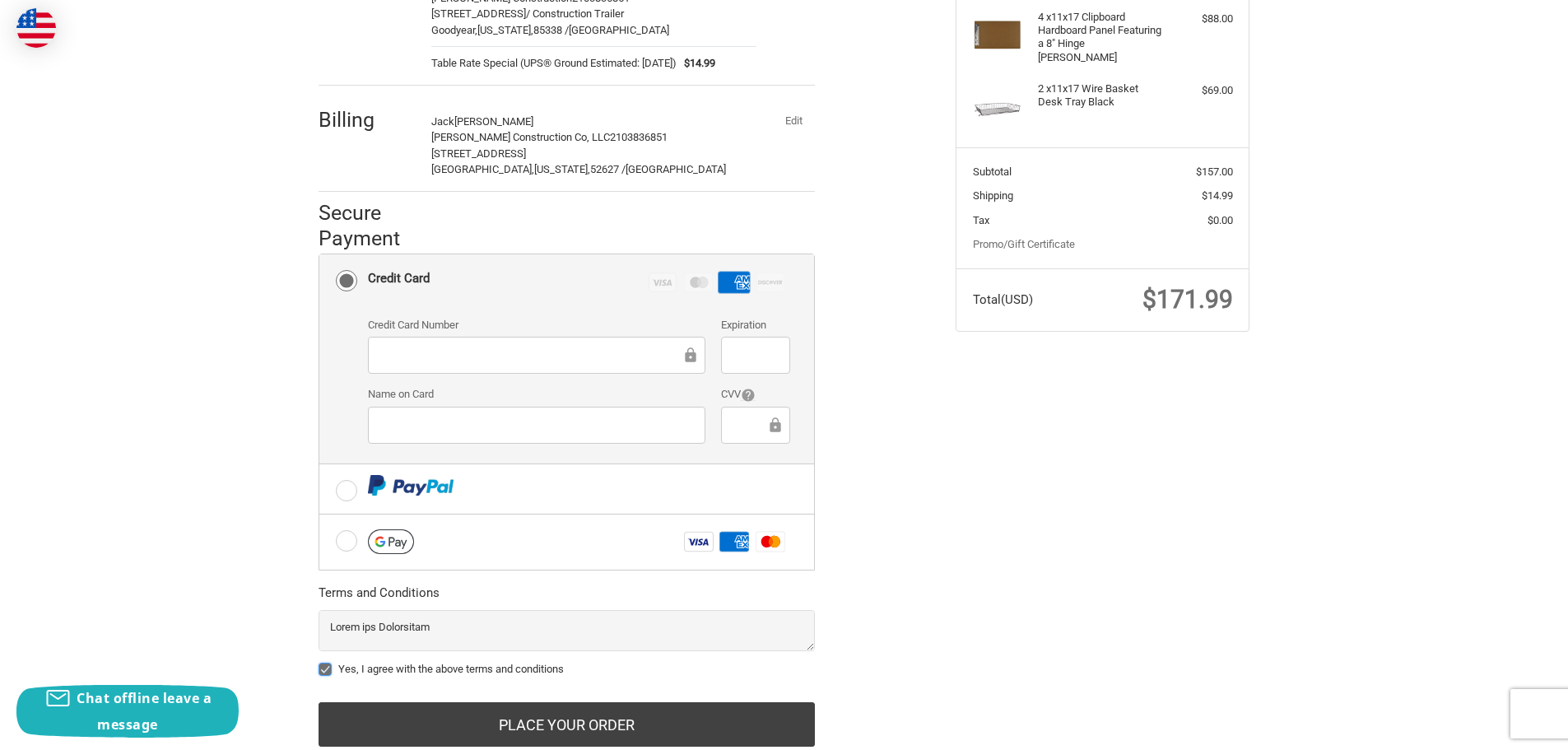
scroll to position [68, 0]
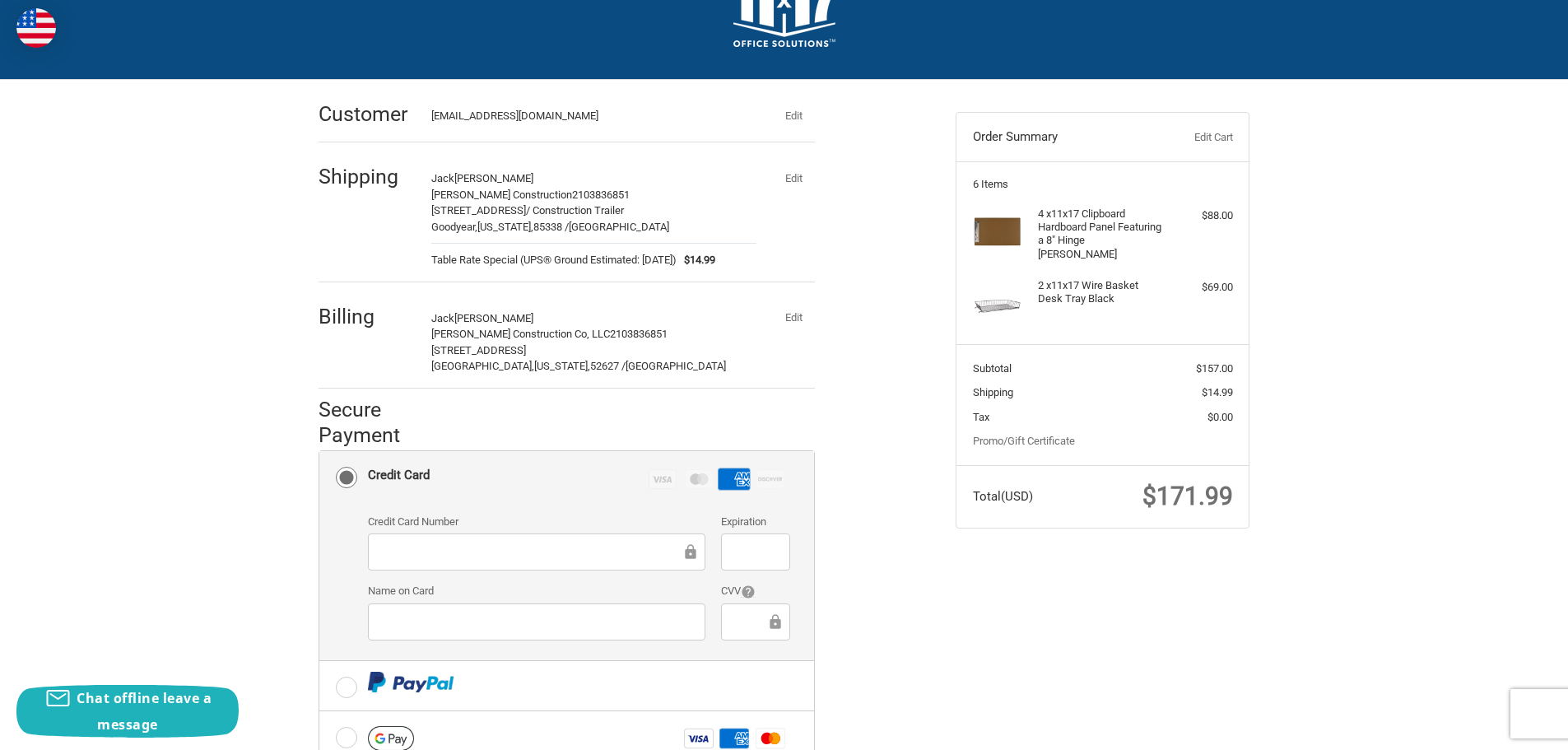
click at [792, 177] on button "Edit" at bounding box center [793, 178] width 43 height 23
select select "US"
select select "AZ"
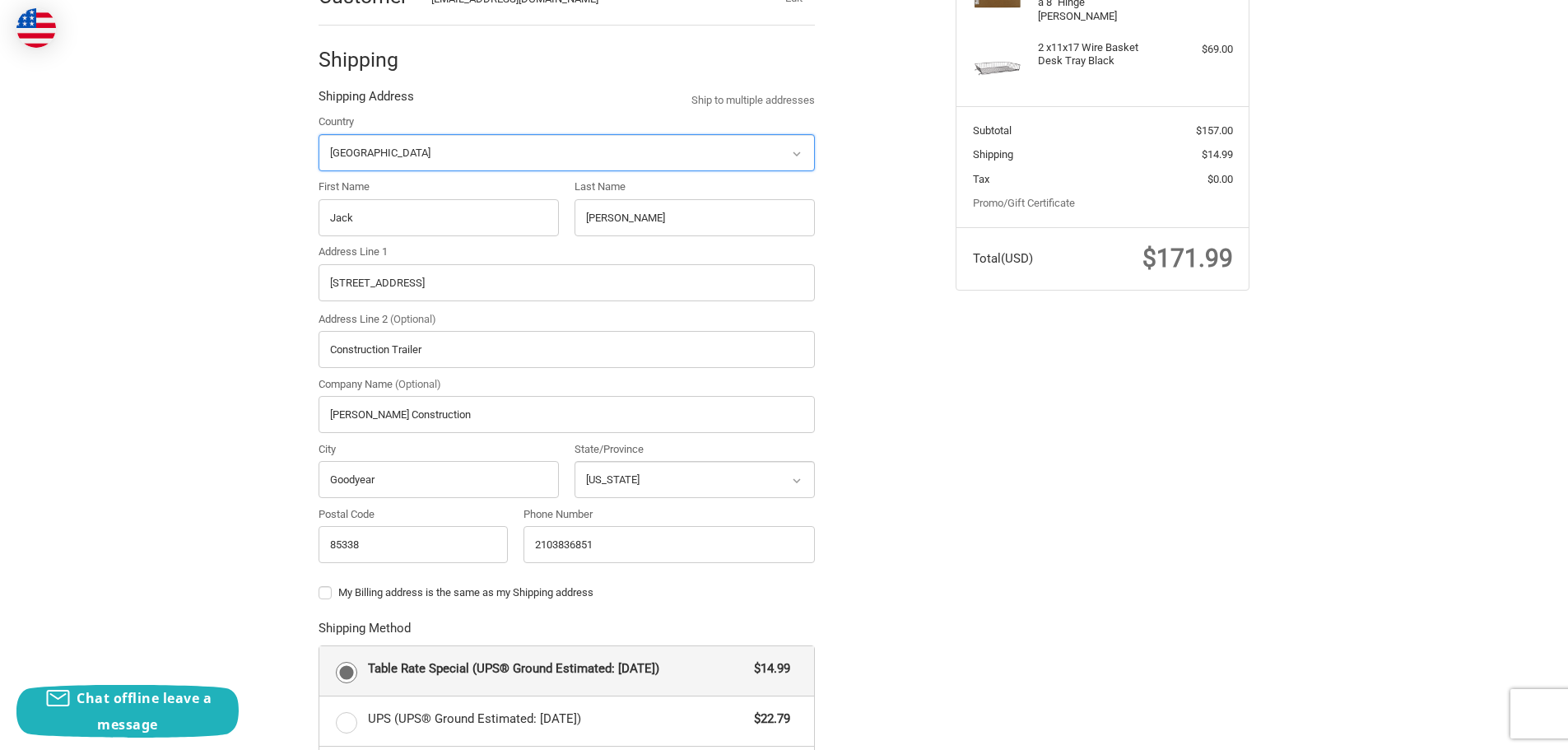
scroll to position [331, 0]
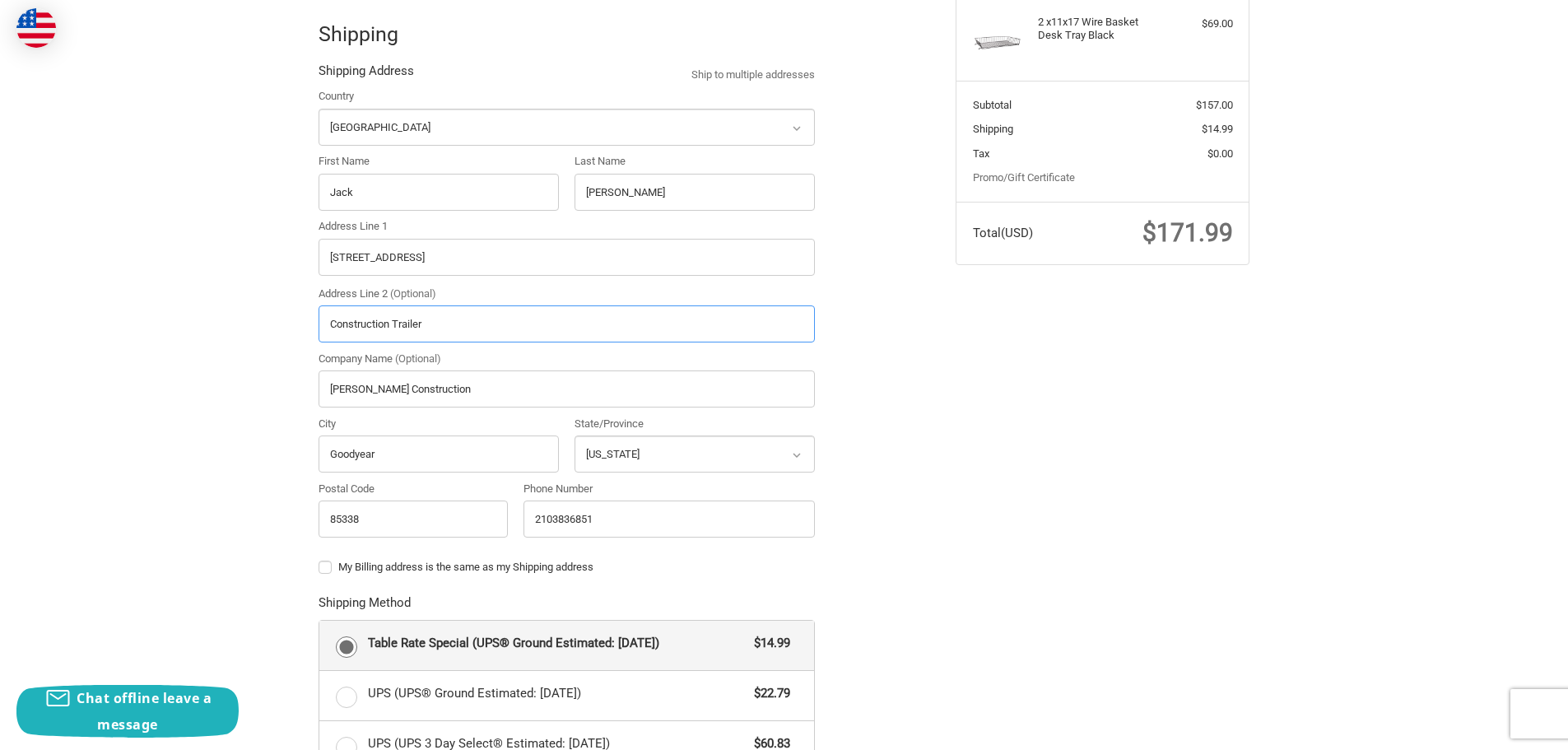
drag, startPoint x: 475, startPoint y: 317, endPoint x: 300, endPoint y: 320, distance: 175.0
click at [300, 320] on div "Check out faster with: @import url(//fonts.googleapis.com/css?family=Google+San…" at bounding box center [784, 539] width 988 height 1446
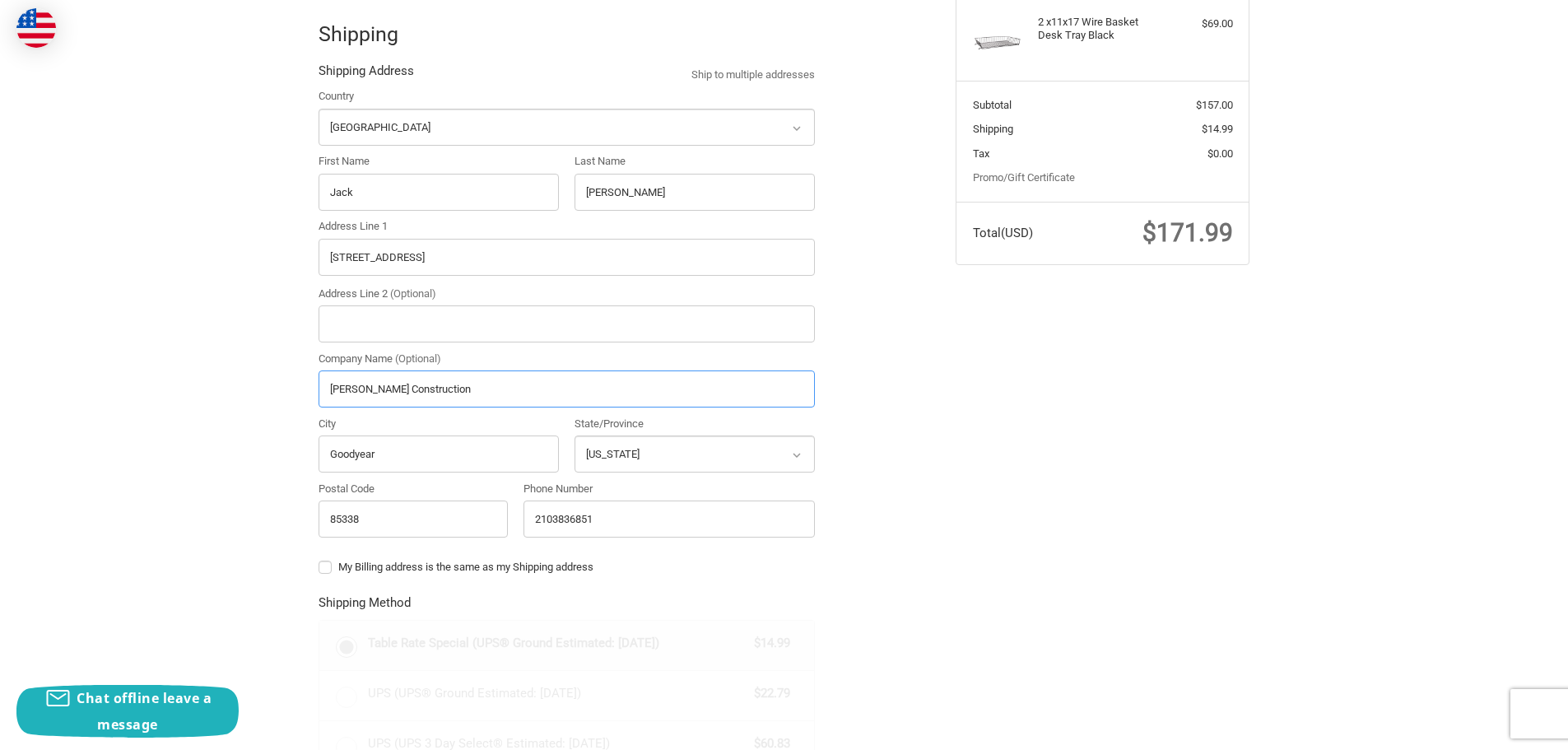
drag, startPoint x: 451, startPoint y: 390, endPoint x: 286, endPoint y: 400, distance: 165.3
click at [286, 400] on div "Check out faster with: @import url(//fonts.googleapis.com/css?family=Google+San…" at bounding box center [784, 539] width 1568 height 1446
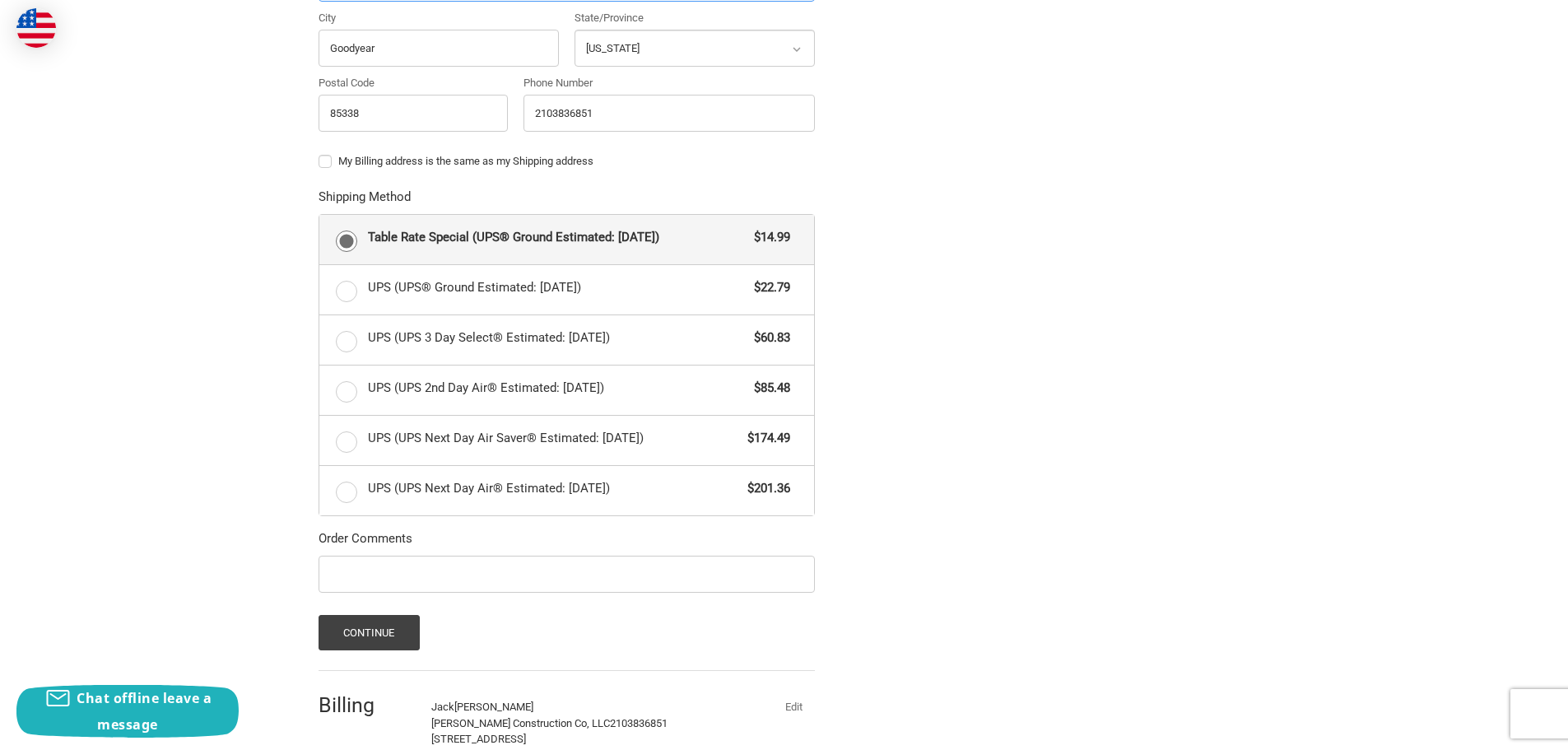
scroll to position [825, 0]
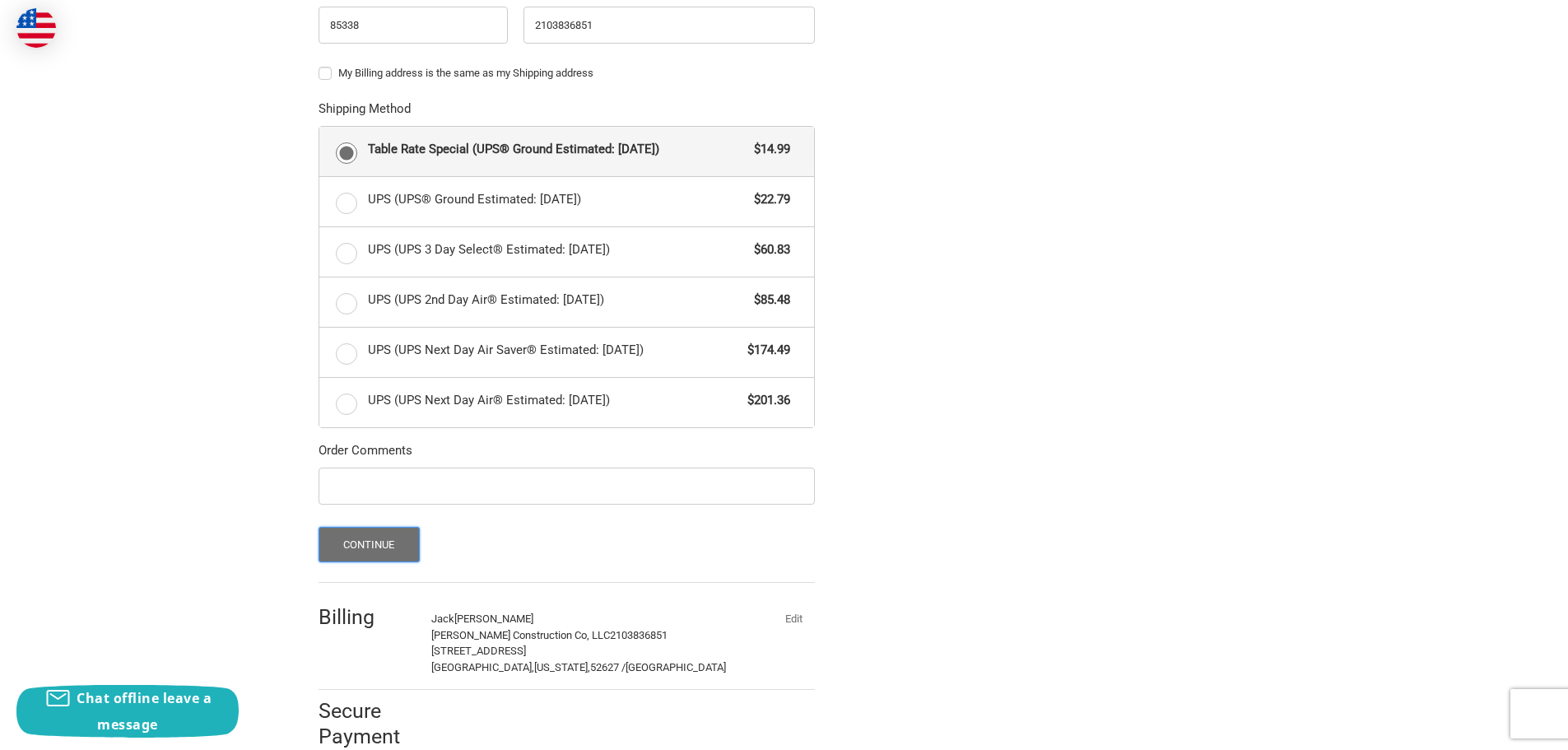
click at [360, 541] on button "Continue" at bounding box center [369, 545] width 102 height 36
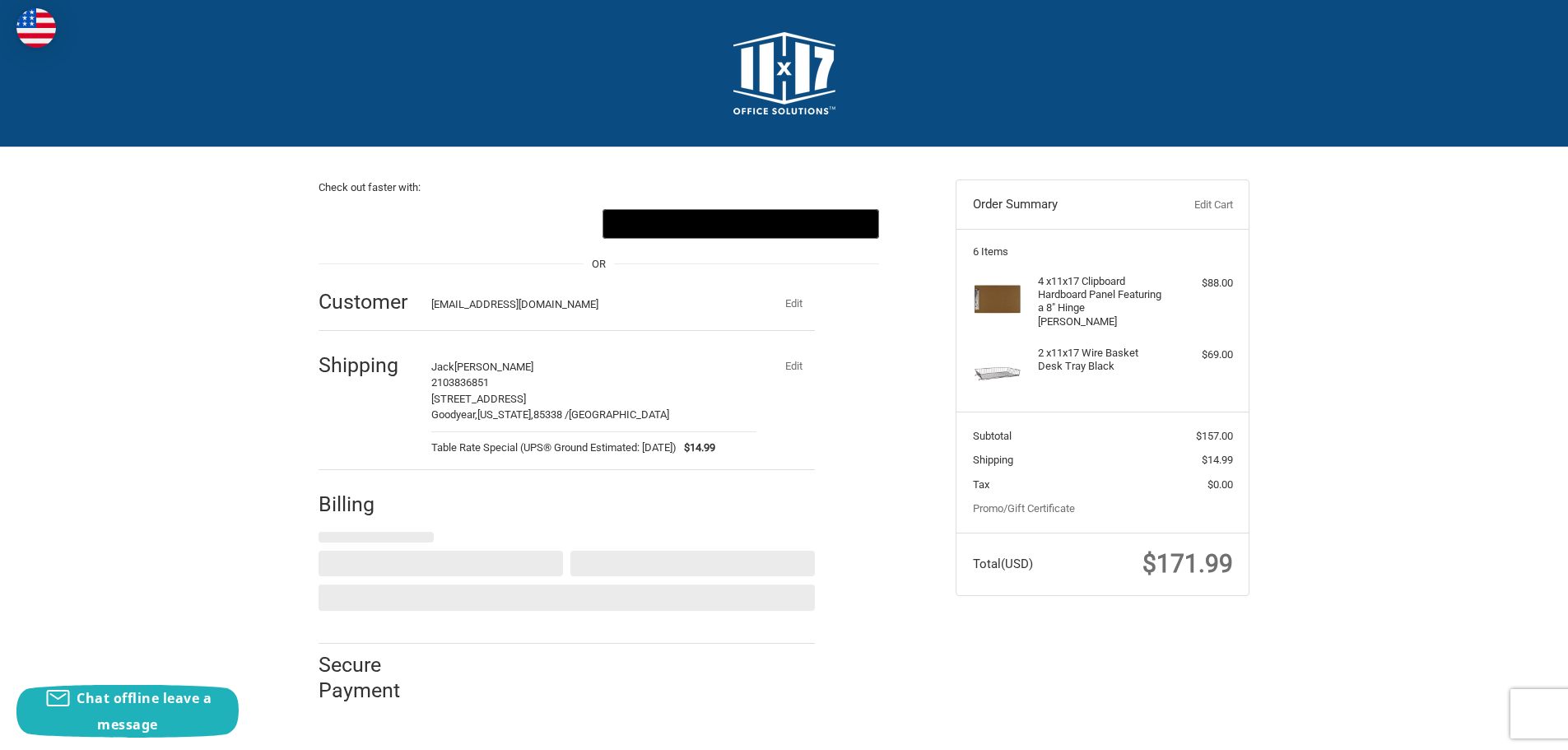
scroll to position [0, 0]
select select "US"
select select "IA"
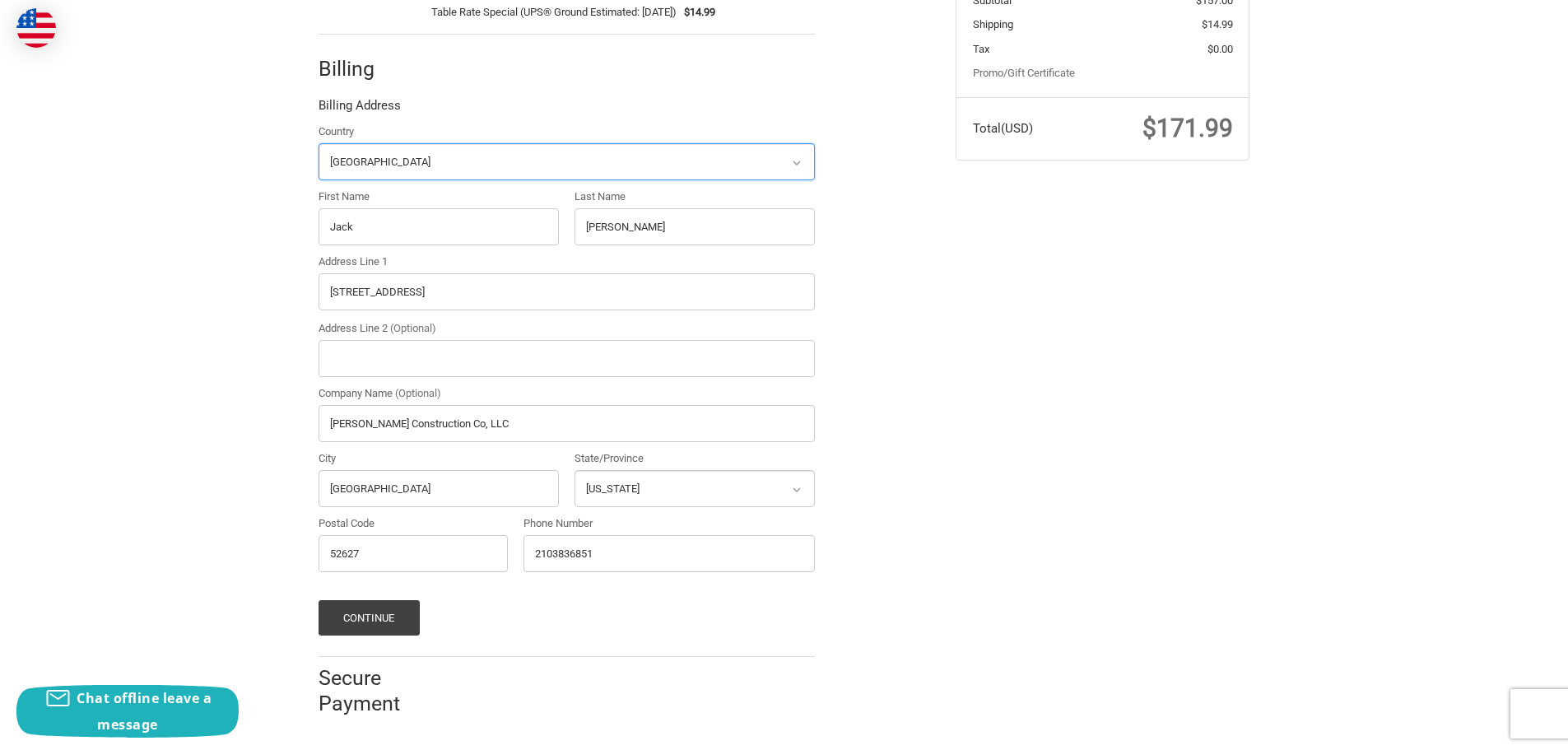
scroll to position [437, 0]
click at [363, 615] on button "Continue" at bounding box center [369, 617] width 102 height 36
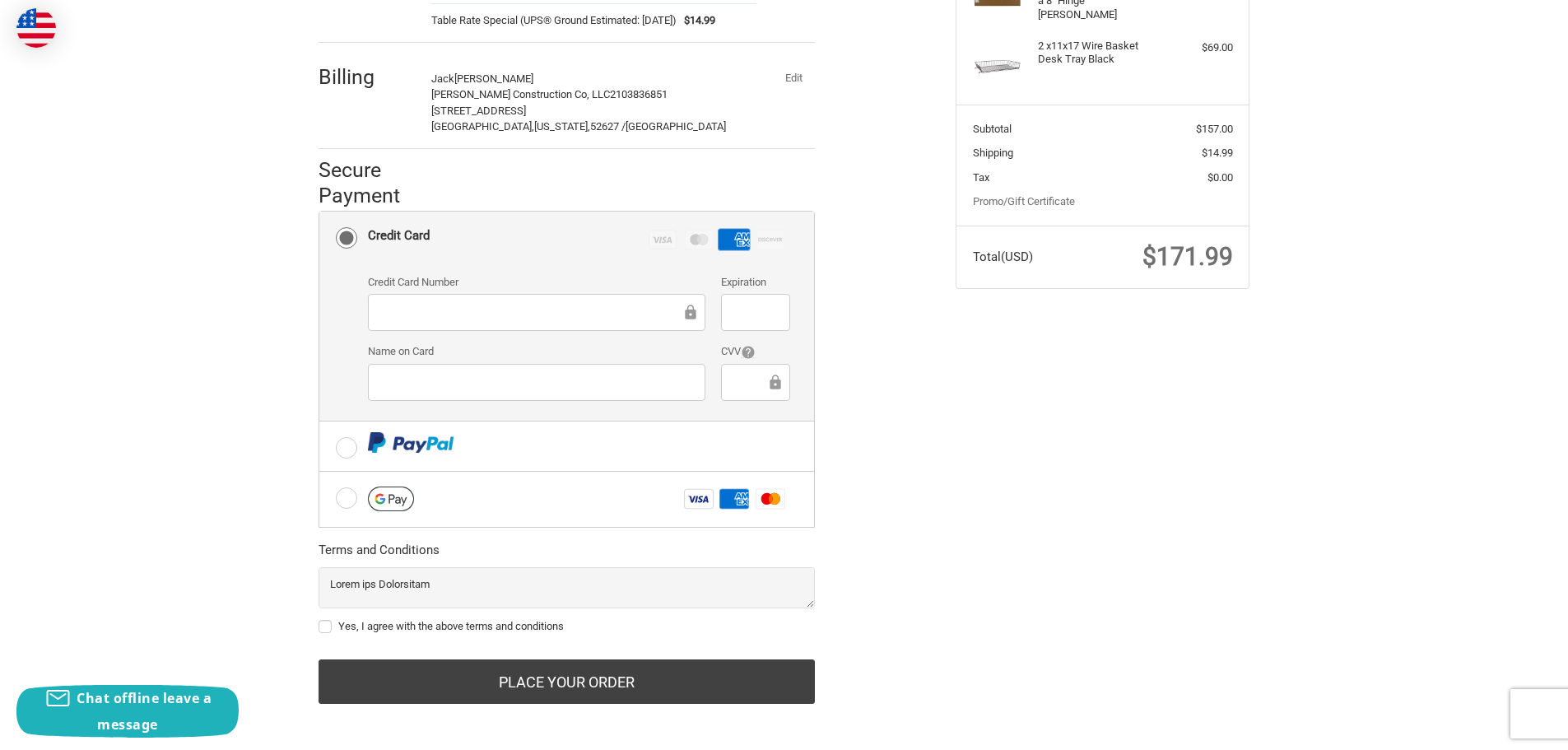
scroll to position [315, 0]
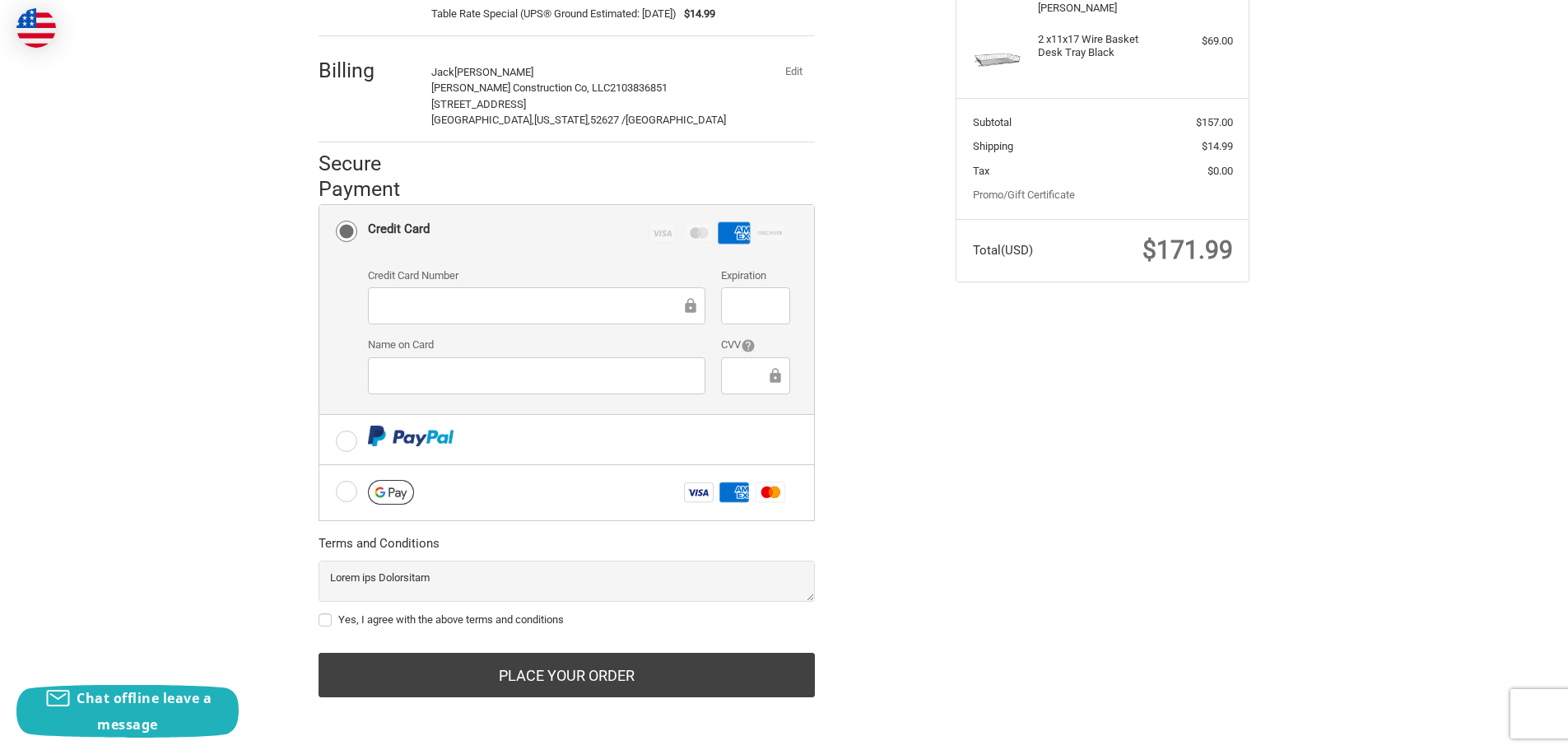
drag, startPoint x: 324, startPoint y: 620, endPoint x: 333, endPoint y: 625, distance: 10.3
click at [324, 620] on label "Yes, I agree with the above terms and conditions" at bounding box center [566, 620] width 497 height 14
click at [319, 613] on input "Yes, I agree with the above terms and conditions" at bounding box center [318, 612] width 1 height 1
checkbox input "true"
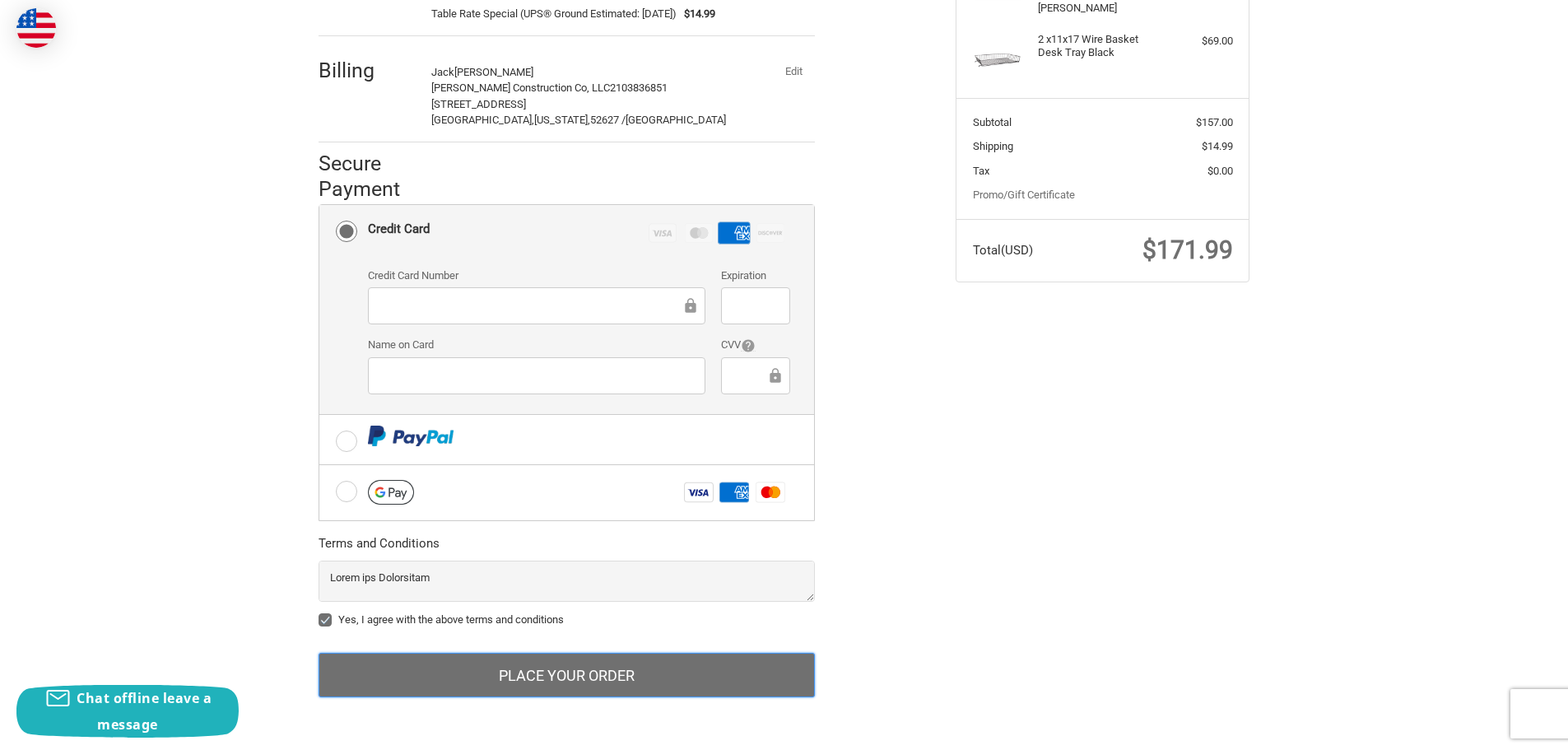
click at [544, 669] on button "Place Your Order" at bounding box center [566, 675] width 497 height 45
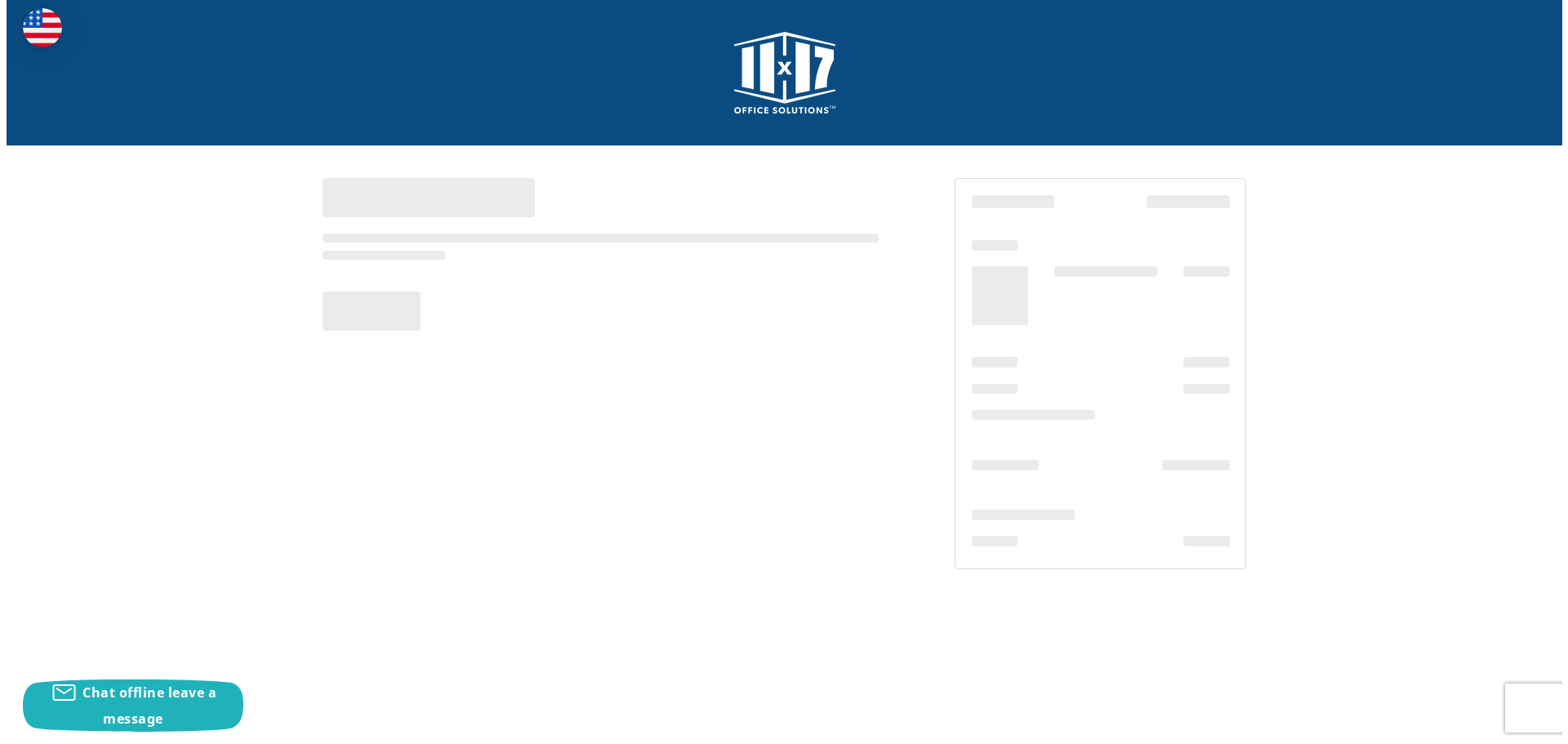
scroll to position [0, 0]
